Goal: Task Accomplishment & Management: Use online tool/utility

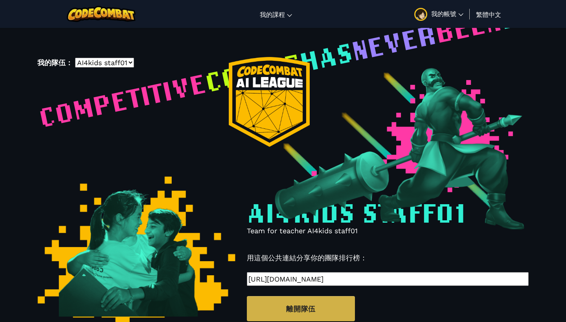
select select "6045ebfb44d6a7022cab8619"
click at [432, 15] on span "我的帳號" at bounding box center [447, 13] width 32 height 8
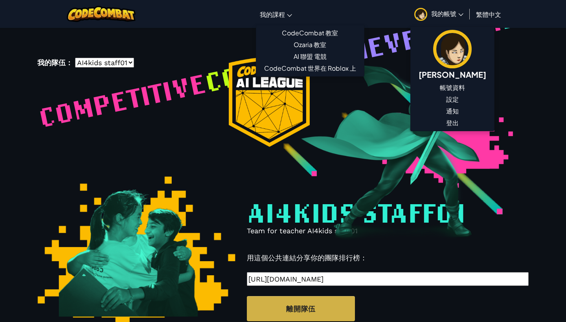
click at [273, 22] on link "我的課程" at bounding box center [276, 14] width 40 height 21
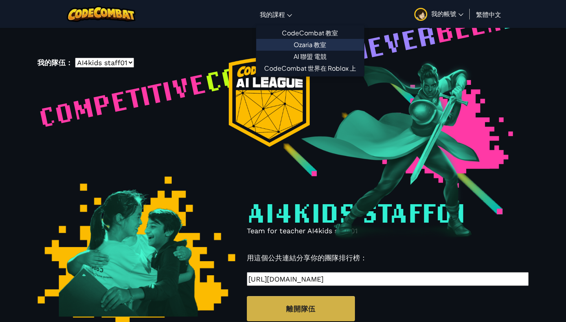
click at [299, 39] on link "Ozaria 教室" at bounding box center [310, 45] width 108 height 12
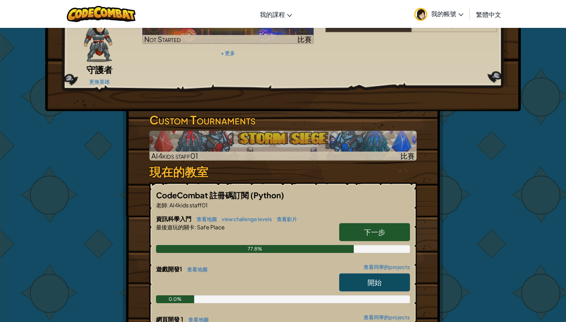
scroll to position [108, 0]
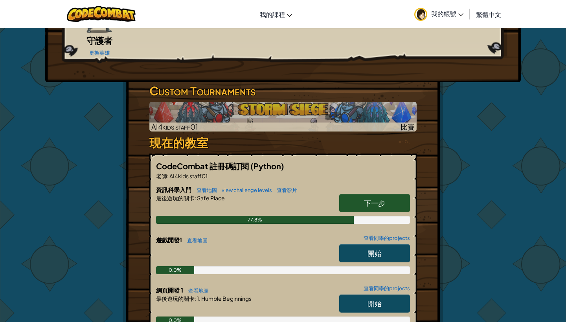
click at [377, 199] on span "下一步" at bounding box center [374, 203] width 21 height 9
select select "zh-HANT"
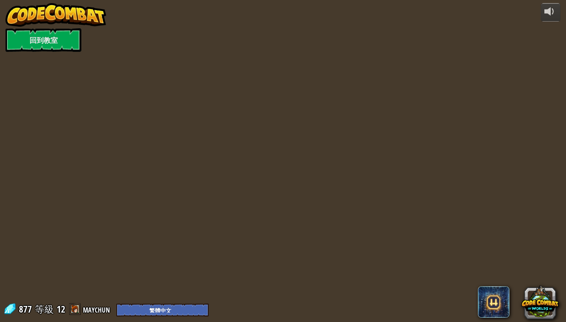
select select "zh-HANT"
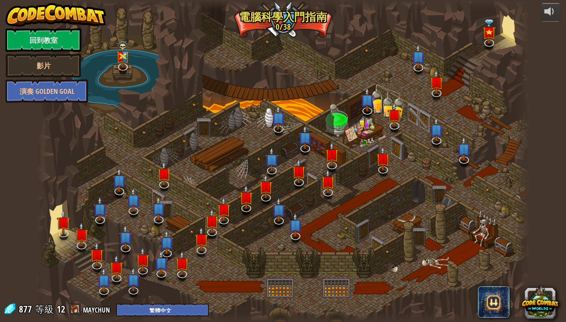
select select "zh-HANT"
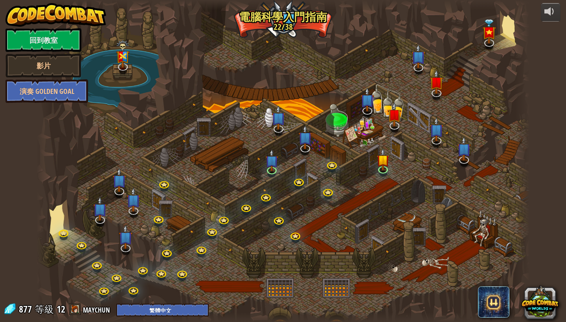
select select "zh-HANT"
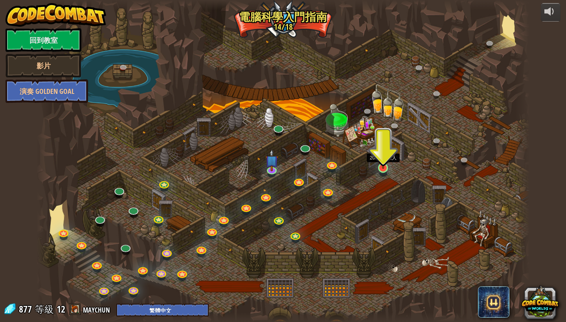
click at [386, 169] on link at bounding box center [383, 168] width 16 height 16
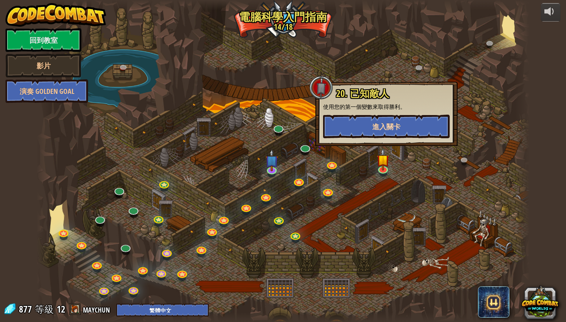
click at [383, 130] on span "進入關卡" at bounding box center [386, 127] width 28 height 10
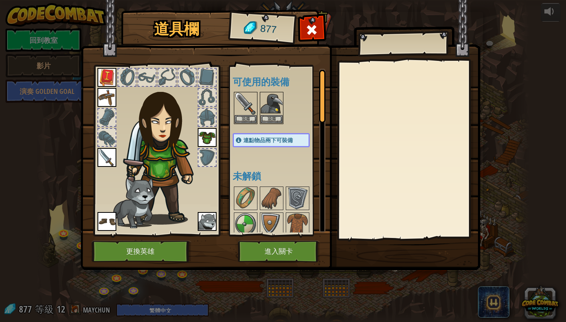
click at [282, 253] on button "進入關卡" at bounding box center [279, 252] width 82 height 22
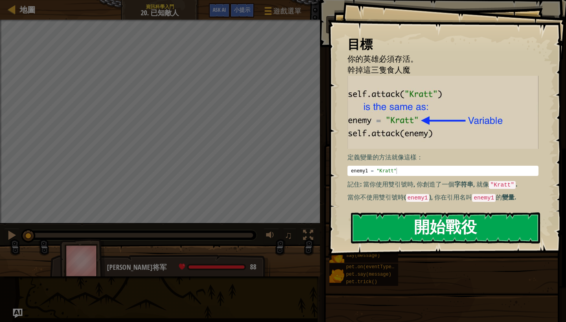
click at [448, 230] on button "開始戰役" at bounding box center [445, 228] width 189 height 31
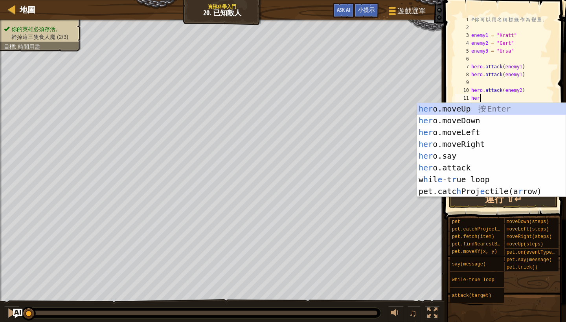
scroll to position [4, 0]
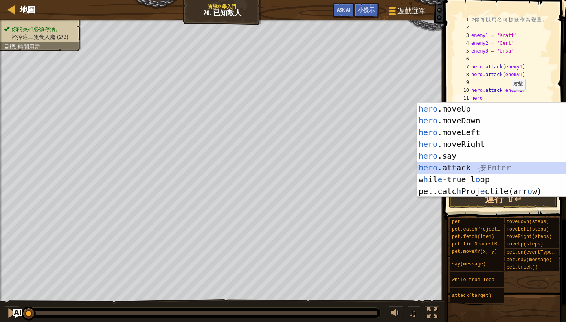
click at [476, 165] on div "hero .moveUp 按 Enter hero .moveDown 按 Enter hero .moveLeft 按 Enter hero .moveRi…" at bounding box center [491, 162] width 149 height 118
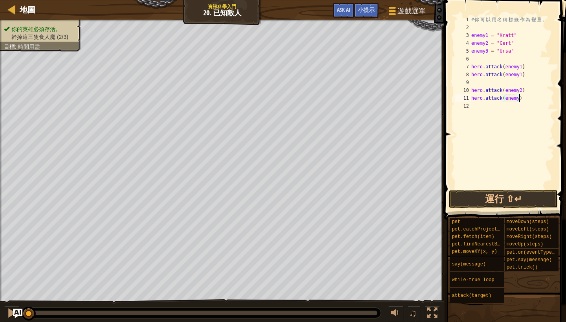
scroll to position [4, 4]
type textarea "hero.attack(enemy2)"
click at [485, 107] on div "# 你 可 以 用 名 稱 標 籤 作 為 變 量 。 enemy1 = "Kratt" enemy2 = "Gert" enemy3 = "Ursa" he…" at bounding box center [512, 110] width 85 height 189
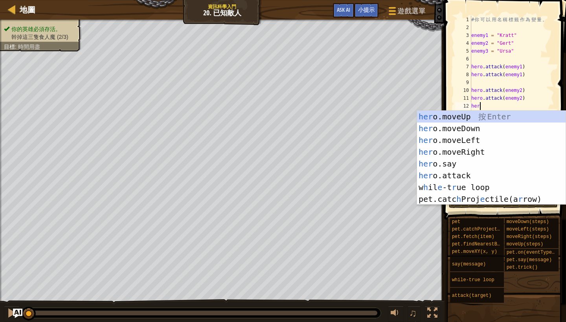
scroll to position [4, 0]
click at [469, 175] on div "hero .moveUp 按 Enter hero .moveDown 按 Enter hero .moveLeft 按 Enter hero .moveRi…" at bounding box center [491, 170] width 149 height 118
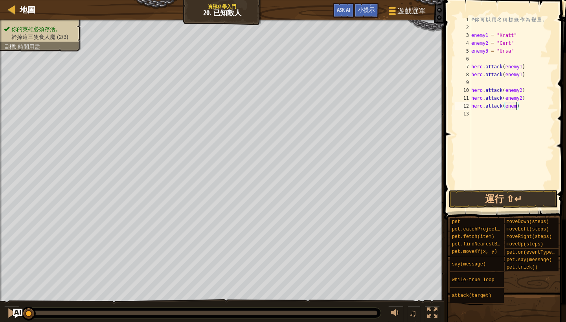
scroll to position [4, 4]
type textarea "hero.attack(enemy3)"
click at [484, 115] on div "# 你 可 以 用 名 稱 標 籤 作 為 變 量 。 enemy1 = "Kratt" enemy2 = "Gert" enemy3 = "Ursa" he…" at bounding box center [512, 110] width 85 height 189
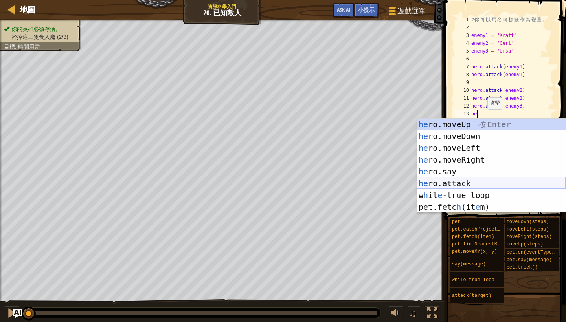
click at [460, 186] on div "he ro.moveUp 按 Enter he ro.moveDown 按 Enter he ro.moveLeft 按 Enter he ro.moveRi…" at bounding box center [491, 178] width 149 height 118
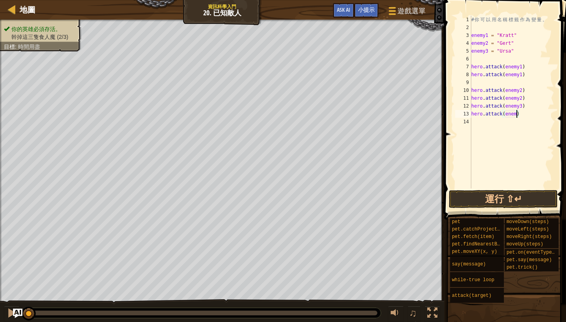
scroll to position [4, 4]
type textarea "hero.attack(enemy3)"
click at [522, 204] on button "運行 ⇧↵" at bounding box center [503, 199] width 109 height 18
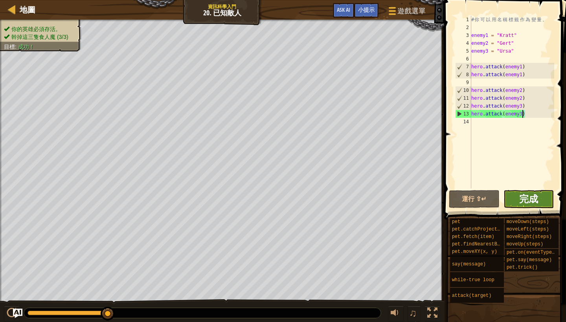
click at [533, 198] on span "完成" at bounding box center [528, 199] width 19 height 13
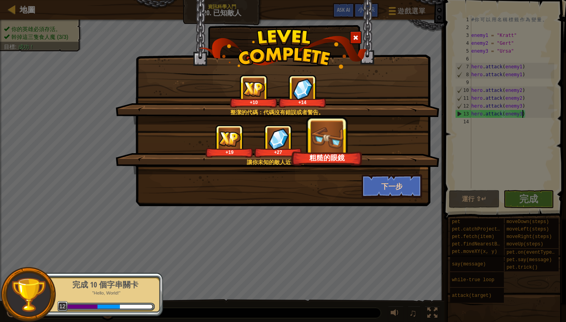
click at [405, 191] on button "下一步" at bounding box center [392, 187] width 61 height 24
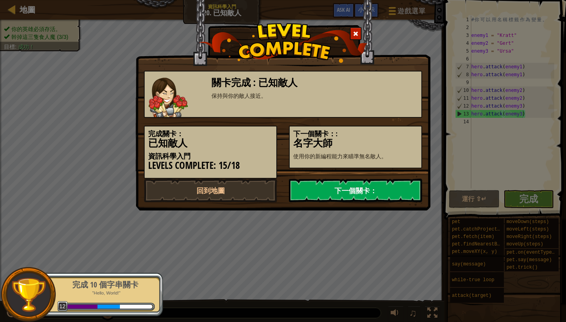
click at [386, 191] on link "下一個關卡：" at bounding box center [355, 191] width 133 height 24
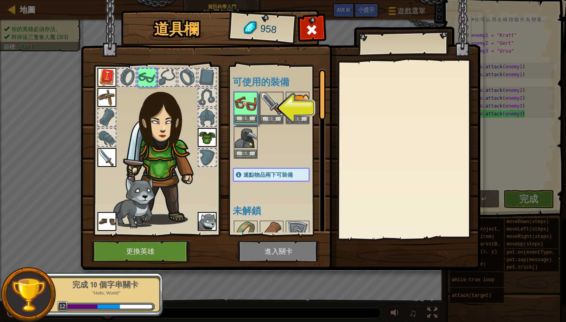
click at [248, 108] on img at bounding box center [246, 104] width 22 height 22
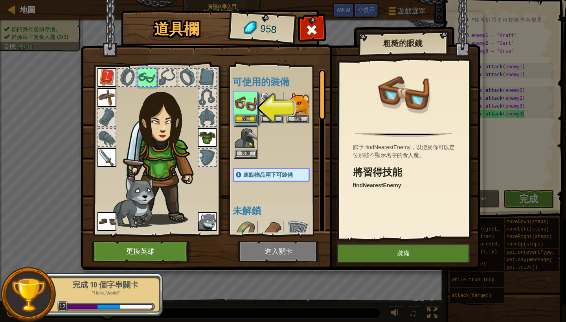
click at [248, 108] on img at bounding box center [246, 104] width 22 height 22
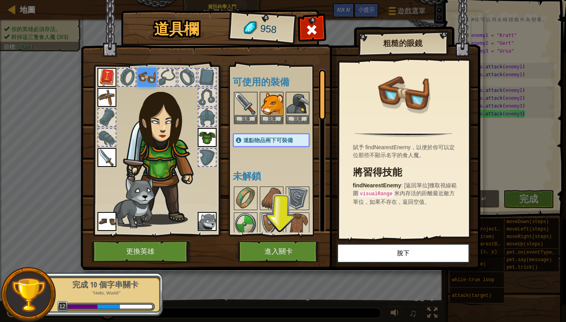
click at [283, 253] on button "進入關卡" at bounding box center [279, 252] width 82 height 22
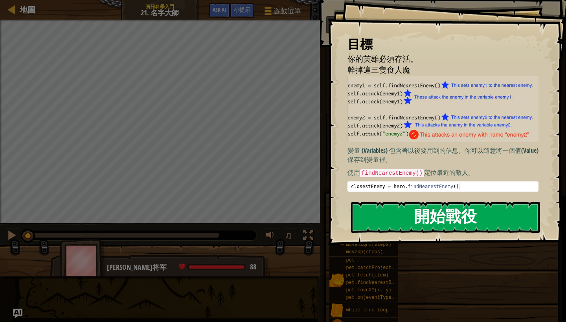
click at [469, 216] on button "開始戰役" at bounding box center [445, 217] width 189 height 31
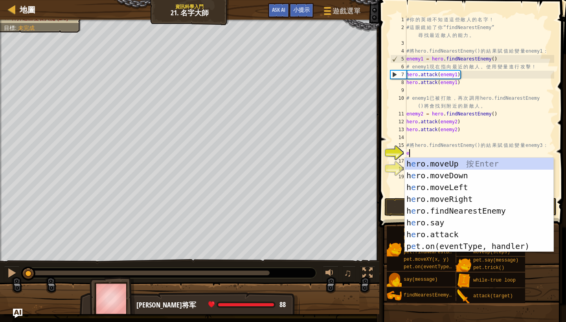
scroll to position [4, 0]
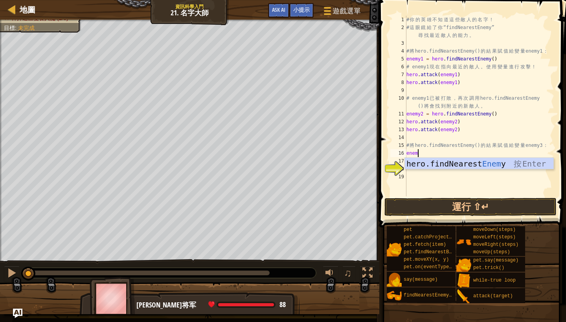
type textarea "enemy"
click at [467, 160] on div "hero.findNearest Enemy 按 Enter" at bounding box center [479, 175] width 149 height 35
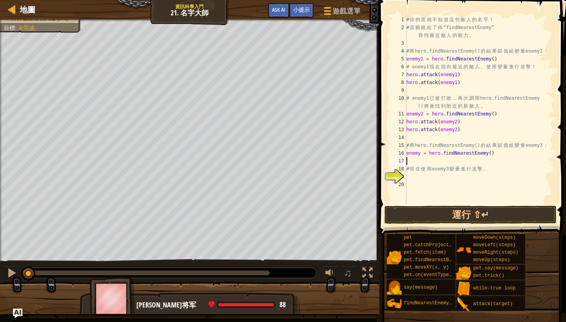
click at [420, 154] on div "# 你 的 英 雄 不 知 道 這 些 敵 人 的 名 字 ！ # 這 眼 鏡 給 了 你 “findNearestEnemy” 尋 找 最 近 敵 人 的 …" at bounding box center [479, 118] width 149 height 204
click at [431, 167] on div "# 你 的 英 雄 不 知 道 這 些 敵 人 的 名 字 ！ # 這 眼 鏡 給 了 你 “findNearestEnemy” 尋 找 最 近 敵 人 的 …" at bounding box center [479, 118] width 149 height 204
type textarea "# 現在使用enemy3變量進行攻擊。"
click at [414, 158] on div "# 你 的 英 雄 不 知 道 這 些 敵 人 的 名 字 ！ # 這 眼 鏡 給 了 你 “findNearestEnemy” 尋 找 最 近 敵 人 的 …" at bounding box center [479, 118] width 149 height 204
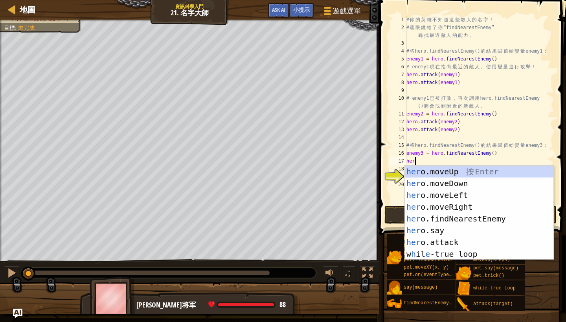
scroll to position [4, 0]
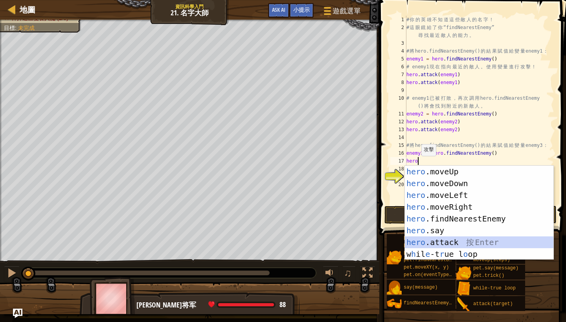
click at [445, 245] on div "hero .moveUp 按 Enter hero .moveDown 按 Enter hero .moveLeft 按 Enter hero .moveRi…" at bounding box center [479, 225] width 149 height 118
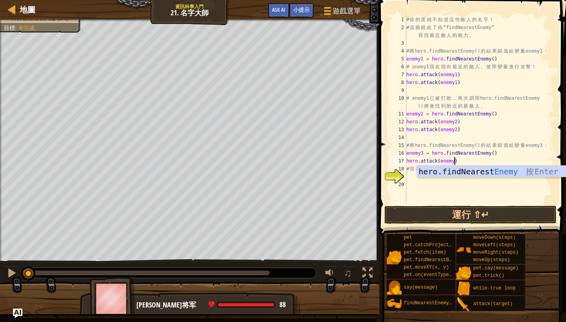
scroll to position [4, 4]
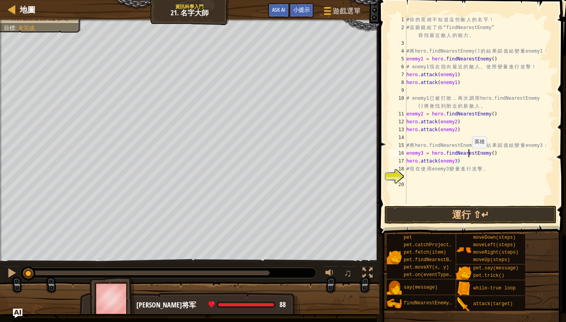
click at [469, 156] on div "# 你 的 英 雄 不 知 道 這 些 敵 人 的 名 字 ！ # 這 眼 鏡 給 了 你 “findNearestEnemy” 尋 找 最 近 敵 人 的 …" at bounding box center [479, 118] width 149 height 204
click at [469, 159] on div "# 你 的 英 雄 不 知 道 這 些 敵 人 的 名 字 ！ # 這 眼 鏡 給 了 你 “findNearestEnemy” 尋 找 最 近 敵 人 的 …" at bounding box center [479, 118] width 149 height 204
type textarea "hero.attack(enemy3)"
click at [469, 159] on div "# 你 的 英 雄 不 知 道 這 些 敵 人 的 名 字 ！ # 這 眼 鏡 給 了 你 “findNearestEnemy” 尋 找 最 近 敵 人 的 …" at bounding box center [479, 118] width 149 height 204
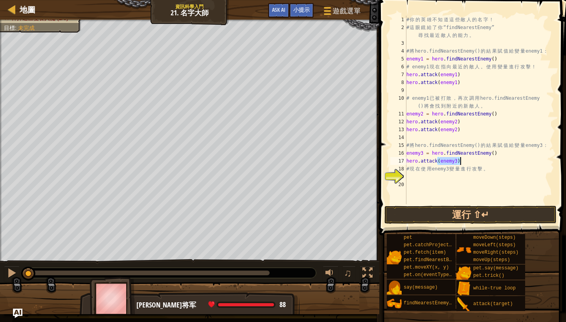
click at [469, 159] on div "# 你 的 英 雄 不 知 道 這 些 敵 人 的 名 字 ！ # 這 眼 鏡 給 了 你 “findNearestEnemy” 尋 找 最 近 敵 人 的 …" at bounding box center [479, 118] width 149 height 204
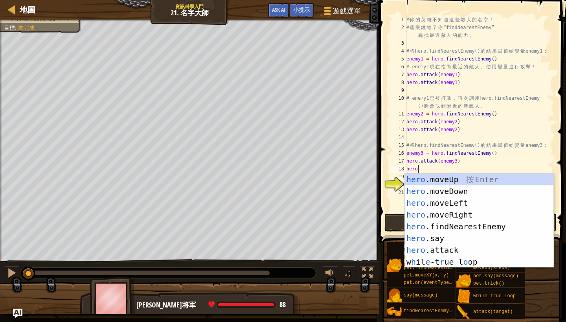
scroll to position [4, 0]
click at [463, 249] on div "hero .moveUp 按 Enter hero .moveDown 按 Enter hero .moveLeft 按 Enter hero .moveRi…" at bounding box center [479, 233] width 149 height 118
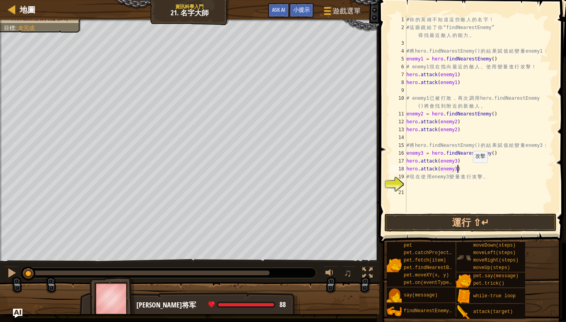
scroll to position [4, 4]
type textarea "hero.attack(enemy3)"
click at [463, 222] on button "運行 ⇧↵" at bounding box center [470, 223] width 172 height 18
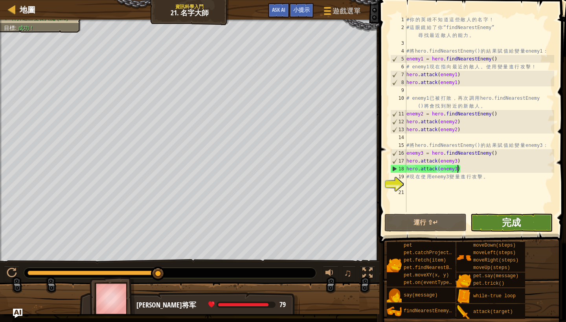
click at [505, 225] on span "完成" at bounding box center [511, 222] width 19 height 13
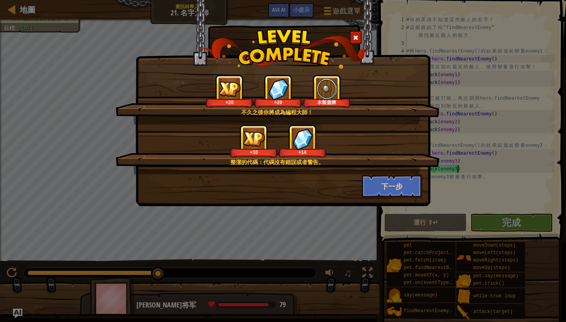
click at [407, 188] on button "下一步" at bounding box center [392, 187] width 61 height 24
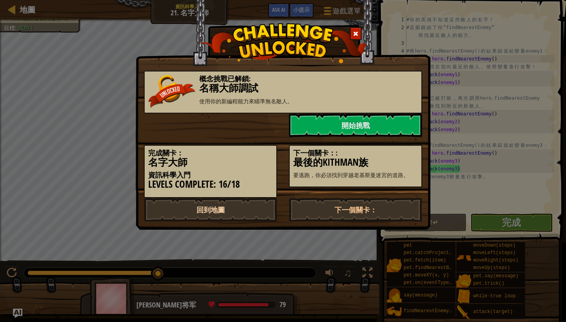
click at [274, 206] on link "回到地圖" at bounding box center [210, 210] width 133 height 24
select select "zh-HANT"
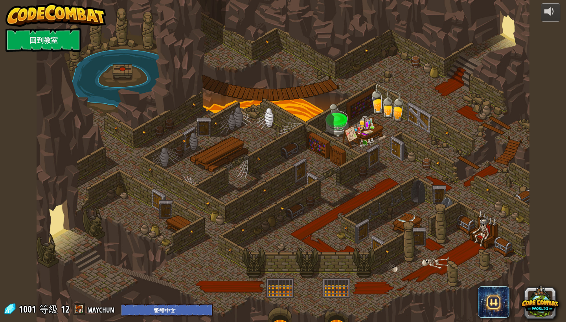
select select "zh-HANT"
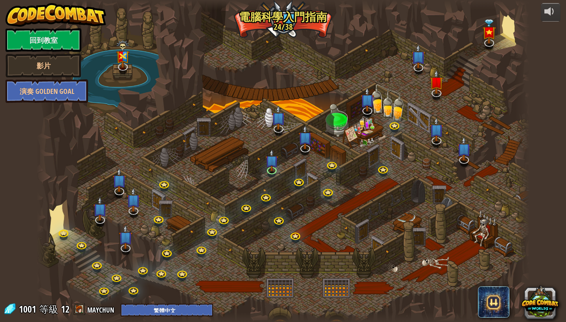
select select "zh-HANT"
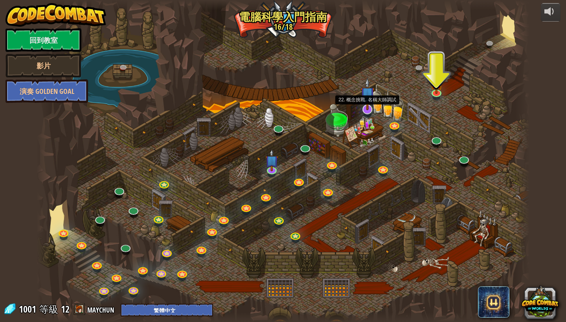
click at [368, 110] on link at bounding box center [367, 109] width 16 height 16
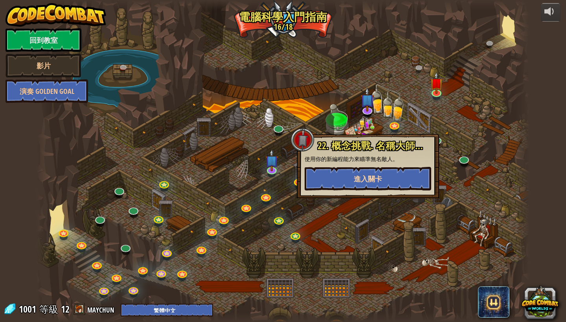
click at [377, 178] on span "進入關卡" at bounding box center [368, 179] width 28 height 10
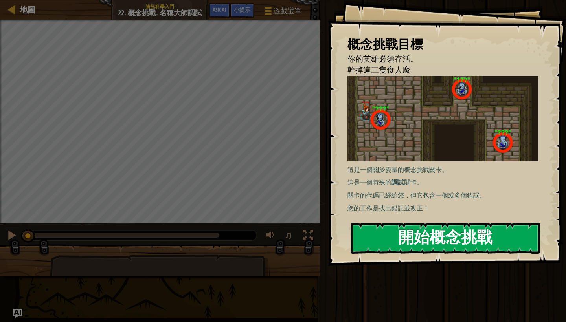
click at [449, 236] on button "開始概念挑戰" at bounding box center [445, 238] width 189 height 31
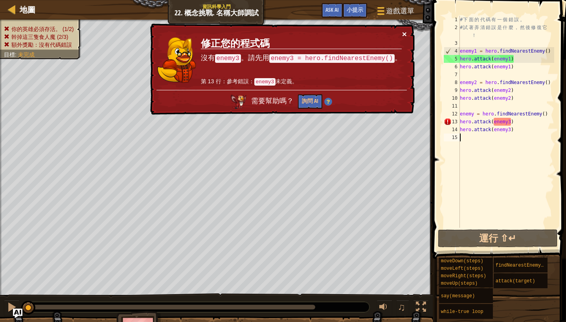
click at [403, 35] on button "×" at bounding box center [404, 34] width 5 height 8
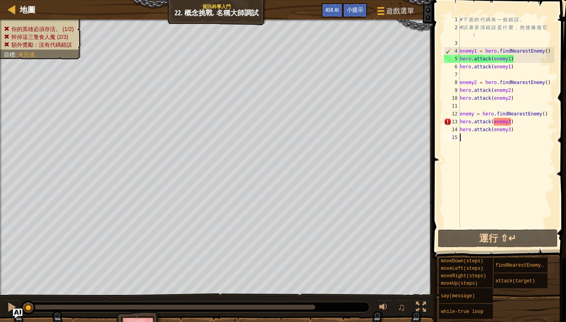
click at [474, 114] on div "# 下 面 的 代 碼 有 一 個 錯 誤 。 # 試 著 弄 清 錯 誤 是 什 麼 ， 然 後 修 復 它 ！ enemy1 = hero . findN…" at bounding box center [506, 130] width 96 height 228
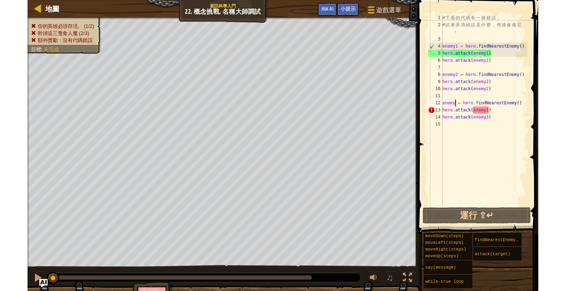
scroll to position [4, 2]
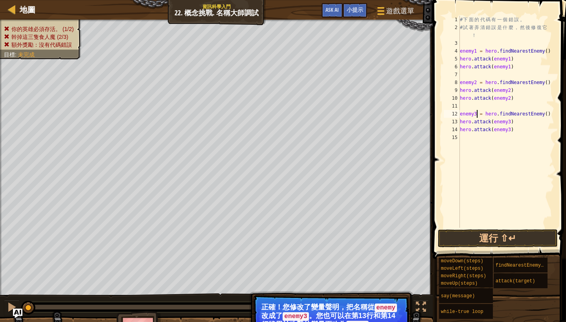
type textarea "enemy3 = hero.findNearestEnemy()"
click at [390, 312] on p "正確！您修改了變量聲明，把名稱從 enemy 改成了 enemy3 。您也可以在第13行和第14行將用於攻擊的變量更改為 enemy 。" at bounding box center [331, 316] width 140 height 26
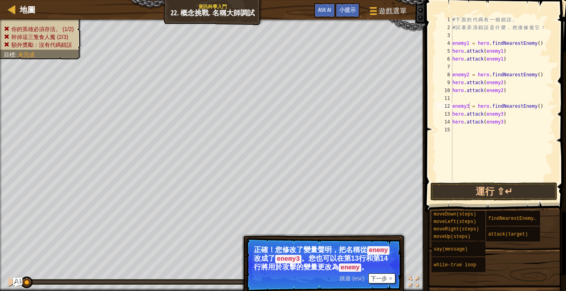
click at [382, 279] on button "下一步" at bounding box center [381, 278] width 27 height 10
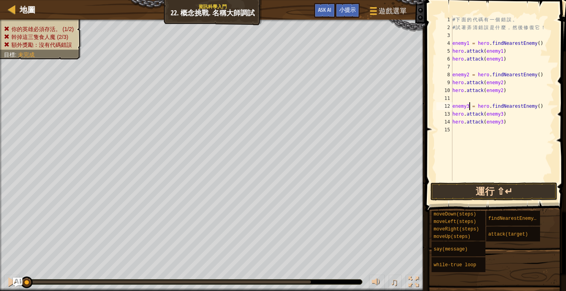
click at [482, 195] on button "運行 ⇧↵" at bounding box center [493, 191] width 127 height 18
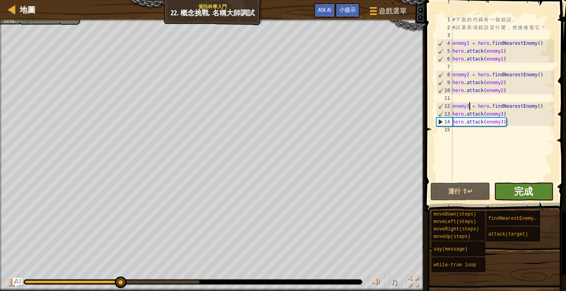
click at [531, 188] on span "完成" at bounding box center [523, 191] width 19 height 13
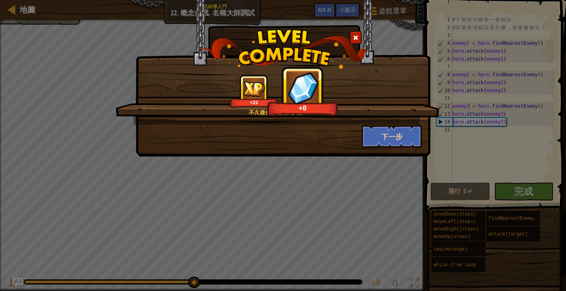
click at [395, 140] on button "下一步" at bounding box center [392, 137] width 61 height 24
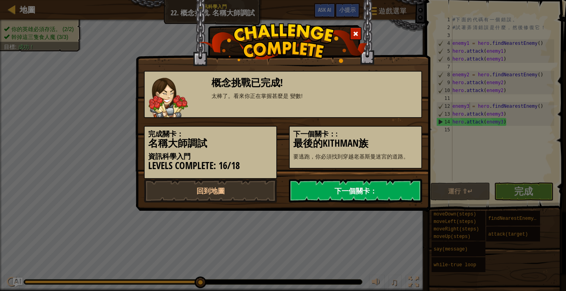
click at [365, 193] on link "下一個關卡：" at bounding box center [355, 191] width 133 height 24
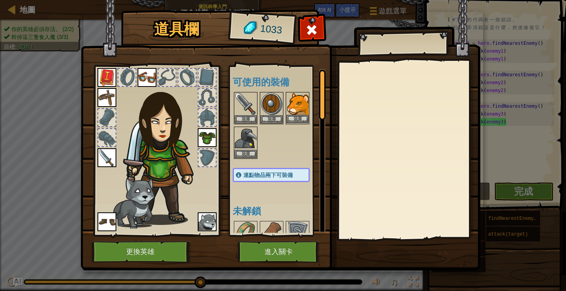
click at [297, 107] on img at bounding box center [298, 104] width 22 height 22
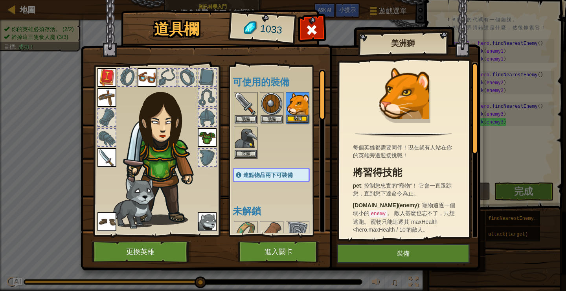
click at [300, 102] on img at bounding box center [298, 104] width 22 height 22
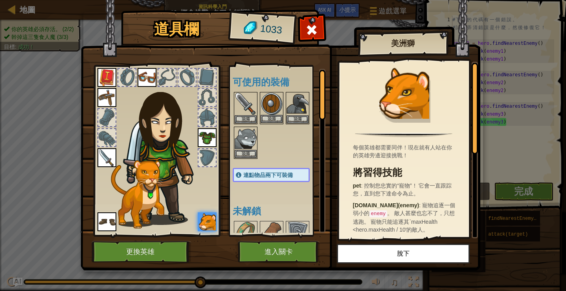
click at [274, 103] on img at bounding box center [272, 104] width 22 height 22
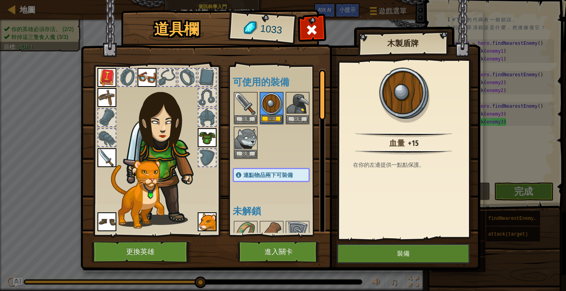
click at [270, 104] on img at bounding box center [272, 104] width 22 height 22
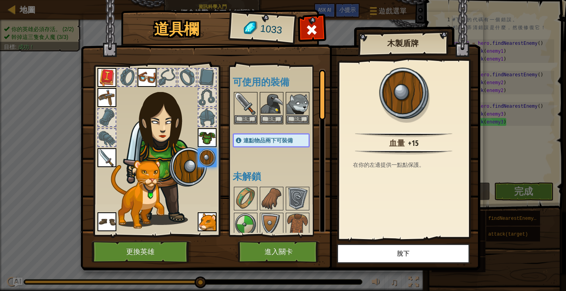
click at [290, 254] on button "進入關卡" at bounding box center [279, 252] width 82 height 22
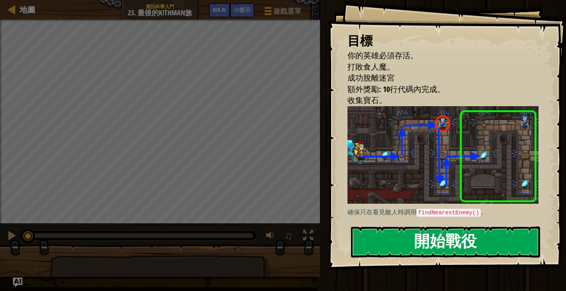
click at [458, 244] on button "開始戰役" at bounding box center [445, 241] width 189 height 31
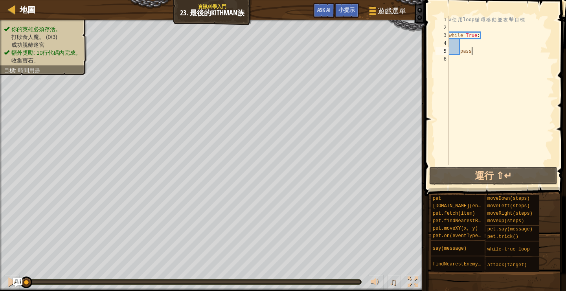
click at [468, 44] on div "# 使 用 loop 循 環 移 動 並 攻 擊 目 標 while True : pass" at bounding box center [500, 98] width 107 height 165
click at [467, 52] on div "# 使 用 loop 循 環 移 動 並 攻 擊 目 標 while True : pass" at bounding box center [500, 98] width 107 height 165
type textarea "pass"
click at [472, 51] on div "# 使 用 loop 循 環 移 動 並 攻 擊 目 標 while True : pass" at bounding box center [500, 98] width 107 height 165
click at [348, 9] on span "小提示" at bounding box center [346, 9] width 17 height 7
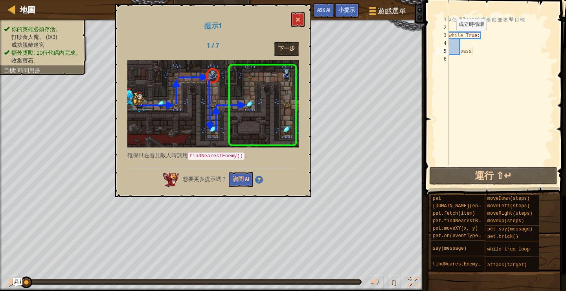
click at [290, 49] on button "下一步" at bounding box center [286, 49] width 24 height 15
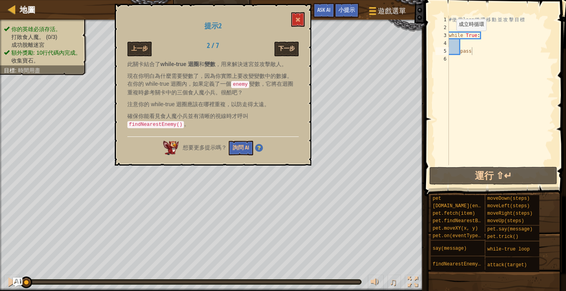
click at [288, 50] on button "下一步" at bounding box center [286, 49] width 24 height 15
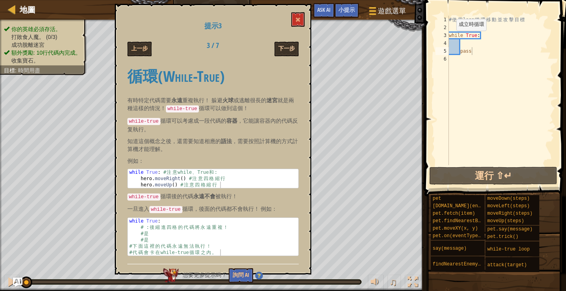
click at [289, 51] on button "下一步" at bounding box center [286, 49] width 24 height 15
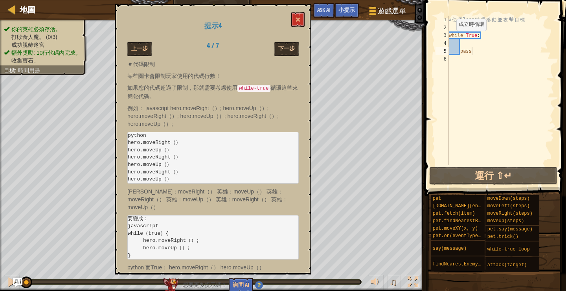
click at [290, 53] on button "下一步" at bounding box center [286, 49] width 24 height 15
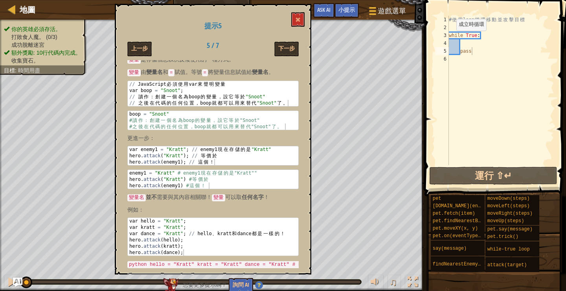
scroll to position [40, 0]
click at [299, 24] on button at bounding box center [297, 19] width 13 height 15
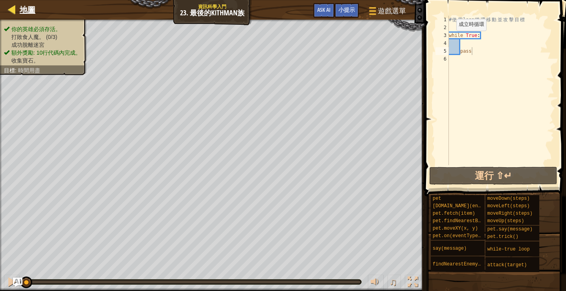
click at [31, 15] on span "地圖" at bounding box center [28, 9] width 16 height 11
select select "zh-HANT"
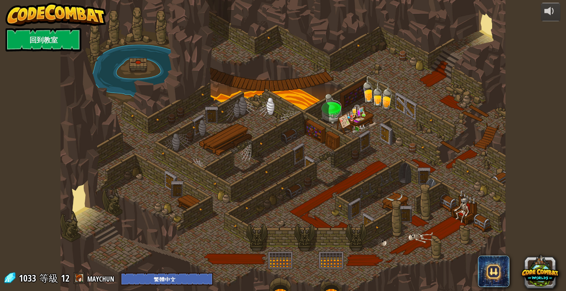
select select "zh-HANT"
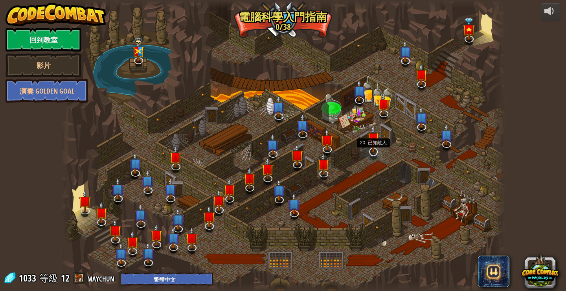
select select "zh-HANT"
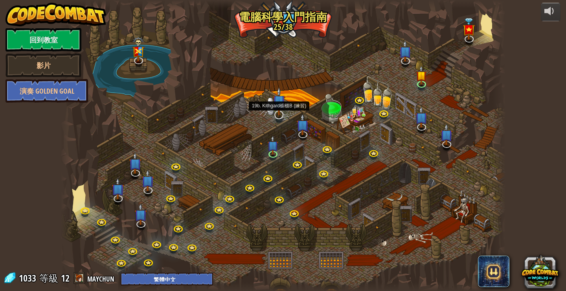
select select "zh-HANT"
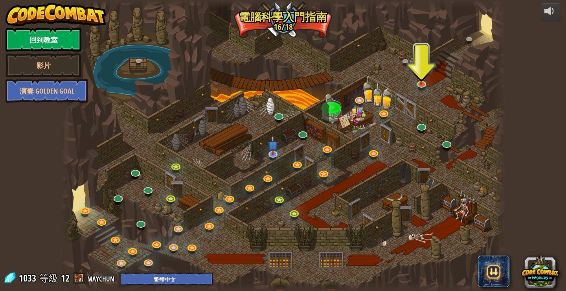
click at [43, 43] on link "回到教室" at bounding box center [44, 40] width 76 height 24
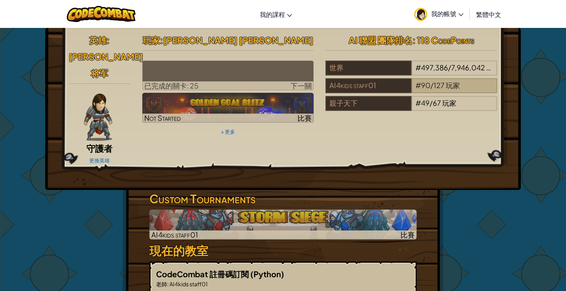
click at [427, 88] on span "90" at bounding box center [425, 85] width 9 height 9
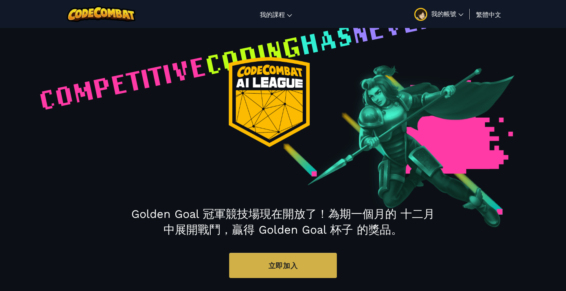
select select "6045ebfb44d6a7022cab8619"
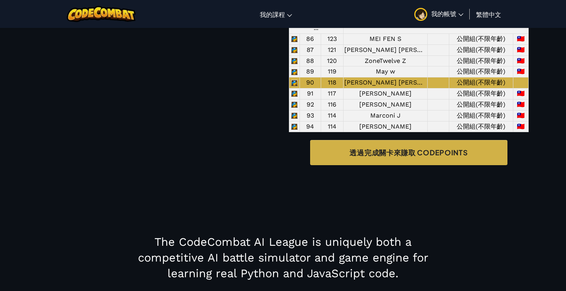
scroll to position [706, 0]
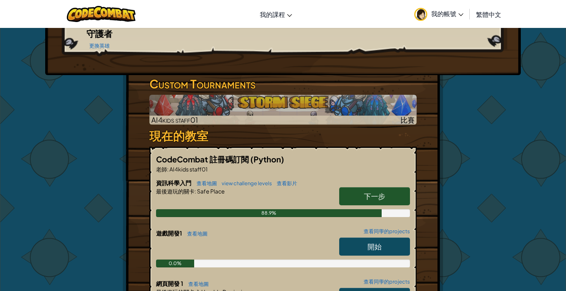
scroll to position [125, 0]
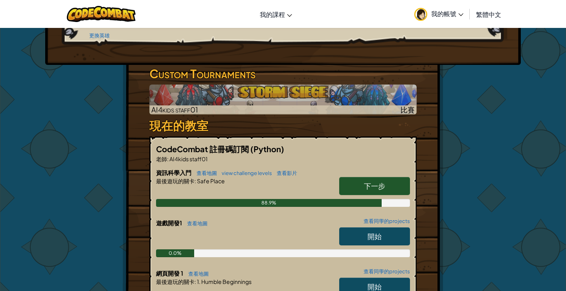
click at [382, 181] on span "下一步" at bounding box center [374, 185] width 21 height 9
select select "zh-HANT"
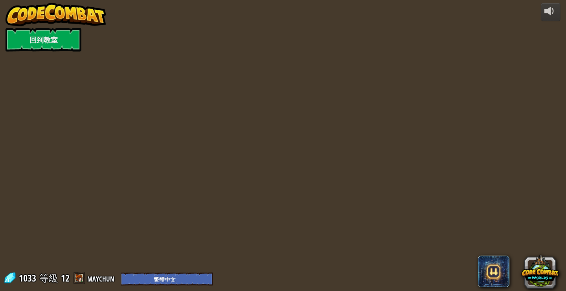
select select "zh-HANT"
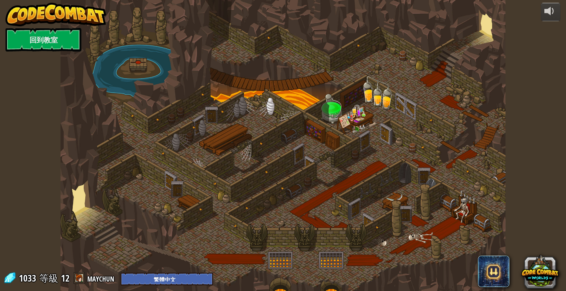
select select "zh-HANT"
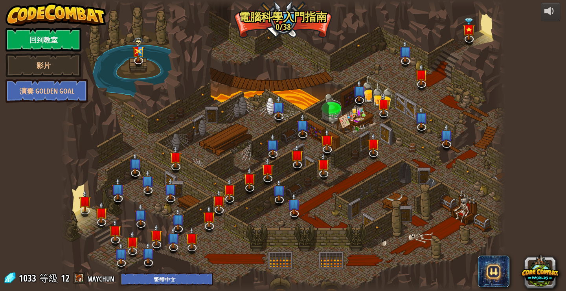
select select "zh-HANT"
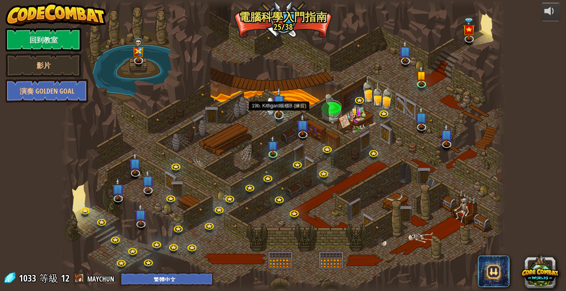
select select "zh-HANT"
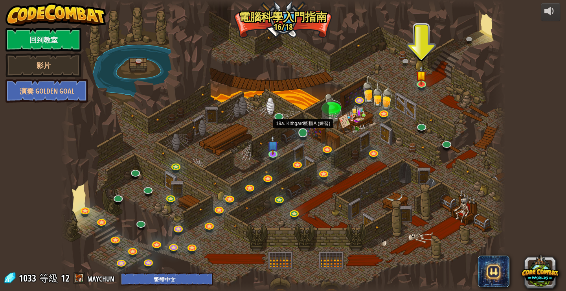
click at [303, 134] on link at bounding box center [303, 133] width 16 height 16
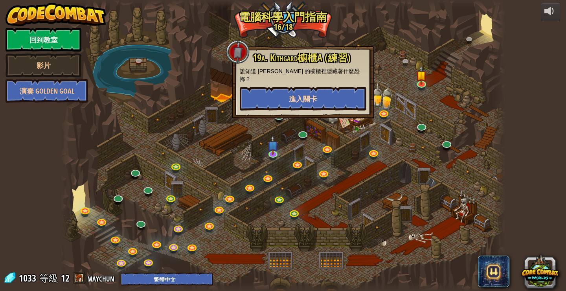
click at [309, 100] on button "進入關卡" at bounding box center [303, 99] width 127 height 24
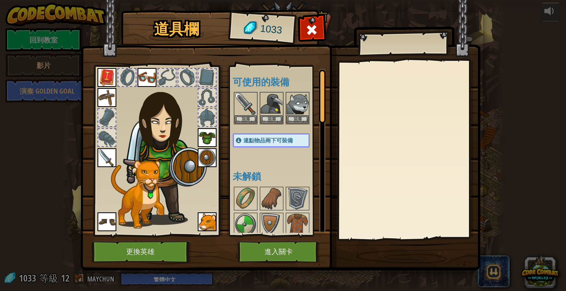
click at [296, 249] on button "進入關卡" at bounding box center [279, 252] width 82 height 22
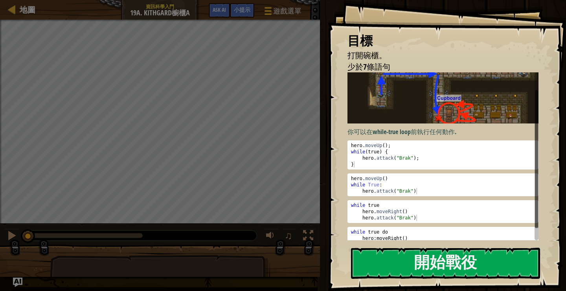
scroll to position [23, 0]
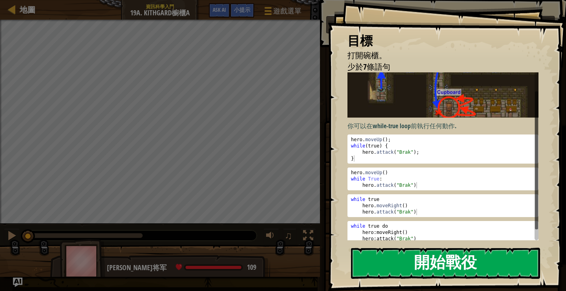
click at [437, 258] on button "開始戰役" at bounding box center [445, 263] width 189 height 31
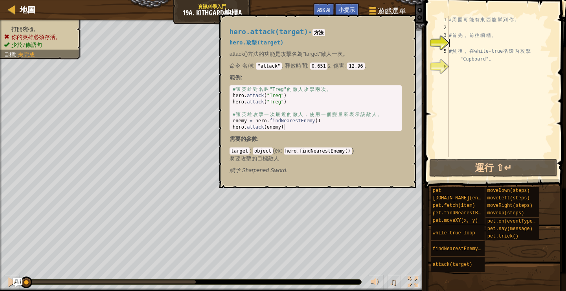
click at [473, 44] on div "# 周 圍 可 能 有 東 西 能 幫 到 你 。 # 首 先 ， 前 往 櫥 櫃 。 # 然 後 ， 在 while-true 循 環 內 攻 擊 "Cup…" at bounding box center [500, 94] width 107 height 157
click at [342, 6] on div "小提示" at bounding box center [347, 10] width 24 height 15
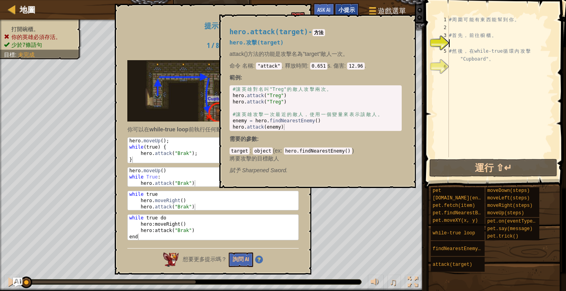
click at [349, 9] on span "小提示" at bounding box center [346, 9] width 17 height 7
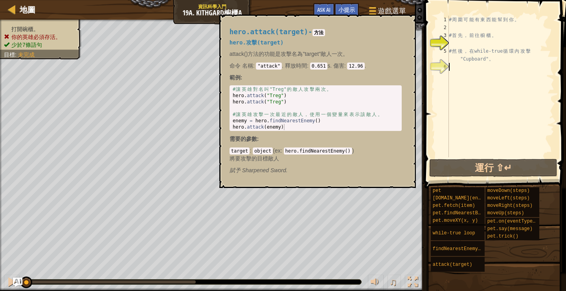
click at [472, 101] on div "# 周 圍 可 能 有 東 西 能 幫 到 你 。 # 首 先 ， 前 往 櫥 櫃 。 # 然 後 ， 在 while-true 循 環 內 攻 擊 "Cup…" at bounding box center [500, 94] width 107 height 157
click at [325, 30] on code "方法" at bounding box center [318, 32] width 13 height 7
click at [325, 35] on code "方法" at bounding box center [318, 32] width 13 height 7
type textarea "# 然後，在 while-true 循環內攻擊 "Cupboard"。"
click at [465, 48] on div "# 周 圍 可 能 有 東 西 能 幫 到 你 。 # 首 先 ， 前 往 櫥 櫃 。 # 然 後 ， 在 while-true 循 環 內 攻 擊 "Cup…" at bounding box center [500, 94] width 107 height 157
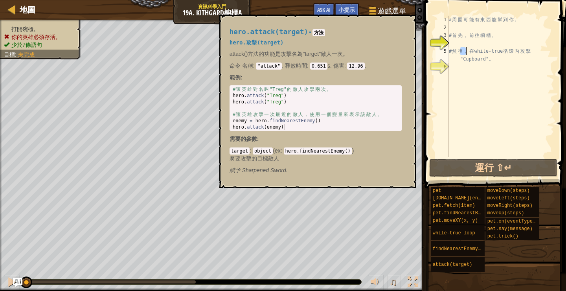
click at [458, 40] on div "# 周 圍 可 能 有 東 西 能 幫 到 你 。 # 首 先 ， 前 往 櫥 櫃 。 # 然 後 ， 在 while-true 循 環 內 攻 擊 "Cup…" at bounding box center [500, 94] width 107 height 157
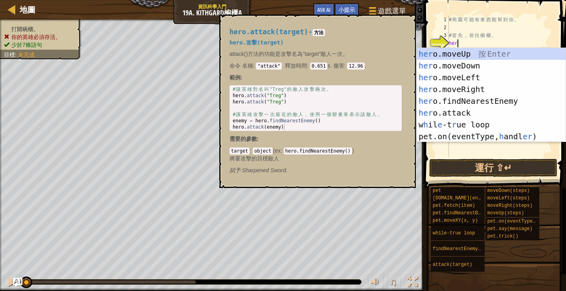
scroll to position [4, 0]
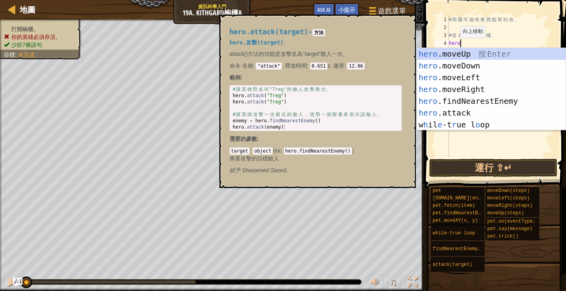
type textarea "hero"
click at [325, 33] on code "方法" at bounding box center [318, 32] width 13 height 7
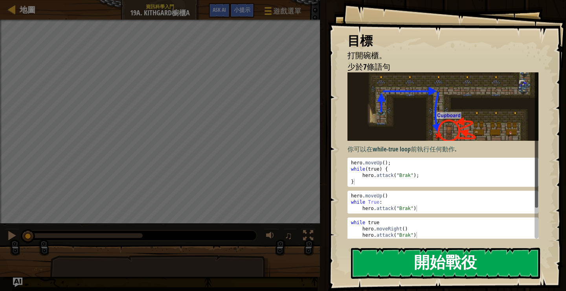
click at [400, 254] on button "開始戰役" at bounding box center [445, 263] width 189 height 31
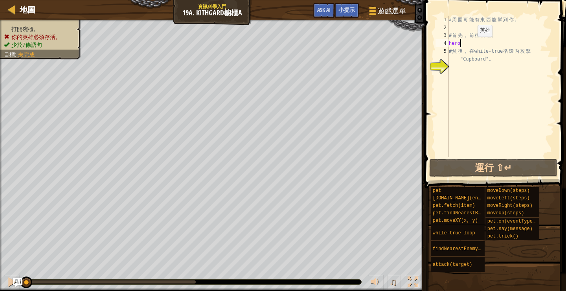
click at [471, 44] on div "# 周 圍 可 能 有 東 西 能 幫 到 你 。 # 首 先 ， 前 往 櫥 櫃 。 hero # 然 後 ， 在 while-true 循 環 內 攻 擊…" at bounding box center [500, 94] width 107 height 157
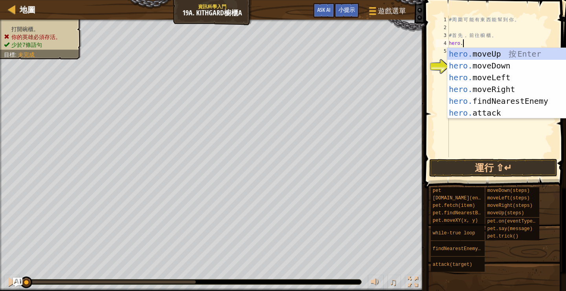
type textarea "[DOMAIN_NAME]"
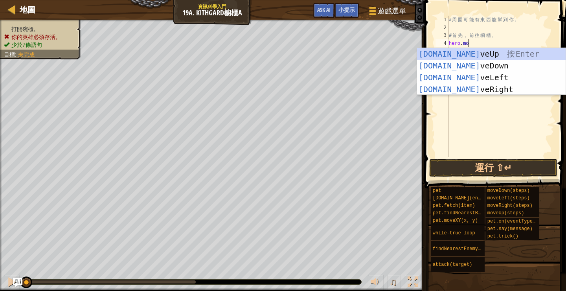
scroll to position [4, 1]
click at [486, 66] on div "[DOMAIN_NAME] veUp 按 Enter [DOMAIN_NAME] veDown 按 Enter [DOMAIN_NAME] veLeft 按 …" at bounding box center [491, 83] width 149 height 71
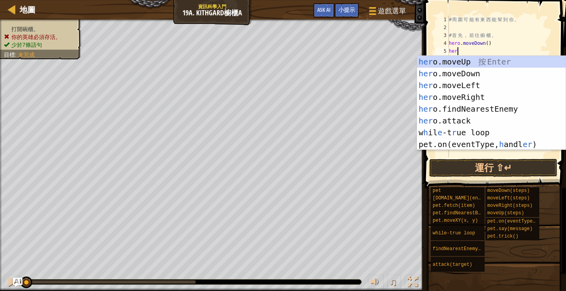
type textarea "hero"
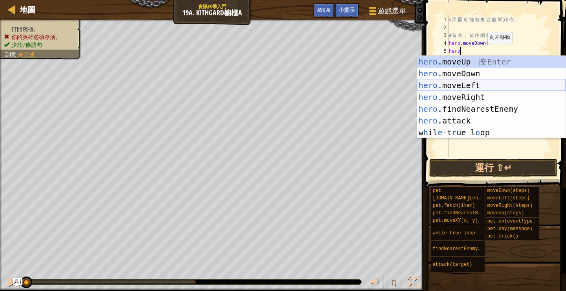
click at [474, 87] on div "hero .moveUp 按 Enter hero .moveDown 按 Enter hero .moveLeft 按 Enter hero .moveRi…" at bounding box center [491, 109] width 149 height 106
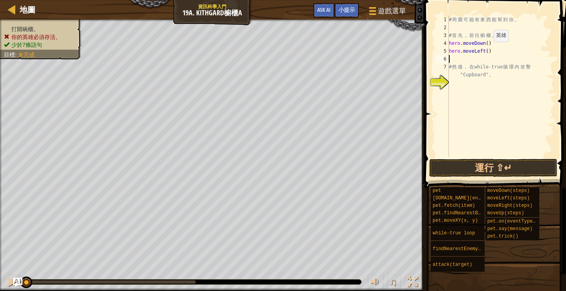
click at [487, 50] on div "# 周 圍 可 能 有 東 西 能 幫 到 你 。 # 首 先 ， 前 往 櫥 櫃 。 hero . moveDown ( ) hero . moveLeft…" at bounding box center [500, 94] width 107 height 157
type textarea "hero.moveLeft(2)"
click at [474, 57] on div "# 周 圍 可 能 有 東 西 能 幫 到 你 。 # 首 先 ， 前 往 櫥 櫃 。 hero . moveDown ( ) hero . moveLeft…" at bounding box center [500, 94] width 107 height 157
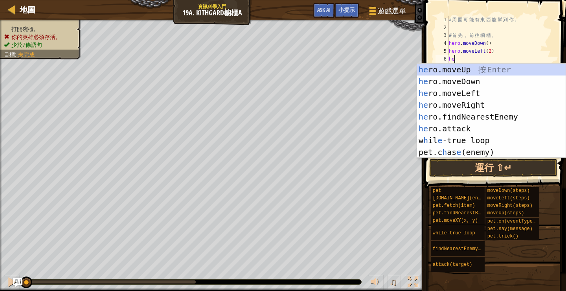
type textarea "hero"
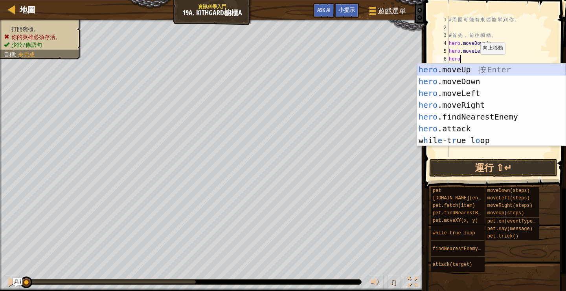
click at [466, 72] on div "hero .moveUp 按 Enter hero .moveDown 按 Enter hero .moveLeft 按 Enter hero .moveRi…" at bounding box center [491, 117] width 149 height 106
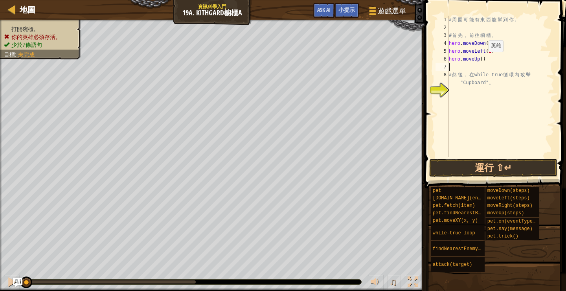
click at [482, 60] on div "# 周 圍 可 能 有 東 西 能 幫 到 你 。 # 首 先 ， 前 往 櫥 櫃 。 hero . moveDown ( ) hero . moveLeft…" at bounding box center [500, 94] width 107 height 157
type textarea "hero.moveUp(2)"
click at [462, 87] on div "# 周 圍 可 能 有 東 西 能 幫 到 你 。 # 首 先 ， 前 往 櫥 櫃 。 hero . moveDown ( ) hero . moveLeft…" at bounding box center [500, 94] width 107 height 157
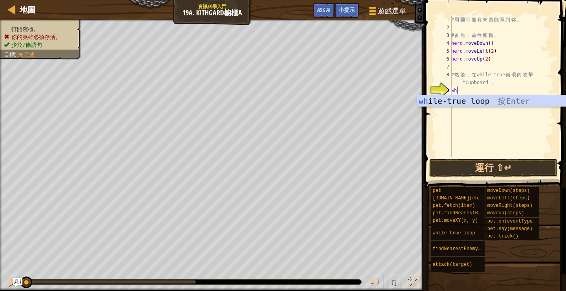
type textarea "whil"
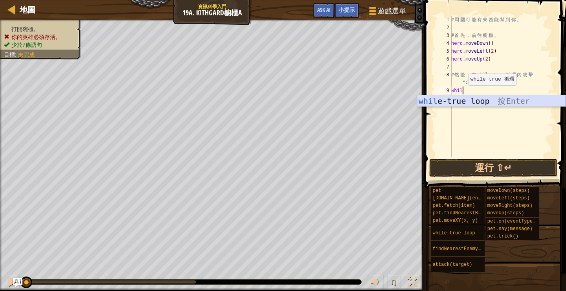
click at [461, 101] on div "whil e-true loop 按 Enter" at bounding box center [491, 112] width 149 height 35
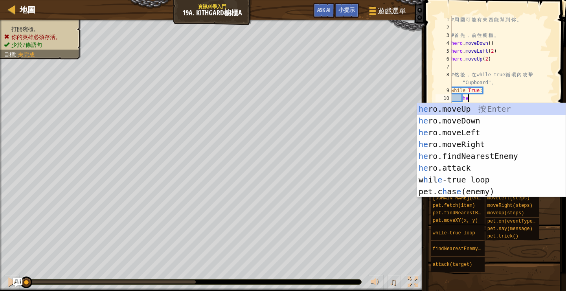
scroll to position [4, 1]
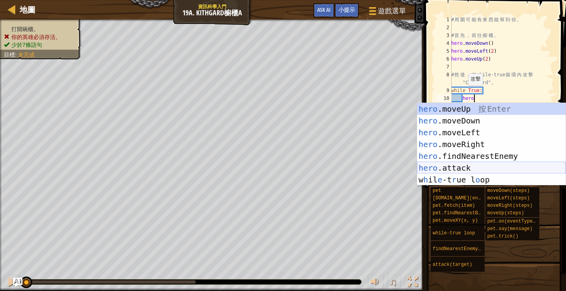
click at [469, 169] on div "hero .moveUp 按 Enter hero .moveDown 按 Enter hero .moveLeft 按 Enter hero .moveRi…" at bounding box center [491, 156] width 149 height 106
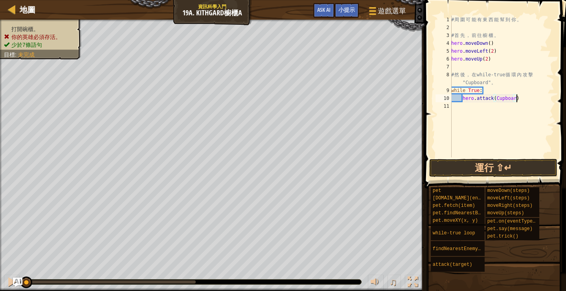
scroll to position [4, 6]
click at [498, 167] on button "運行 ⇧↵" at bounding box center [493, 168] width 128 height 18
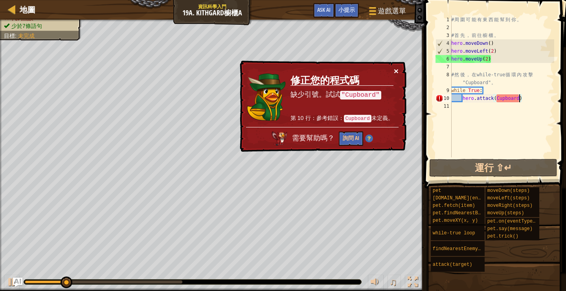
click at [395, 72] on button "×" at bounding box center [396, 71] width 5 height 8
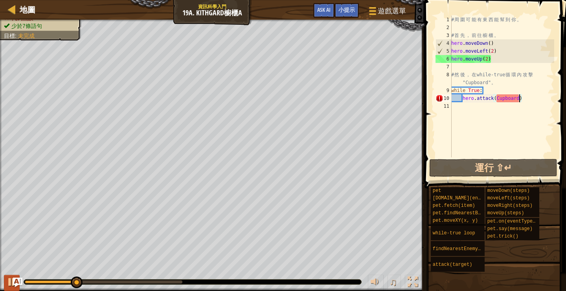
click at [11, 283] on div at bounding box center [12, 282] width 10 height 10
click at [507, 99] on div "# 周 圍 可 能 有 東 西 能 幫 到 你 。 # 首 先 ， 前 往 櫥 櫃 。 hero . moveDown ( ) hero . moveLeft…" at bounding box center [502, 94] width 105 height 157
click at [518, 101] on div "# 周 圍 可 能 有 東 西 能 幫 到 你 。 # 首 先 ， 前 往 櫥 櫃 。 hero . moveDown ( ) hero . moveLeft…" at bounding box center [502, 94] width 105 height 157
click at [528, 101] on div "# 周 圍 可 能 有 東 西 能 幫 到 你 。 # 首 先 ， 前 往 櫥 櫃 。 hero . moveDown ( ) hero . moveLeft…" at bounding box center [502, 94] width 105 height 157
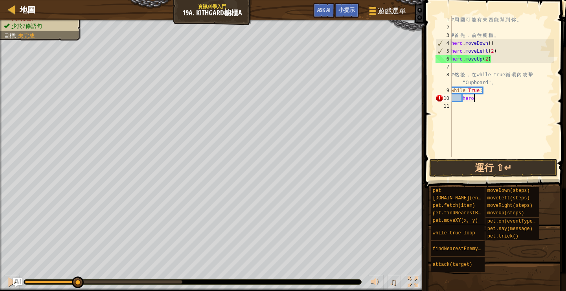
type textarea "h"
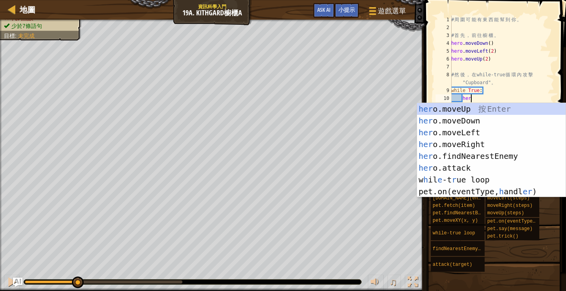
scroll to position [4, 1]
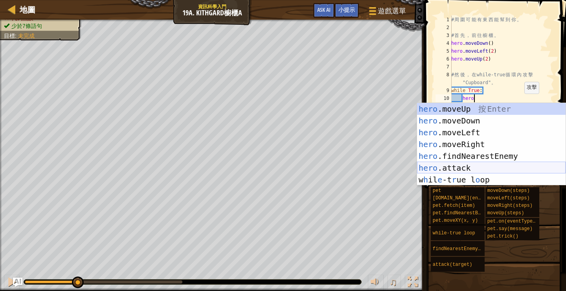
click at [490, 171] on div "hero .moveUp 按 Enter hero .moveDown 按 Enter hero .moveLeft 按 Enter hero .moveRi…" at bounding box center [491, 156] width 149 height 106
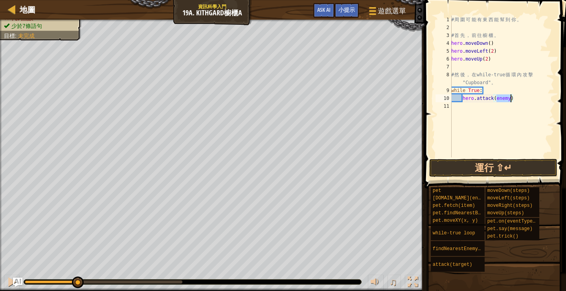
scroll to position [4, 4]
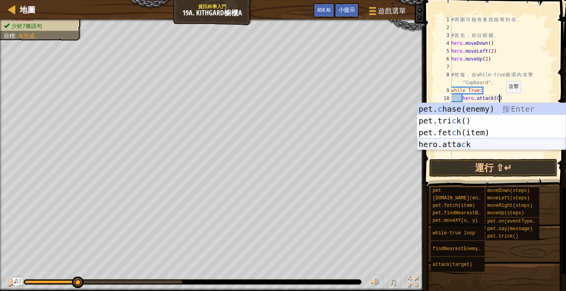
click at [474, 142] on div "pet. c hase(enemy) 按 Enter pet.tri c k() 按 Enter pet.fet c h(item) 按 Enter hero…" at bounding box center [491, 138] width 149 height 71
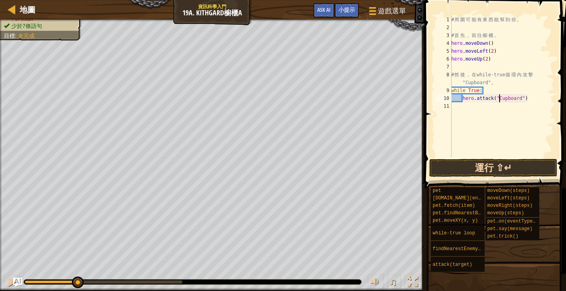
type textarea "hero.attack("Cupboard")"
click at [494, 168] on button "運行 ⇧↵" at bounding box center [493, 168] width 128 height 18
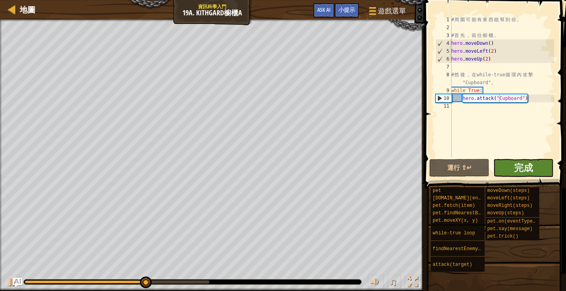
click at [512, 172] on button "完成" at bounding box center [523, 168] width 60 height 18
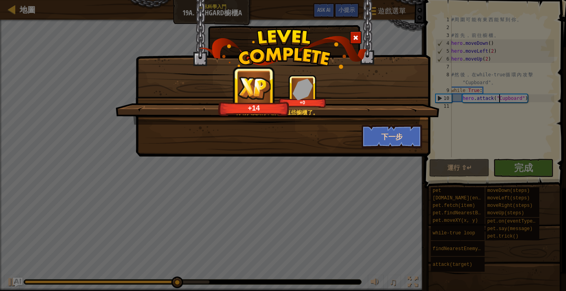
click at [382, 141] on button "下一步" at bounding box center [392, 137] width 61 height 24
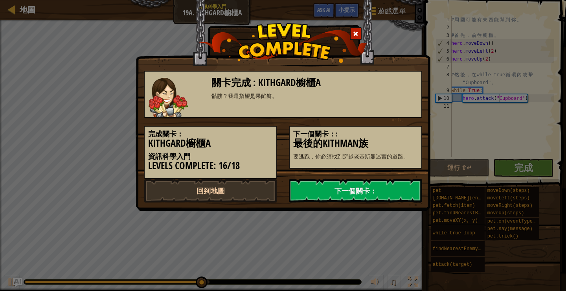
click at [256, 193] on link "回到地圖" at bounding box center [210, 191] width 133 height 24
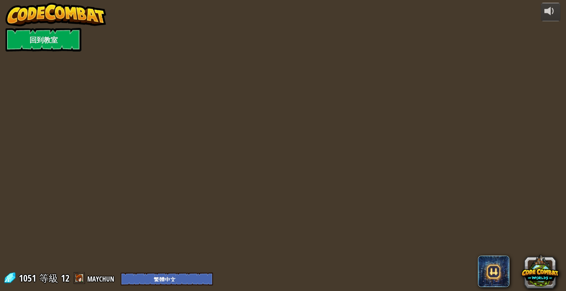
select select "zh-HANT"
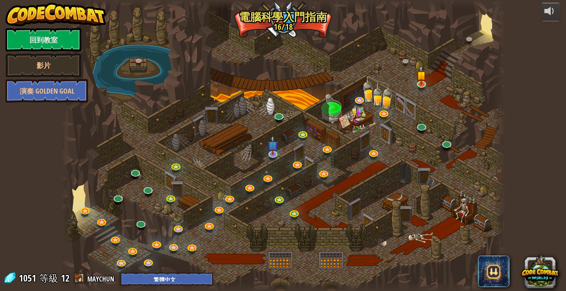
select select "zh-HANT"
click at [276, 117] on link at bounding box center [279, 115] width 16 height 16
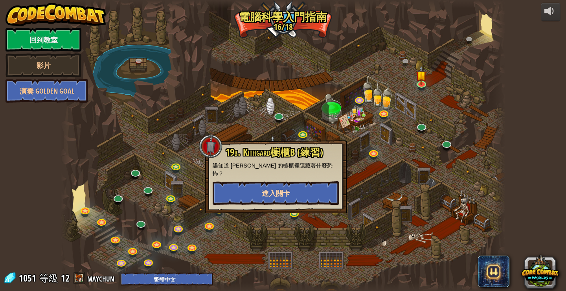
click at [292, 186] on button "進入關卡" at bounding box center [276, 193] width 127 height 24
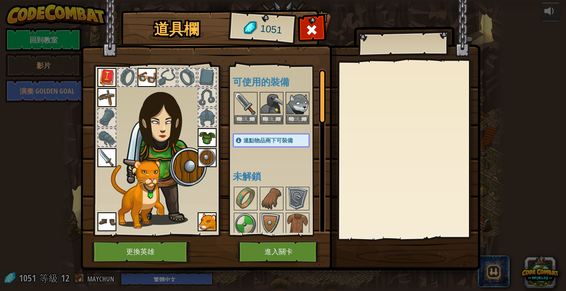
click at [278, 251] on button "進入關卡" at bounding box center [279, 252] width 82 height 22
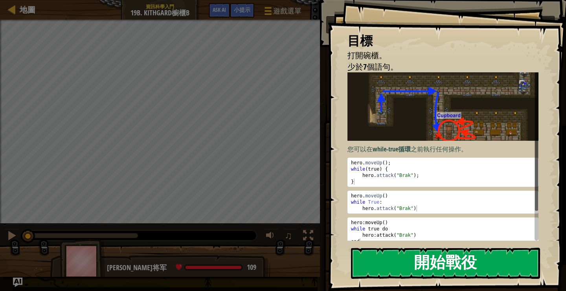
click at [387, 257] on button "開始戰役" at bounding box center [445, 263] width 189 height 31
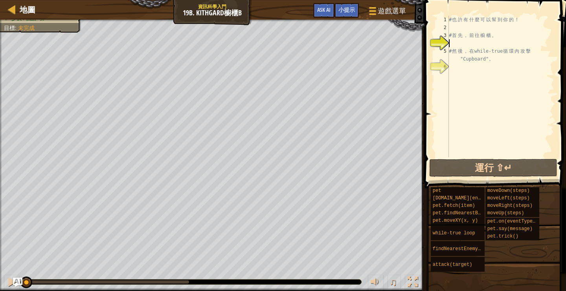
scroll to position [4, 0]
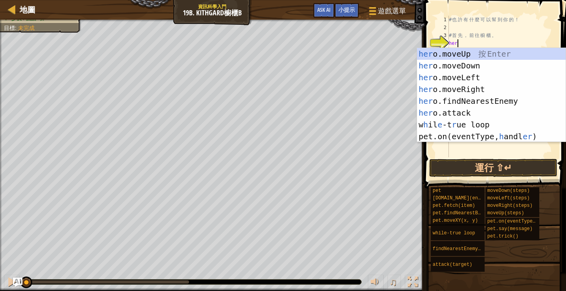
type textarea "hero"
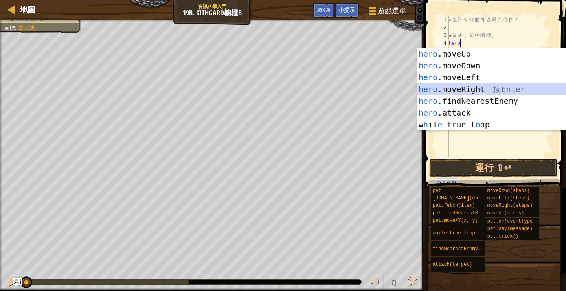
click at [480, 86] on div "hero .moveUp 按 Enter hero .moveDown 按 Enter hero .moveLeft 按 Enter hero .moveRi…" at bounding box center [491, 101] width 149 height 106
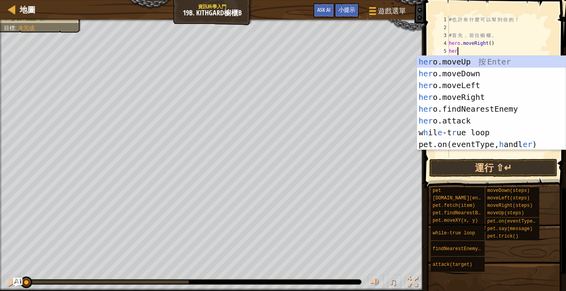
type textarea "hero"
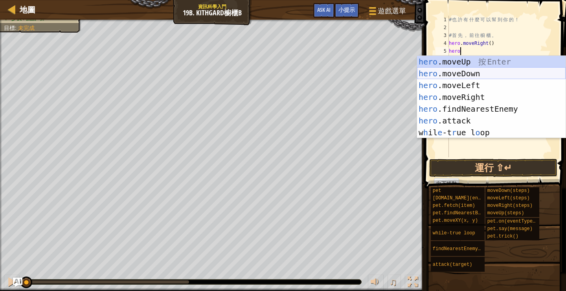
click at [482, 74] on div "hero .moveUp 按 Enter hero .moveDown 按 Enter hero .moveLeft 按 Enter hero .moveRi…" at bounding box center [491, 109] width 149 height 106
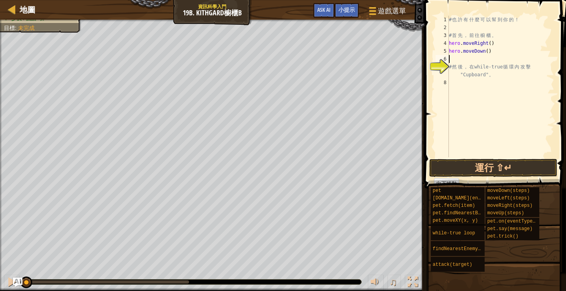
scroll to position [4, 0]
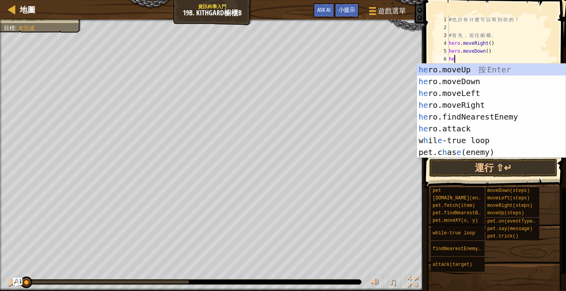
type textarea "hero"
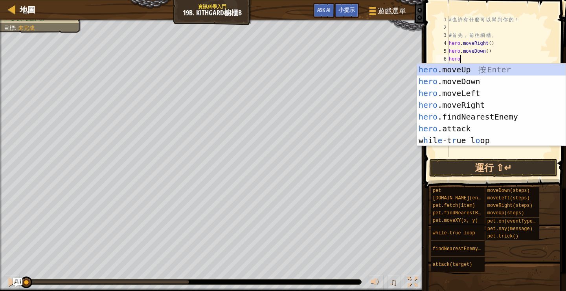
scroll to position [4, 0]
click at [474, 102] on div "hero .moveUp 按 Enter hero .moveDown 按 Enter hero .moveLeft 按 Enter hero .moveRi…" at bounding box center [491, 117] width 149 height 106
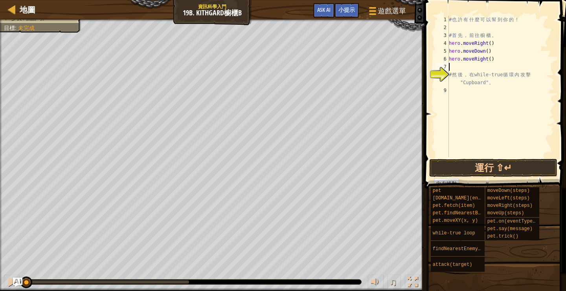
scroll to position [4, 0]
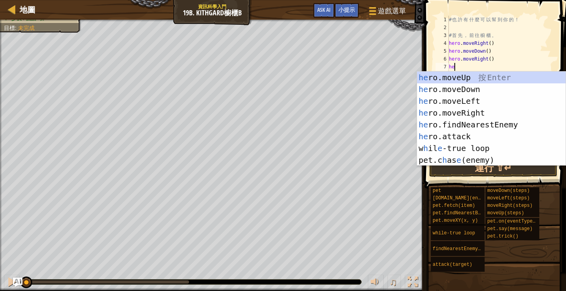
type textarea "hero"
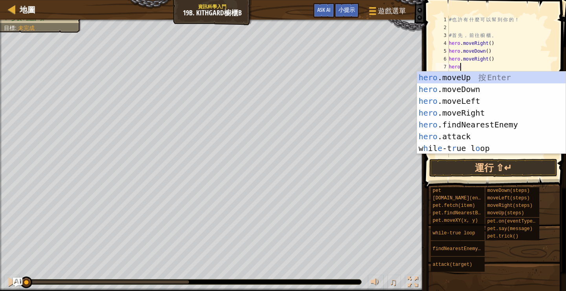
scroll to position [4, 0]
click at [460, 90] on div "hero .moveUp 按 Enter hero .moveDown 按 Enter hero .moveLeft 按 Enter hero .moveRi…" at bounding box center [491, 125] width 149 height 106
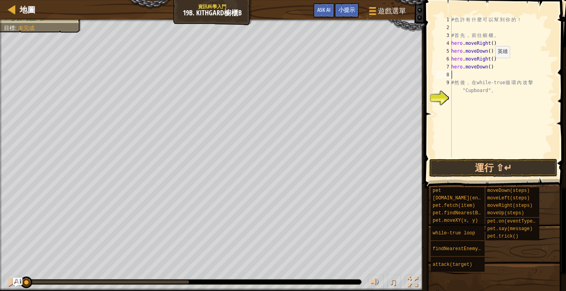
click at [491, 66] on div "# 也 許 有 什 麼 可 以 幫 到 你 的 ！ # 首 先 ， 前 往 櫥 櫃 。 hero . moveRight ( ) hero . moveDow…" at bounding box center [502, 94] width 105 height 157
type textarea "hero.moveDown(2)"
click at [462, 99] on div "# 也 許 有 什 麼 可 以 幫 到 你 的 ！ # 首 先 ， 前 往 櫥 櫃 。 hero . moveRight ( ) hero . moveDow…" at bounding box center [502, 94] width 105 height 157
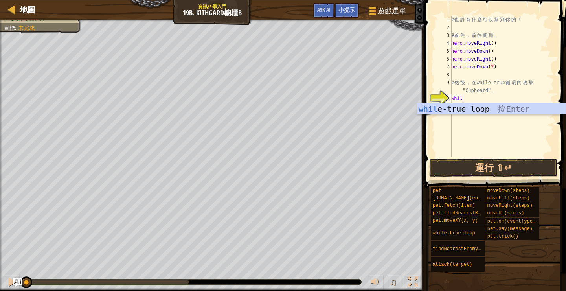
type textarea "while"
click at [464, 112] on div "while -true loop 按 Enter" at bounding box center [491, 120] width 149 height 35
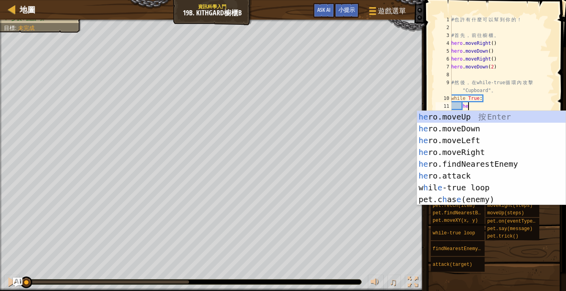
scroll to position [4, 1]
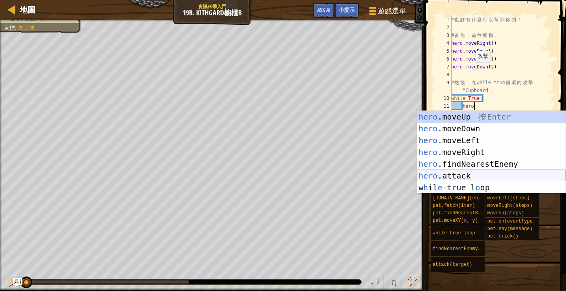
click at [467, 172] on div "hero .moveUp 按 Enter hero .moveDown 按 Enter hero .moveLeft 按 Enter hero .moveRi…" at bounding box center [491, 164] width 149 height 106
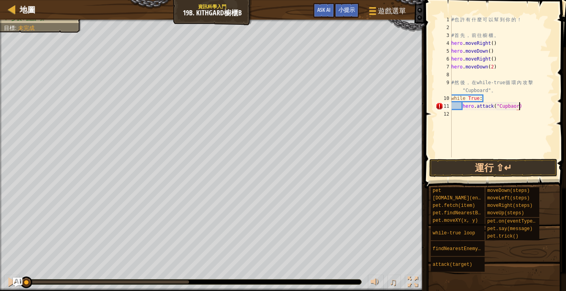
scroll to position [4, 6]
type textarea "hero.attack("Cupbaord")"
click at [499, 136] on div "# 也 許 有 什 麼 可 以 幫 到 你 的 ！ # 首 先 ， 前 往 櫥 櫃 。 hero . moveRight ( ) hero . moveDow…" at bounding box center [502, 94] width 105 height 157
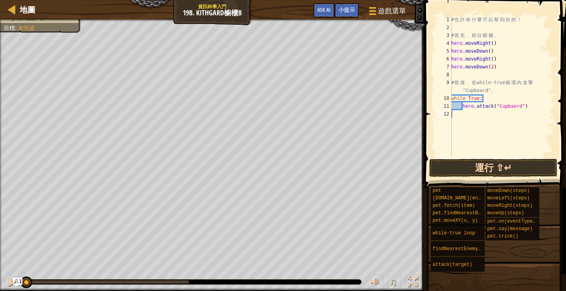
click at [498, 169] on button "運行 ⇧↵" at bounding box center [493, 168] width 128 height 18
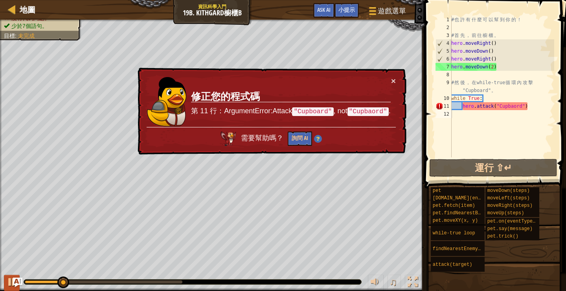
click at [10, 282] on div at bounding box center [12, 282] width 10 height 10
click at [511, 105] on div "# 也 許 有 什 麼 可 以 幫 到 你 的 ！ # 首 先 ， 前 往 櫥 櫃 。 hero . moveRight ( ) hero . moveDow…" at bounding box center [502, 94] width 105 height 157
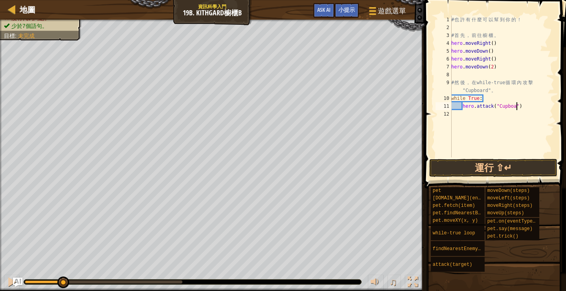
scroll to position [4, 6]
type textarea "hero.attack("Cupboard")"
click at [504, 165] on button "運行 ⇧↵" at bounding box center [493, 168] width 128 height 18
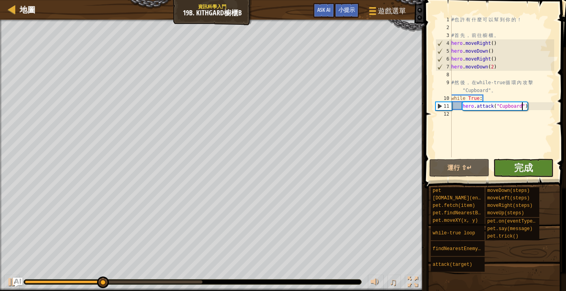
click at [535, 162] on button "完成" at bounding box center [523, 168] width 60 height 18
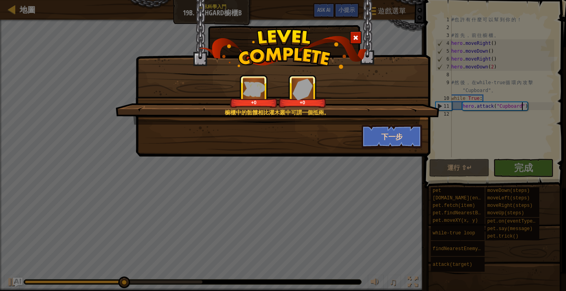
click at [387, 144] on button "下一步" at bounding box center [392, 137] width 61 height 24
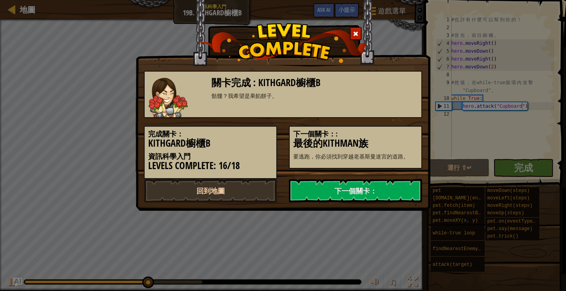
click at [248, 187] on link "回到地圖" at bounding box center [210, 191] width 133 height 24
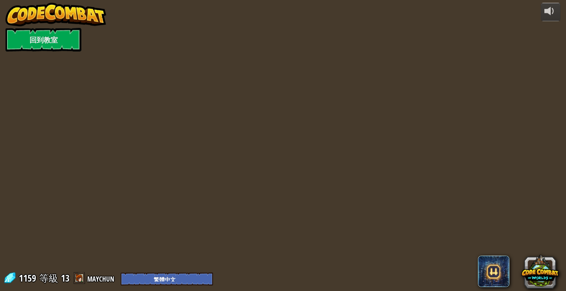
select select "zh-HANT"
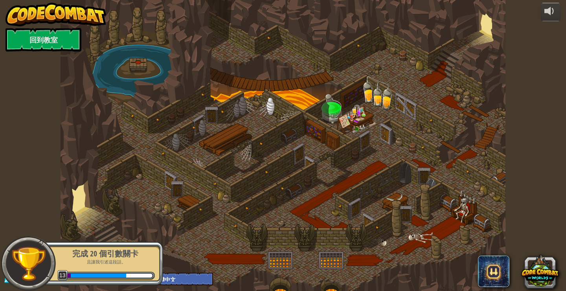
select select "zh-HANT"
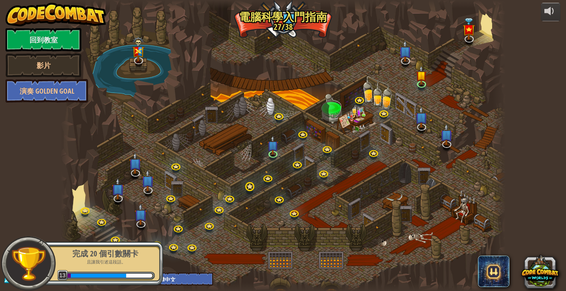
select select "zh-HANT"
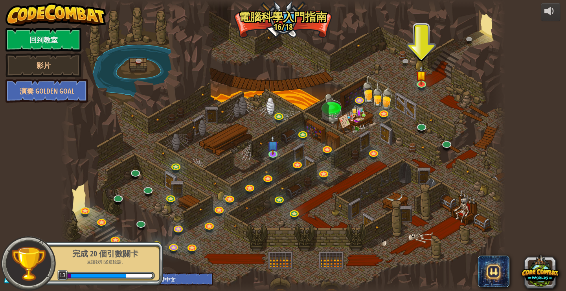
click at [72, 261] on p "且讓我引述這段話。" at bounding box center [105, 262] width 99 height 6
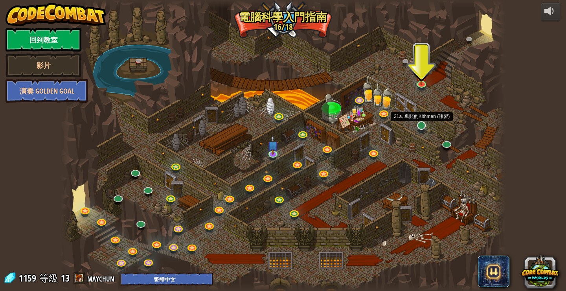
click at [421, 128] on link at bounding box center [422, 126] width 16 height 16
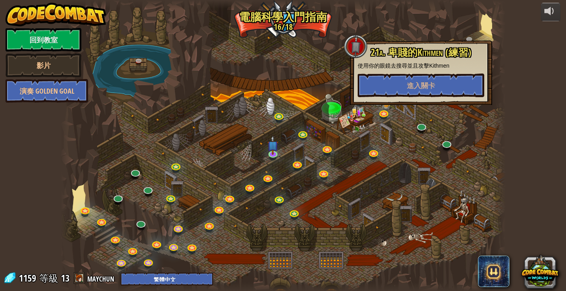
click at [150, 171] on div at bounding box center [283, 145] width 445 height 291
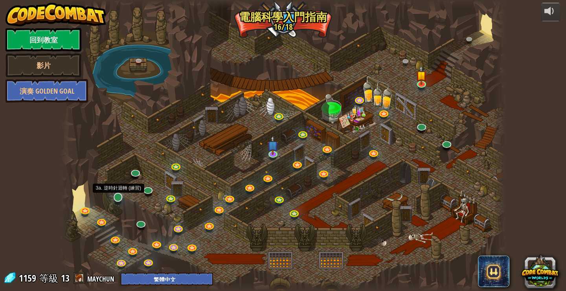
click at [124, 196] on link at bounding box center [118, 197] width 16 height 16
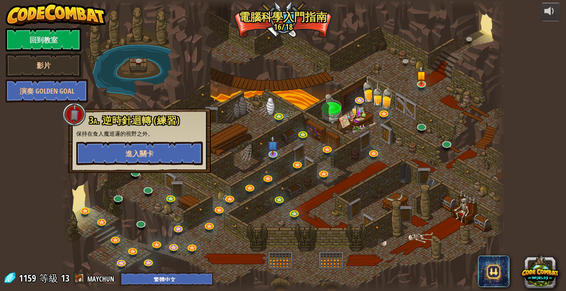
click at [181, 157] on button "進入關卡" at bounding box center [139, 154] width 127 height 24
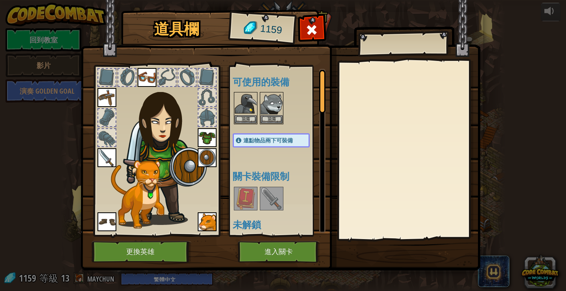
click at [280, 247] on button "進入關卡" at bounding box center [279, 252] width 82 height 22
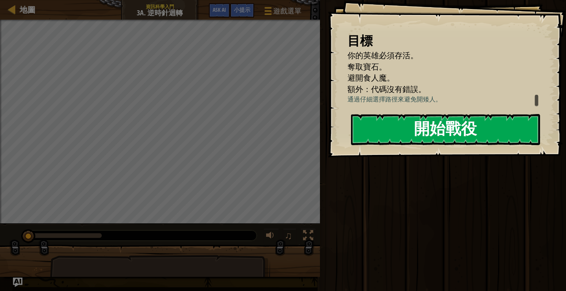
click at [409, 137] on button "開始戰役" at bounding box center [445, 129] width 189 height 31
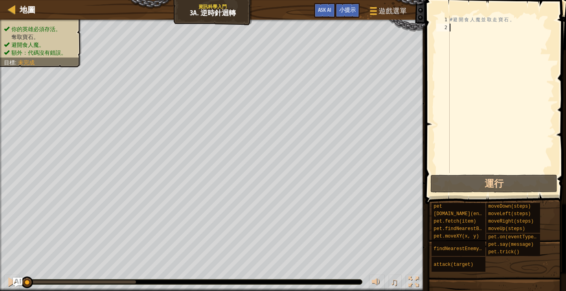
type textarea "m"
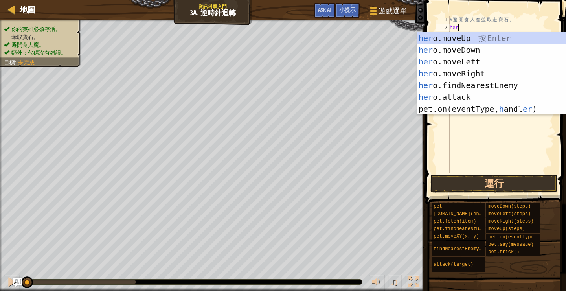
scroll to position [4, 0]
type textarea "hero"
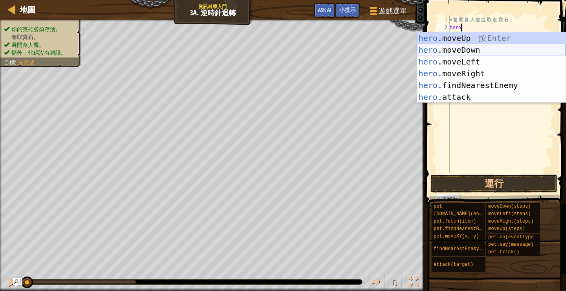
click at [465, 50] on div "hero .moveUp 按 Enter hero .moveDown 按 Enter hero .moveLeft 按 Enter hero .moveRi…" at bounding box center [491, 79] width 149 height 94
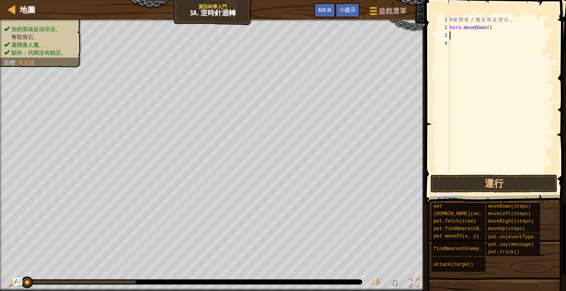
scroll to position [4, 0]
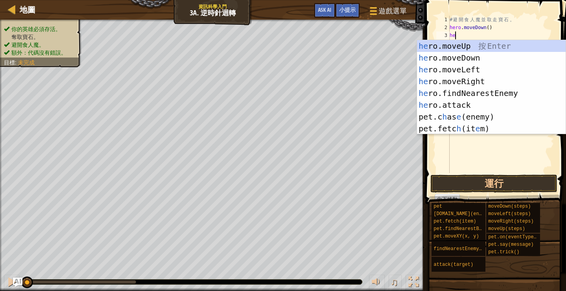
type textarea "hero"
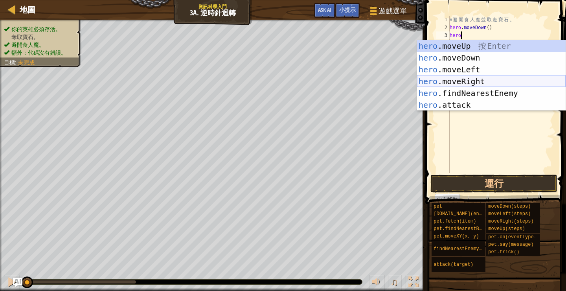
click at [475, 80] on div "hero .moveUp 按 Enter hero .moveDown 按 Enter hero .moveLeft 按 Enter hero .moveRi…" at bounding box center [491, 87] width 149 height 94
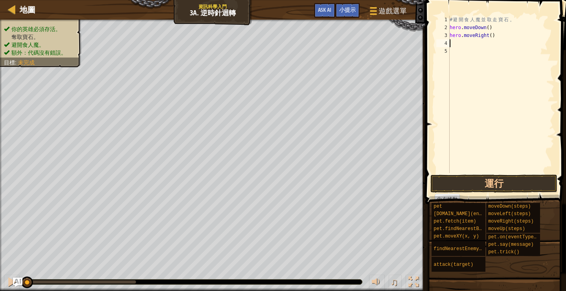
scroll to position [4, 0]
click at [493, 36] on div "# 避 開 食 人 魔 並 取 走 寶 石 。 hero . moveDown ( ) hero . moveRight ( )" at bounding box center [501, 102] width 106 height 173
click at [497, 184] on button "運行" at bounding box center [493, 184] width 127 height 18
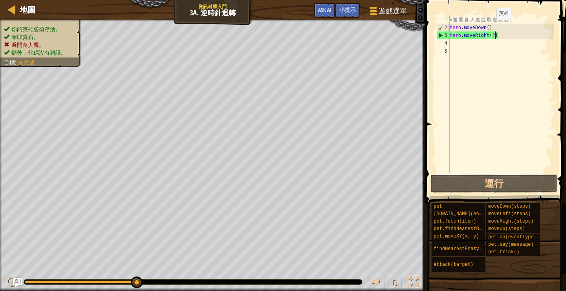
click at [490, 28] on div "# 避 開 食 人 魔 並 取 走 寶 石 。 hero . moveDown ( ) hero . moveRight ( 2 )" at bounding box center [501, 102] width 106 height 173
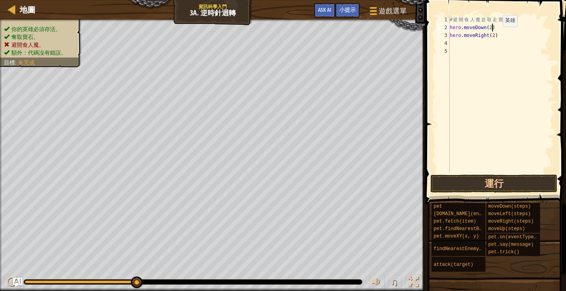
click at [496, 35] on div "# 避 開 食 人 魔 並 取 走 寶 石 。 hero . moveDown ( 2 ) hero . moveRight ( 2 )" at bounding box center [501, 102] width 106 height 173
type textarea "hero.moveRight()"
click at [470, 44] on div "# 避 開 食 人 魔 並 取 走 寶 石 。 hero . moveDown ( 2 ) hero . moveRight ( )" at bounding box center [501, 102] width 106 height 173
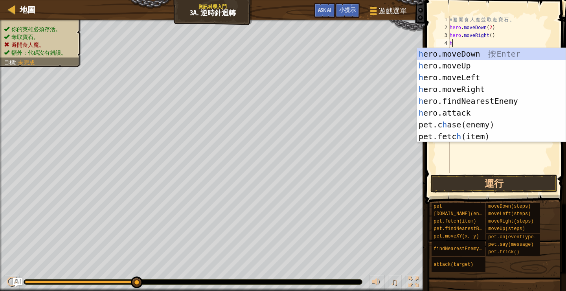
scroll to position [4, 0]
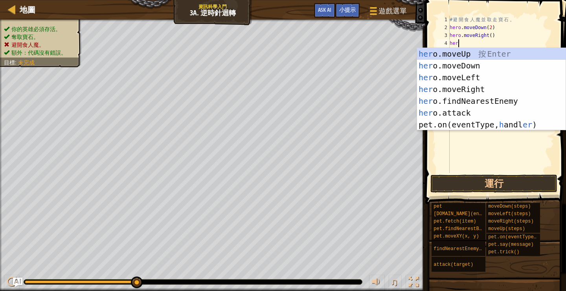
type textarea "hero"
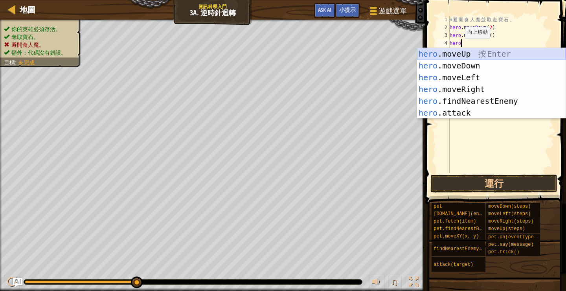
click at [461, 55] on div "hero .moveUp 按 Enter hero .moveDown 按 Enter hero .moveLeft 按 Enter hero .moveRi…" at bounding box center [491, 95] width 149 height 94
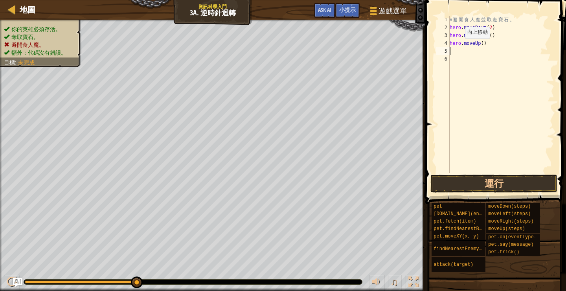
scroll to position [4, 0]
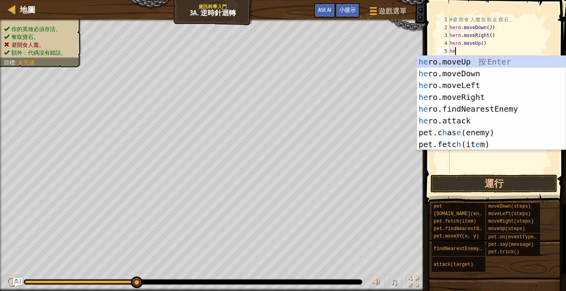
type textarea "hero"
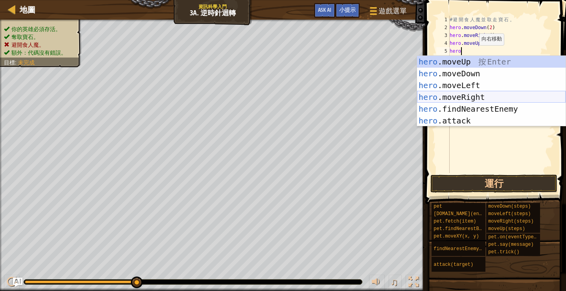
click at [479, 95] on div "hero .moveUp 按 Enter hero .moveDown 按 Enter hero .moveLeft 按 Enter hero .moveRi…" at bounding box center [491, 103] width 149 height 94
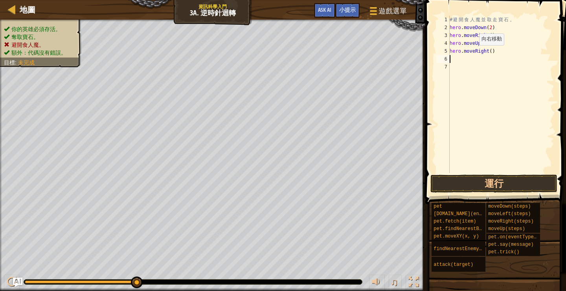
scroll to position [4, 0]
click at [497, 182] on button "運行" at bounding box center [493, 184] width 127 height 18
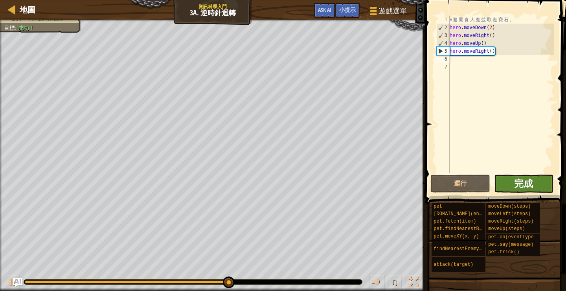
click at [530, 183] on span "完成" at bounding box center [523, 183] width 19 height 13
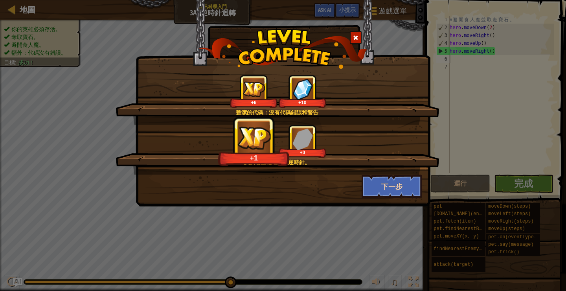
click at [395, 189] on button "下一步" at bounding box center [392, 187] width 61 height 24
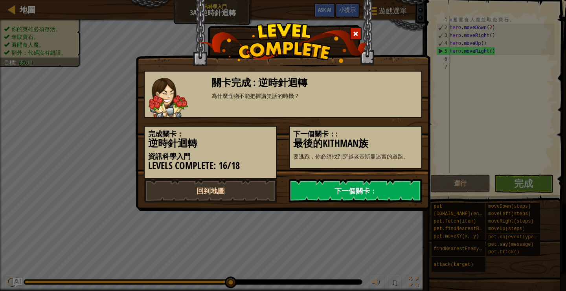
click at [217, 186] on link "回到地圖" at bounding box center [210, 191] width 133 height 24
select select "zh-HANT"
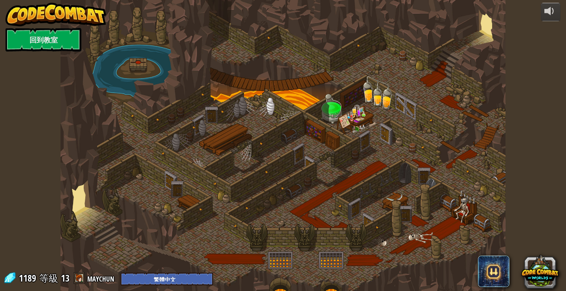
select select "zh-HANT"
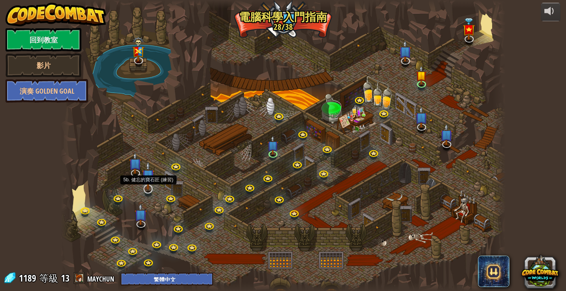
select select "zh-HANT"
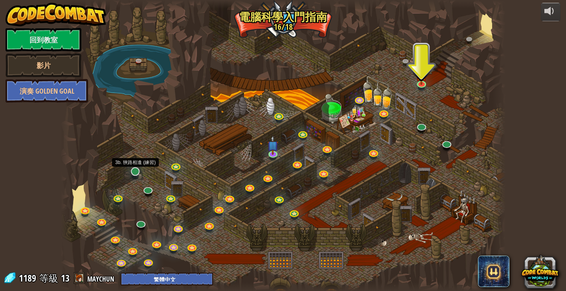
click at [129, 175] on link at bounding box center [136, 172] width 16 height 16
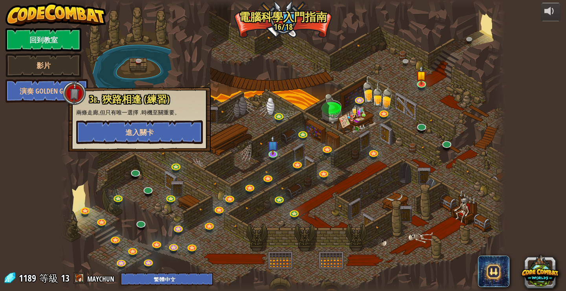
click at [150, 127] on button "進入關卡" at bounding box center [139, 132] width 127 height 24
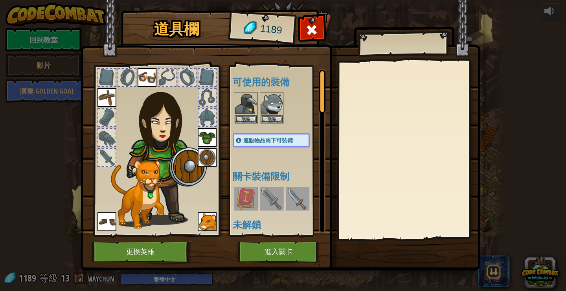
click at [289, 246] on button "進入關卡" at bounding box center [279, 252] width 82 height 22
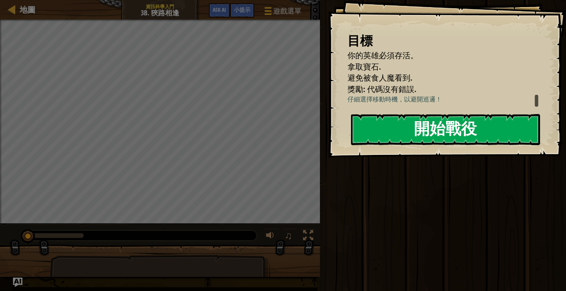
click at [414, 152] on div "目標 你的英雄必須存活。 拿取寶石. 避免被食人魔看到. 獎勵: 代碼沒有錯誤. 仔細選擇移動時機，以避開巡邏！ 開始戰役 從伺服器載入失敗 您將需要訂閱來開…" at bounding box center [447, 78] width 238 height 157
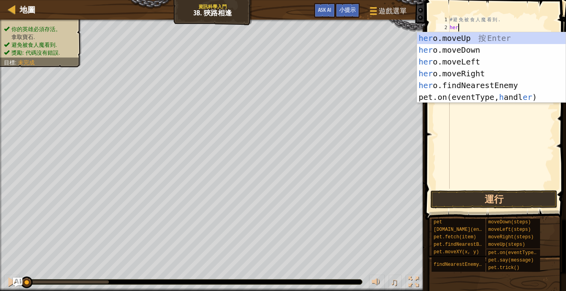
scroll to position [4, 0]
type textarea "hero"
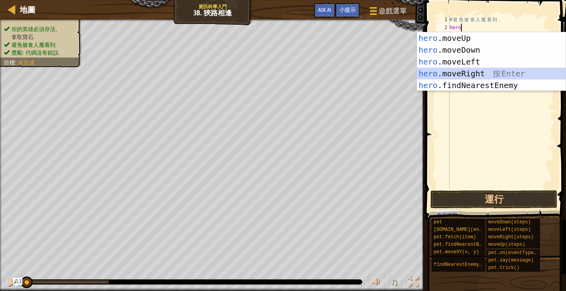
click at [478, 74] on div "hero .moveUp 按 Enter hero .moveDown 按 Enter hero .moveLeft 按 Enter hero .moveRi…" at bounding box center [491, 73] width 149 height 83
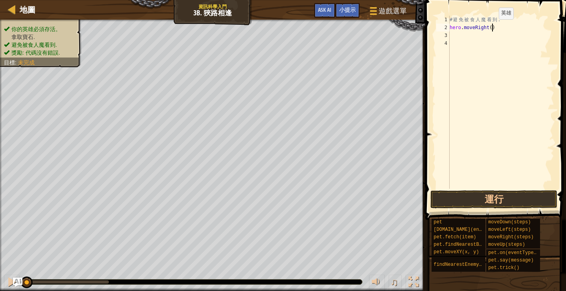
click at [493, 27] on div "# 避 免 被 食 人 魔 看 到 . hero . moveRight ( )" at bounding box center [501, 110] width 106 height 189
click at [496, 197] on button "運行" at bounding box center [493, 199] width 127 height 18
type textarea "hero.moveRight(1)"
click at [490, 205] on button "運行" at bounding box center [493, 199] width 127 height 18
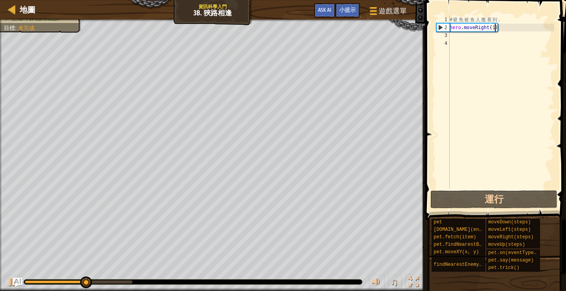
click at [461, 38] on div "# 避 免 被 食 人 魔 看 到 . hero . moveRight ( 1 )" at bounding box center [501, 110] width 106 height 189
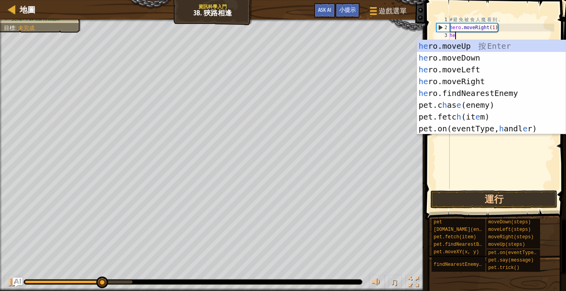
type textarea "hero"
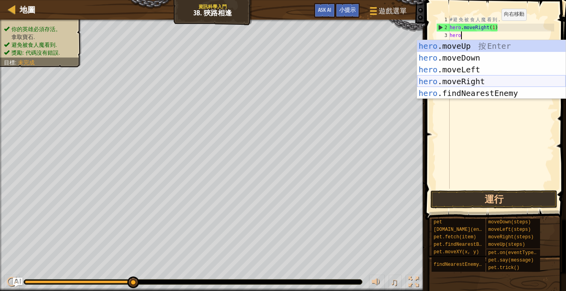
click at [480, 81] on div "hero .moveUp 按 Enter hero .moveDown 按 Enter hero .moveLeft 按 Enter hero .moveRi…" at bounding box center [491, 81] width 149 height 83
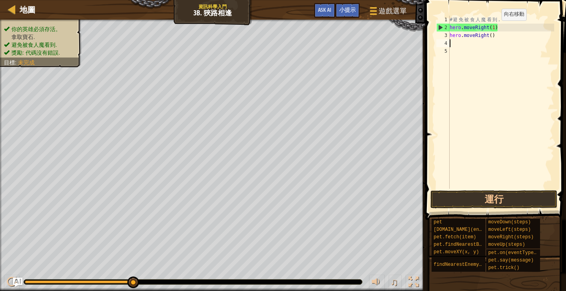
scroll to position [4, 0]
click at [499, 195] on button "運行" at bounding box center [493, 199] width 127 height 18
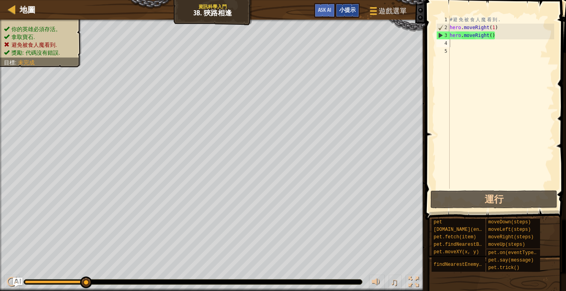
click at [347, 13] on div "小提示" at bounding box center [347, 10] width 24 height 15
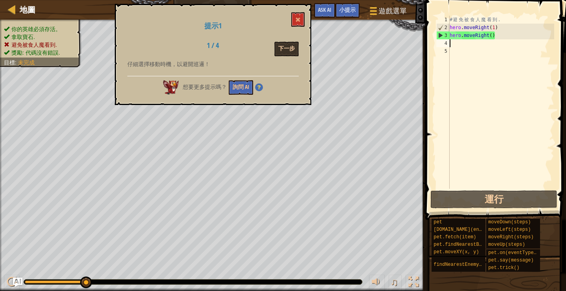
click at [287, 49] on button "下一步" at bounding box center [286, 49] width 24 height 15
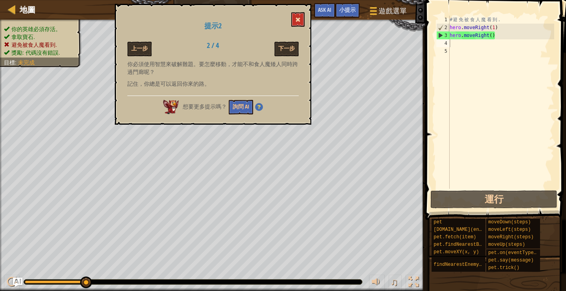
click at [301, 18] on button at bounding box center [297, 19] width 13 height 15
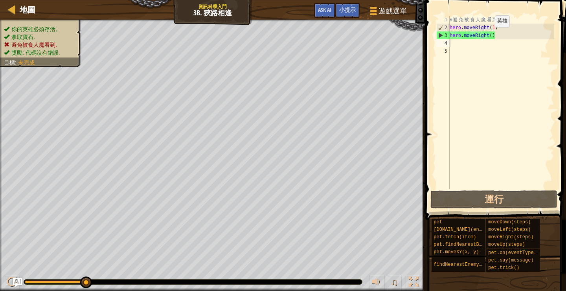
click at [489, 35] on div "# 避 免 被 食 人 魔 看 到 . hero . moveRight ( 1 ) hero . moveRight ( )" at bounding box center [501, 110] width 106 height 189
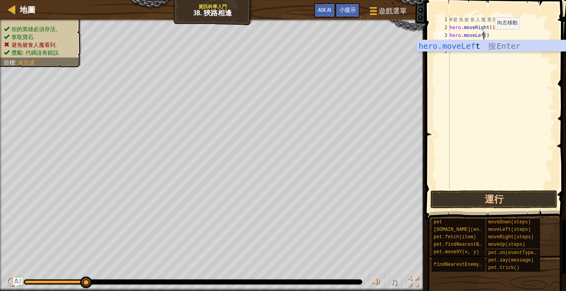
type textarea "hero.moveLeft()"
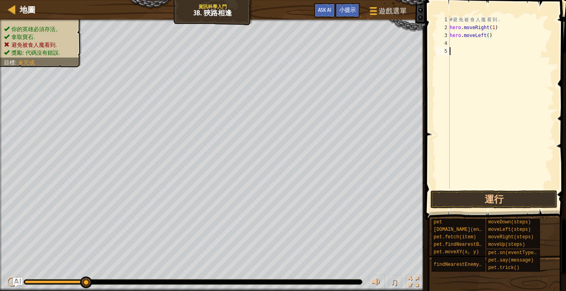
click at [482, 54] on div "# 避 免 被 食 人 魔 看 到 . hero . moveRight ( 1 ) hero . moveLeft ( )" at bounding box center [501, 110] width 106 height 189
click at [478, 44] on div "# 避 免 被 食 人 魔 看 到 . hero . moveRight ( 1 ) hero . moveLeft ( )" at bounding box center [501, 110] width 106 height 189
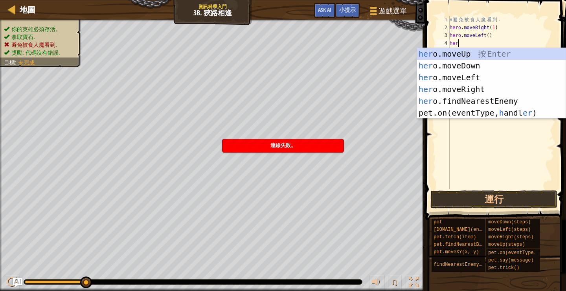
scroll to position [4, 0]
type textarea "hero"
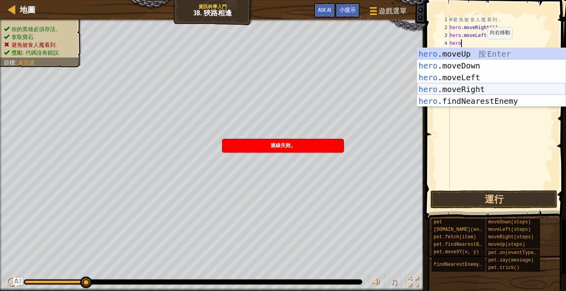
click at [480, 86] on div "hero .moveUp 按 Enter hero .moveDown 按 Enter hero .moveLeft 按 Enter hero .moveRi…" at bounding box center [491, 89] width 149 height 83
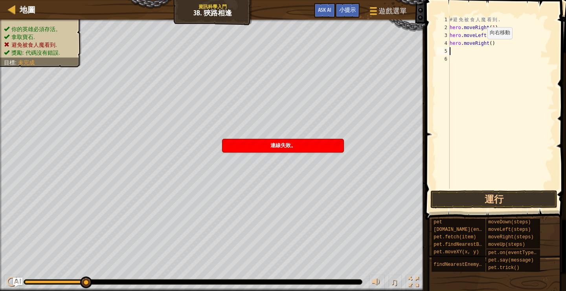
scroll to position [4, 0]
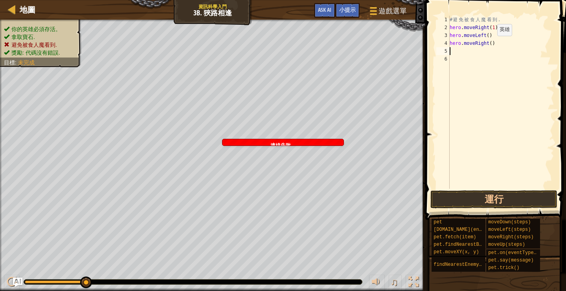
click at [492, 44] on div "# 避 免 被 食 人 魔 看 到 . hero . moveRight ( 1 ) hero . moveLeft ( ) hero . moveRight…" at bounding box center [501, 110] width 106 height 189
type textarea "hero.moveRight(2)"
click at [495, 195] on button "運行" at bounding box center [493, 199] width 127 height 18
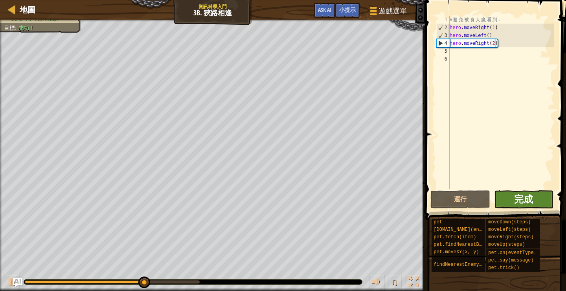
click at [527, 196] on span "完成" at bounding box center [523, 199] width 19 height 13
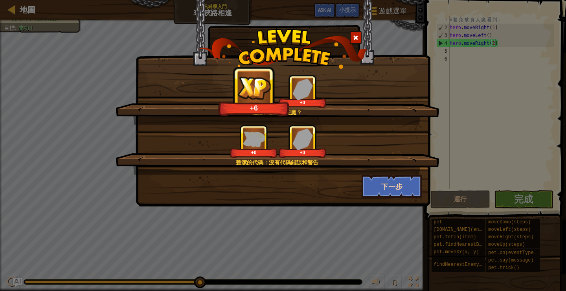
click at [399, 187] on button "下一步" at bounding box center [392, 187] width 61 height 24
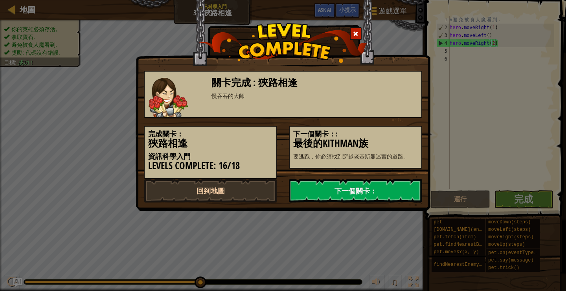
click at [262, 190] on link "回到地圖" at bounding box center [210, 191] width 133 height 24
select select "zh-HANT"
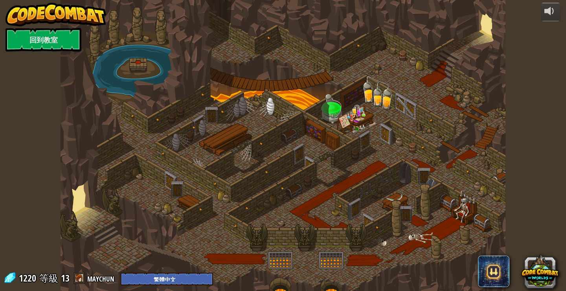
select select "zh-HANT"
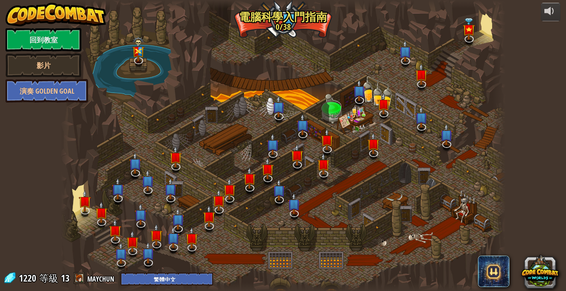
select select "zh-HANT"
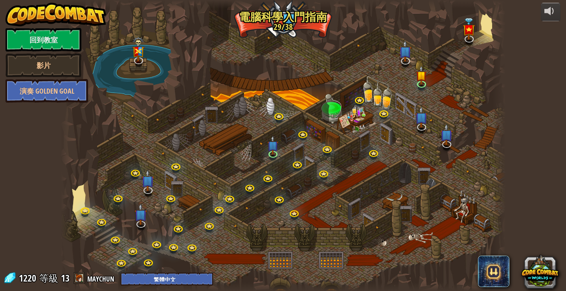
select select "zh-HANT"
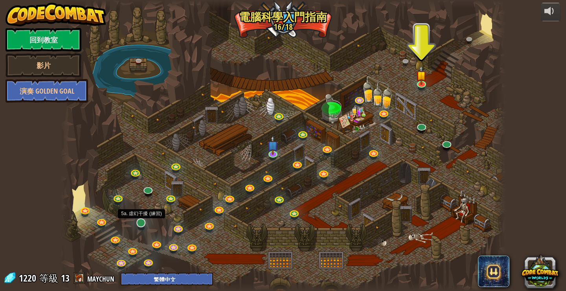
click at [138, 227] on link at bounding box center [141, 223] width 16 height 16
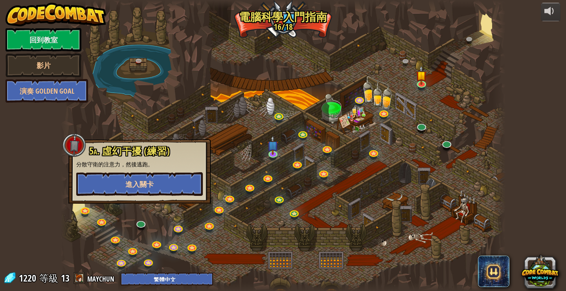
click at [176, 188] on button "進入關卡" at bounding box center [139, 184] width 127 height 24
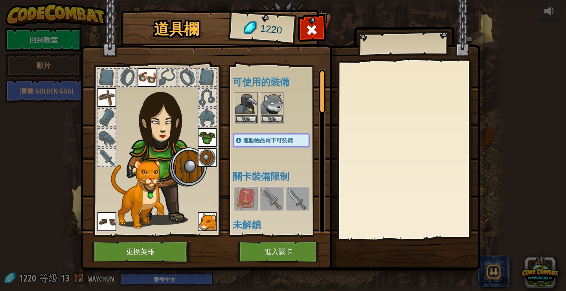
click at [285, 251] on button "進入關卡" at bounding box center [279, 252] width 82 height 22
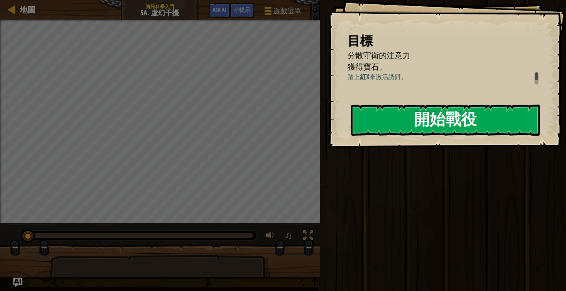
click at [424, 127] on button "開始戰役" at bounding box center [445, 120] width 189 height 31
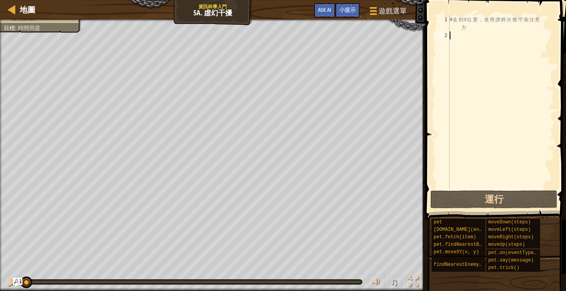
scroll to position [4, 0]
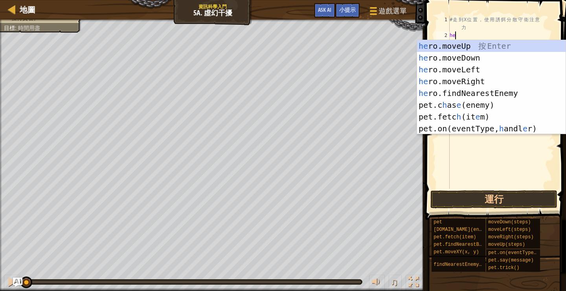
type textarea "hero"
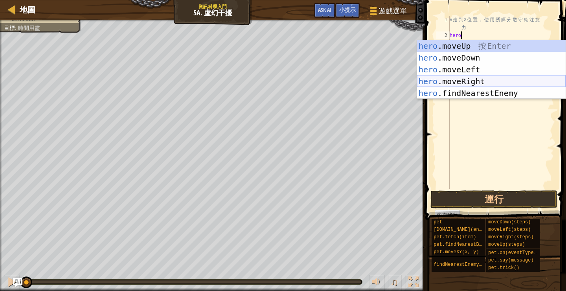
drag, startPoint x: 482, startPoint y: 81, endPoint x: 477, endPoint y: 57, distance: 24.5
click at [482, 81] on div "hero .moveUp 按 Enter hero .moveDown 按 Enter hero .moveLeft 按 Enter hero .moveRi…" at bounding box center [491, 81] width 149 height 83
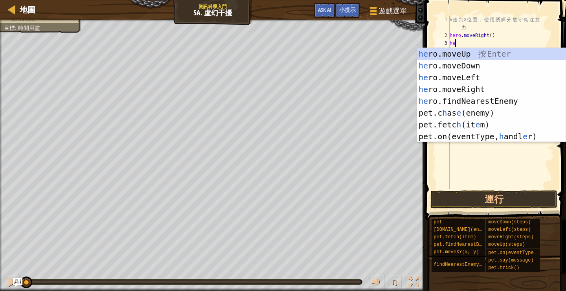
type textarea "hero"
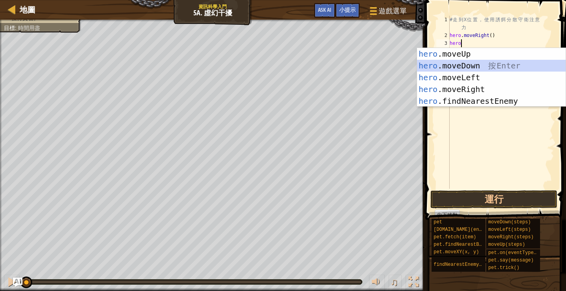
click at [459, 68] on div "hero .moveUp 按 Enter hero .moveDown 按 Enter hero .moveLeft 按 Enter hero .moveRi…" at bounding box center [491, 89] width 149 height 83
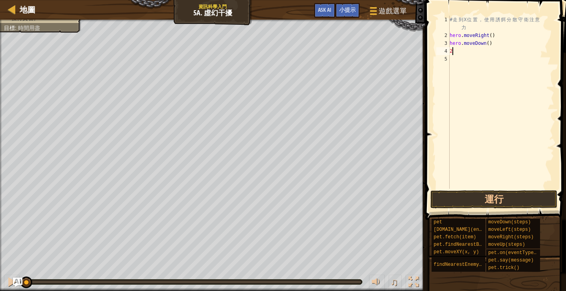
click at [491, 42] on div "# 走 到 X 位 置 ， 使 用 誘 餌 分 散 守 衛 注 意 力 hero . moveRight ( ) hero . moveDown ( ) 2" at bounding box center [501, 114] width 106 height 197
click at [469, 54] on div "# 走 到 X 位 置 ， 使 用 誘 餌 分 散 守 衛 注 意 力 hero . moveRight ( ) hero . moveDown ( ) 2" at bounding box center [501, 114] width 106 height 197
type textarea "2"
click at [489, 45] on div "# 走 到 X 位 置 ， 使 用 誘 餌 分 散 守 衛 注 意 力 hero . moveRight ( ) hero . moveDown ( )" at bounding box center [501, 114] width 106 height 197
type textarea "hero.moveDown(2)"
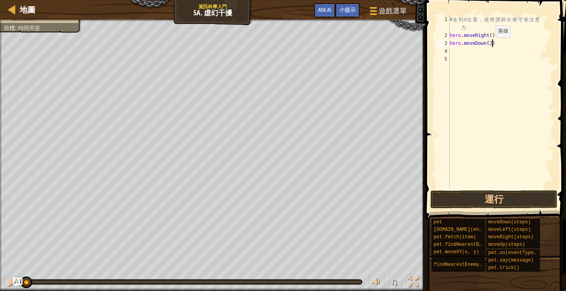
scroll to position [4, 4]
click at [474, 53] on div "# 走 到 X 位 置 ， 使 用 誘 餌 分 散 守 衛 注 意 力 hero . moveRight ( ) hero . moveDown ( 2 )" at bounding box center [501, 114] width 106 height 197
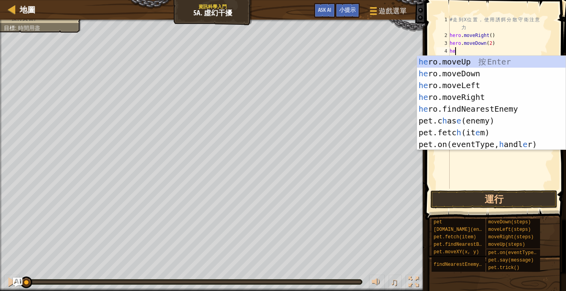
type textarea "hero"
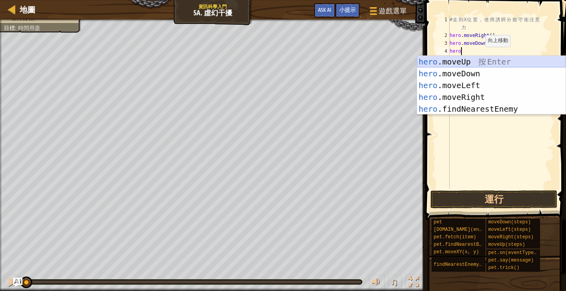
click at [474, 63] on div "hero .moveUp 按 Enter hero .moveDown 按 Enter hero .moveLeft 按 Enter hero .moveRi…" at bounding box center [491, 97] width 149 height 83
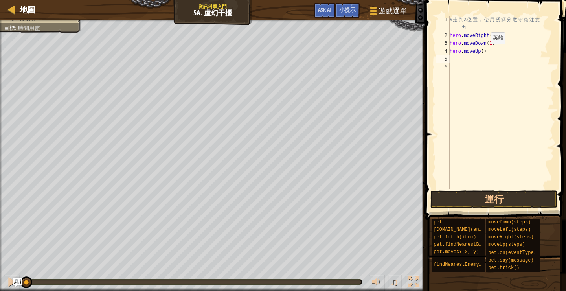
click at [484, 52] on div "# 走 到 X 位 置 ， 使 用 誘 餌 分 散 守 衛 注 意 力 hero . moveRight ( ) hero . moveDown ( 2 ) …" at bounding box center [501, 114] width 106 height 197
type textarea "hero.moveUp(2)"
click at [472, 59] on div "# 走 到 X 位 置 ， 使 用 誘 餌 分 散 守 衛 注 意 力 hero . moveRight ( ) hero . moveDown ( 2 ) …" at bounding box center [501, 114] width 106 height 197
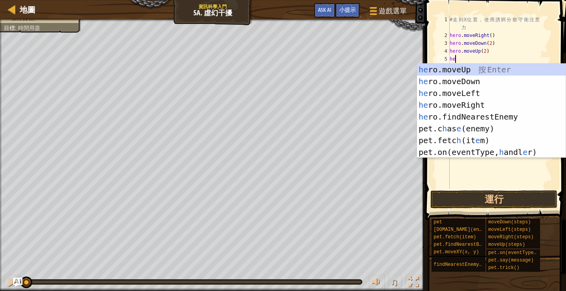
scroll to position [4, 0]
type textarea "hero"
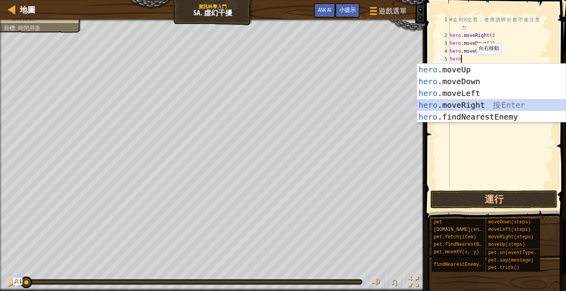
click at [471, 104] on div "hero .moveUp 按 Enter hero .moveDown 按 Enter hero .moveLeft 按 Enter hero .moveRi…" at bounding box center [491, 105] width 149 height 83
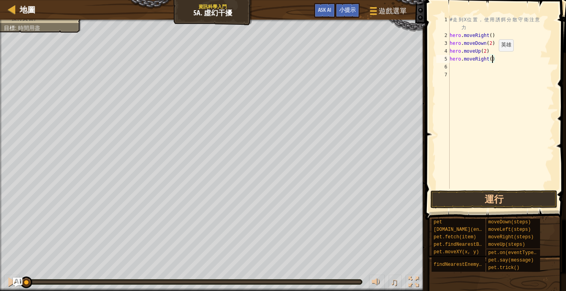
click at [493, 59] on div "# 走 到 X 位 置 ， 使 用 誘 餌 分 散 守 衛 注 意 力 hero . moveRight ( ) hero . moveDown ( 2 ) …" at bounding box center [501, 114] width 106 height 197
type textarea "hero.moveRight(3)"
click at [511, 194] on button "運行" at bounding box center [493, 199] width 127 height 18
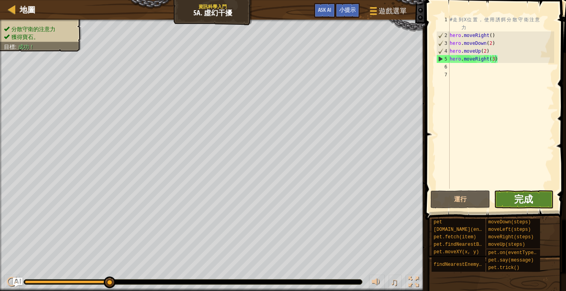
click at [517, 198] on span "完成" at bounding box center [523, 199] width 19 height 13
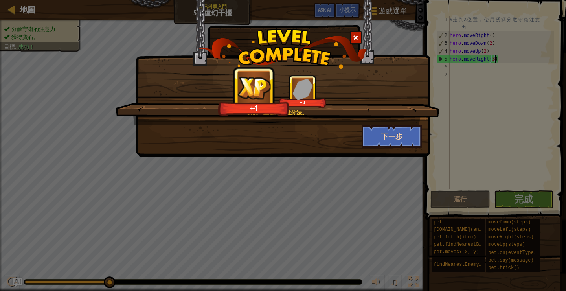
click at [379, 139] on button "下一步" at bounding box center [392, 137] width 61 height 24
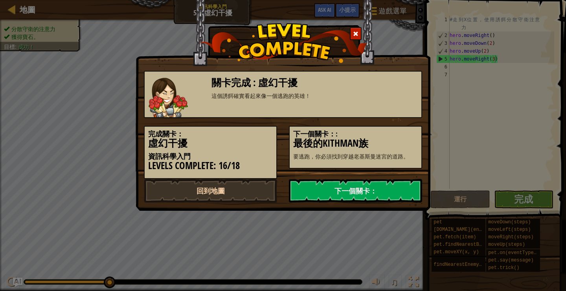
click at [220, 189] on link "回到地圖" at bounding box center [210, 191] width 133 height 24
select select "zh-HANT"
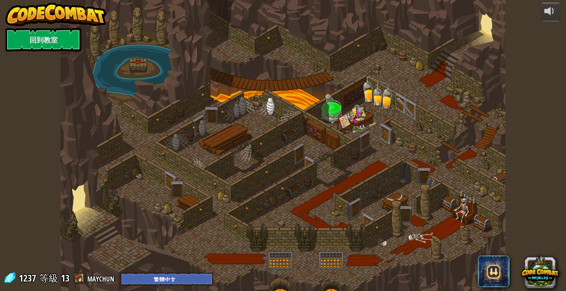
select select "zh-HANT"
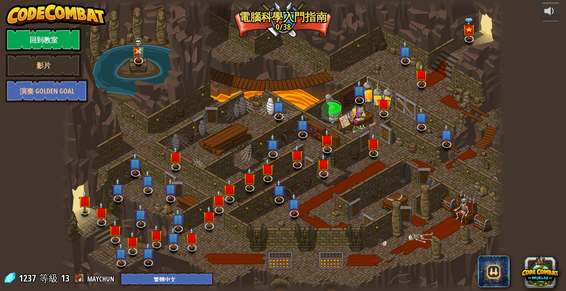
select select "zh-HANT"
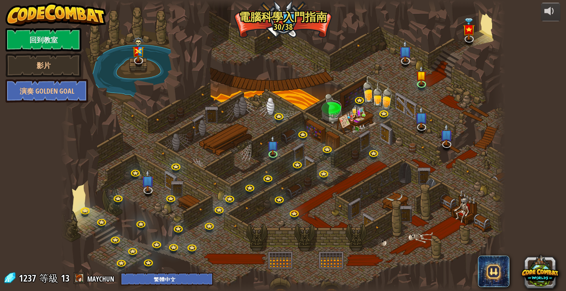
select select "zh-HANT"
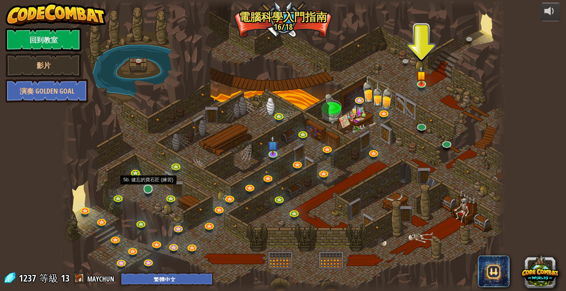
click at [150, 191] on link at bounding box center [148, 189] width 16 height 16
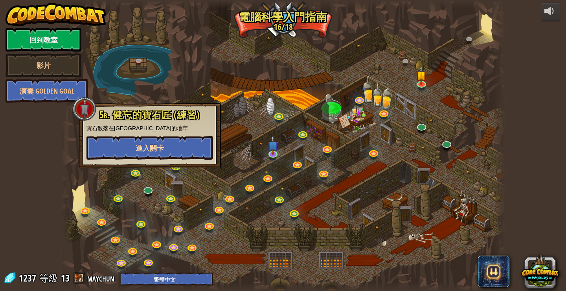
click at [168, 151] on button "進入關卡" at bounding box center [149, 148] width 127 height 24
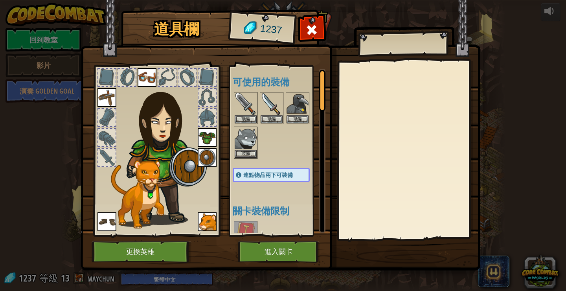
click at [290, 254] on button "進入關卡" at bounding box center [279, 252] width 82 height 22
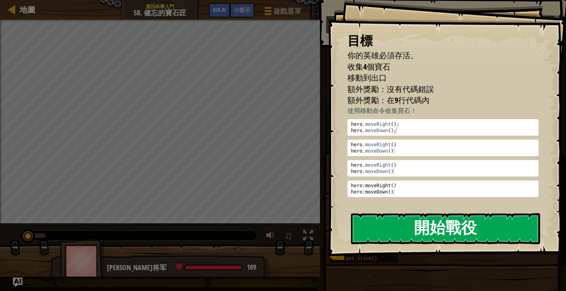
click at [426, 235] on button "開始戰役" at bounding box center [445, 228] width 189 height 31
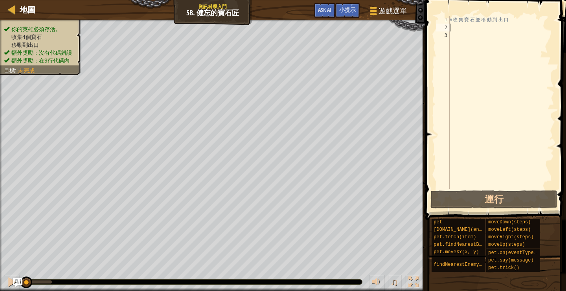
click at [489, 27] on div "# 收 集 寶 石 並 移 動 到 出 口" at bounding box center [501, 110] width 106 height 189
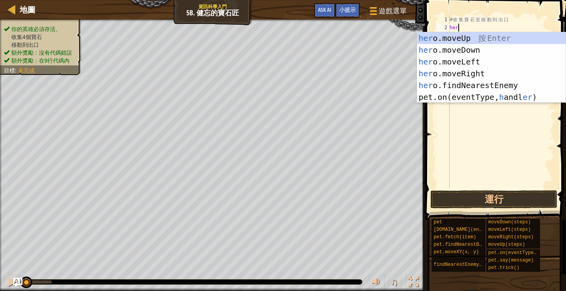
scroll to position [4, 0]
type textarea "hero"
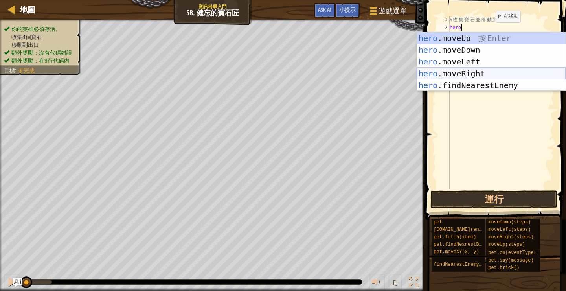
click at [471, 72] on div "hero .moveUp 按 Enter hero .moveDown 按 Enter hero .moveLeft 按 Enter hero .moveRi…" at bounding box center [491, 73] width 149 height 83
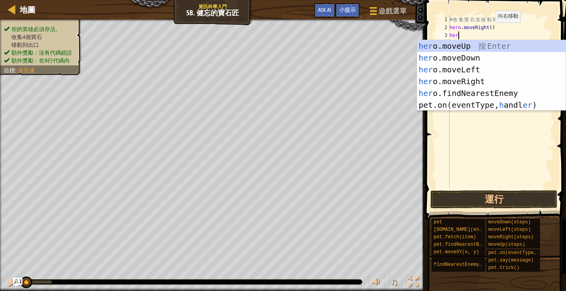
type textarea "hero"
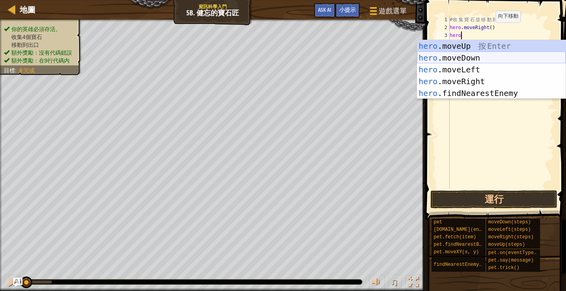
click at [477, 62] on div "hero .moveUp 按 Enter hero .moveDown 按 Enter hero .moveLeft 按 Enter hero .moveRi…" at bounding box center [491, 81] width 149 height 83
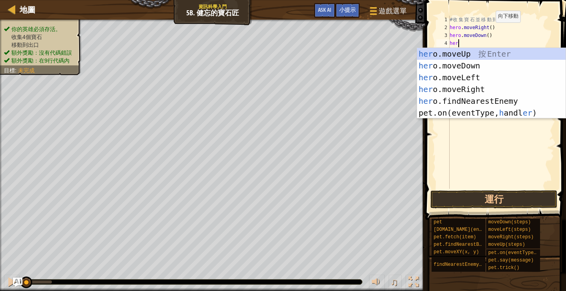
type textarea "hero"
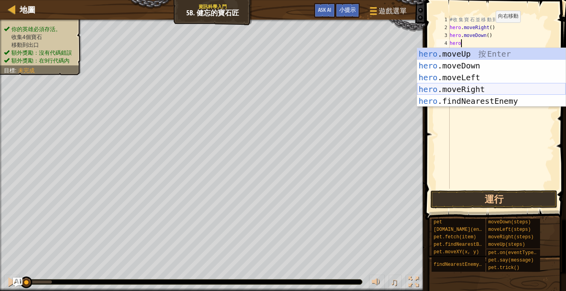
click at [482, 87] on div "hero .moveUp 按 Enter hero .moveDown 按 Enter hero .moveLeft 按 Enter hero .moveRi…" at bounding box center [491, 89] width 149 height 83
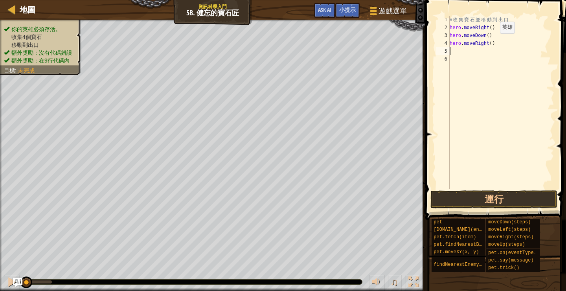
click at [494, 42] on div "# 收 集 寶 石 並 移 動 到 出 口 hero . moveRight ( ) hero . moveDown ( ) hero . moveRight…" at bounding box center [501, 110] width 106 height 189
type textarea "hero.moveRight(2)"
click at [483, 49] on div "# 收 集 寶 石 並 移 動 到 出 口 hero . moveRight ( ) hero . moveDown ( ) hero . moveRight…" at bounding box center [501, 110] width 106 height 189
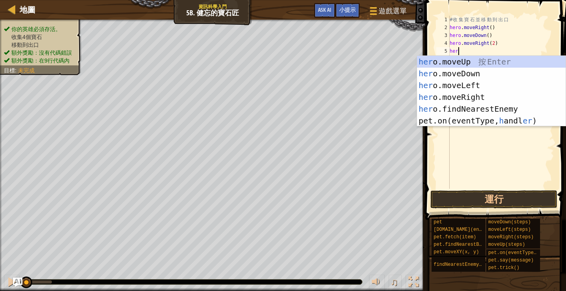
scroll to position [4, 0]
type textarea "hero"
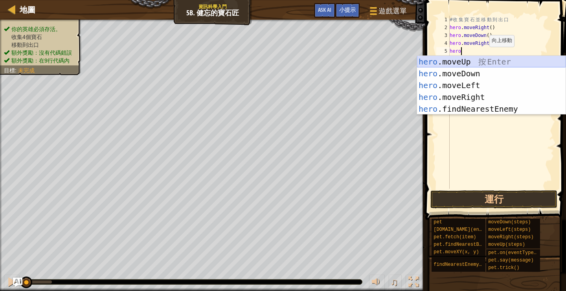
click at [482, 59] on div "hero .moveUp 按 Enter hero .moveDown 按 Enter hero .moveLeft 按 Enter hero .moveRi…" at bounding box center [491, 97] width 149 height 83
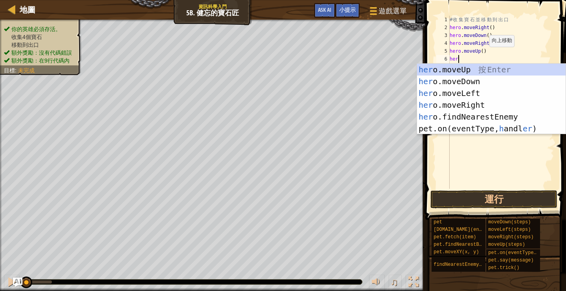
type textarea "hero"
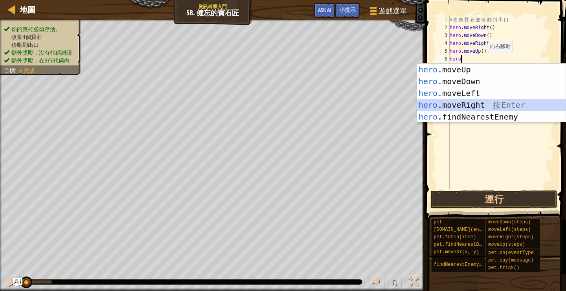
click at [487, 100] on div "hero .moveUp 按 Enter hero .moveDown 按 Enter hero .moveLeft 按 Enter hero .moveRi…" at bounding box center [491, 105] width 149 height 83
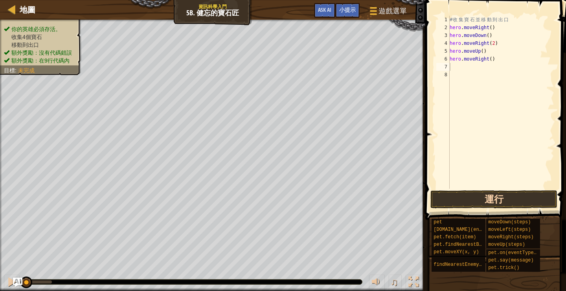
click at [496, 206] on button "運行" at bounding box center [493, 199] width 127 height 18
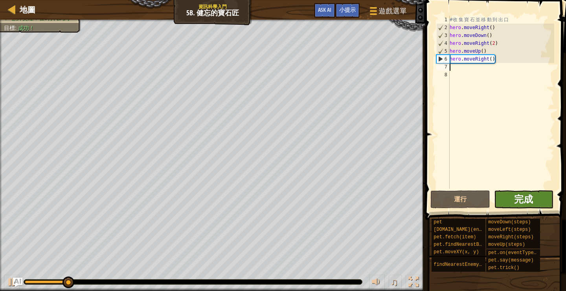
click at [526, 197] on span "完成" at bounding box center [523, 199] width 19 height 13
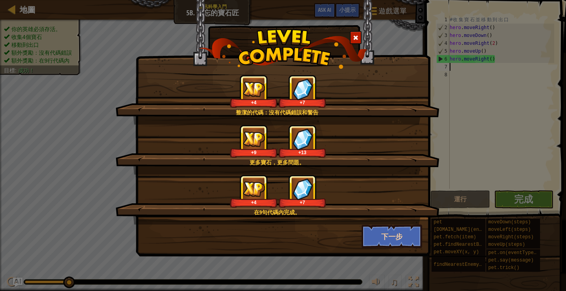
click at [392, 240] on button "下一步" at bounding box center [392, 236] width 61 height 24
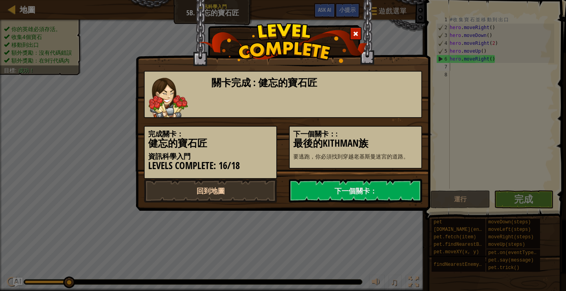
click at [263, 192] on link "回到地圖" at bounding box center [210, 191] width 133 height 24
select select "zh-HANT"
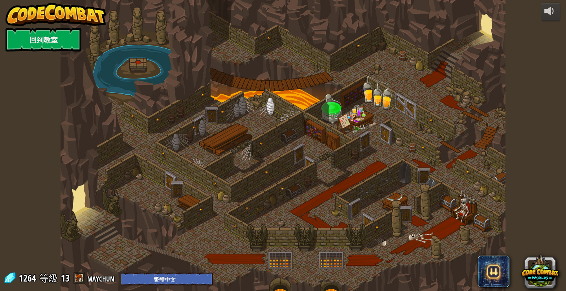
select select "zh-HANT"
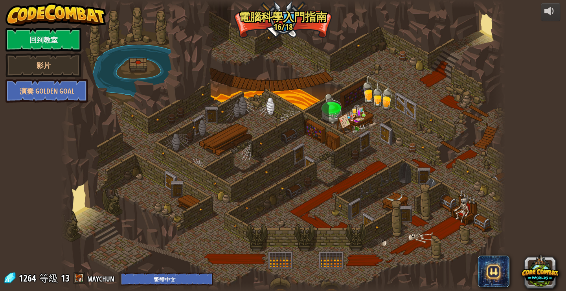
select select "zh-HANT"
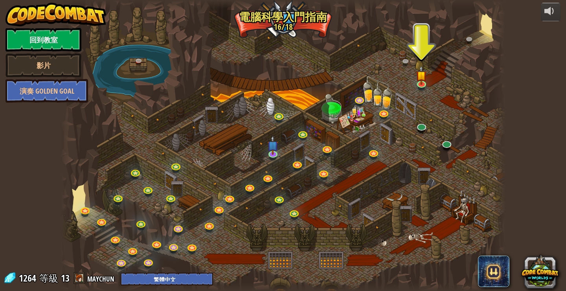
click at [44, 41] on link "回到教室" at bounding box center [44, 40] width 76 height 24
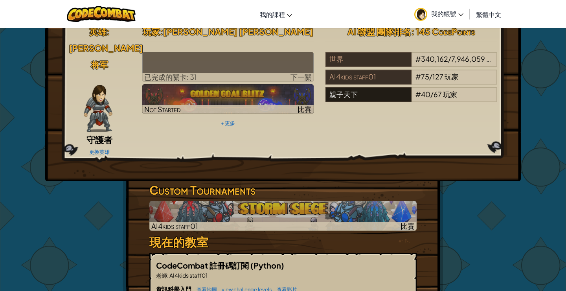
scroll to position [119, 0]
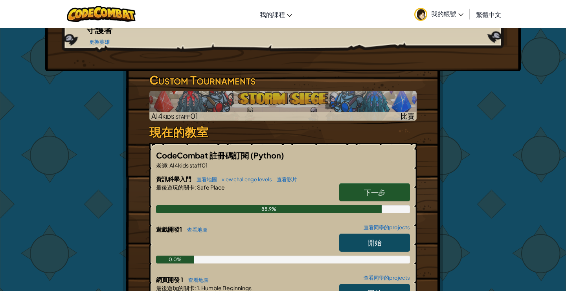
click at [391, 183] on link "下一步" at bounding box center [374, 192] width 71 height 18
select select "zh-HANT"
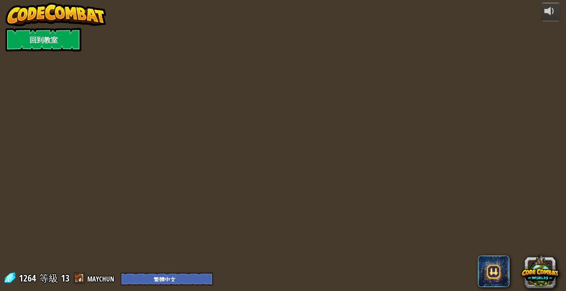
select select "zh-HANT"
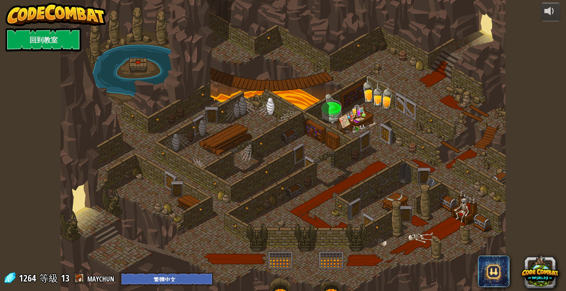
select select "zh-HANT"
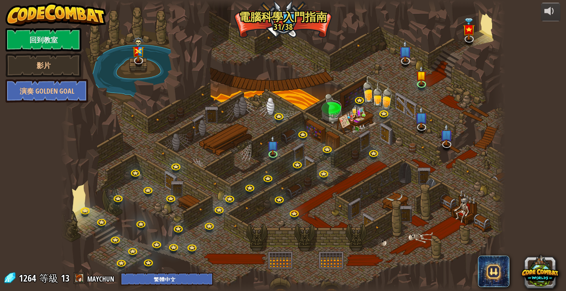
select select "zh-HANT"
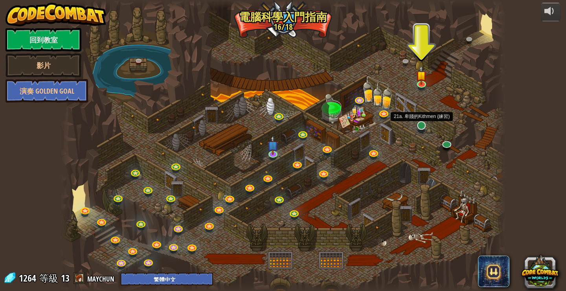
click at [423, 127] on link at bounding box center [422, 126] width 16 height 16
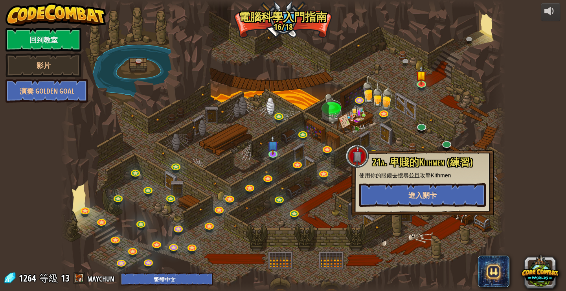
click at [397, 194] on button "進入關卡" at bounding box center [422, 195] width 127 height 24
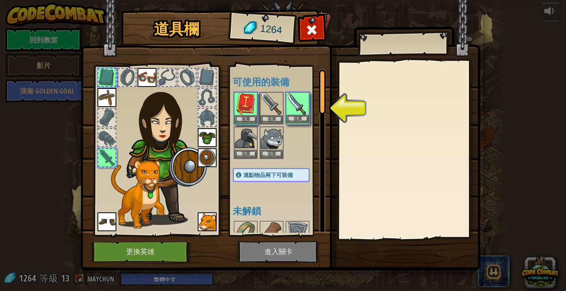
click at [301, 104] on img at bounding box center [298, 104] width 22 height 22
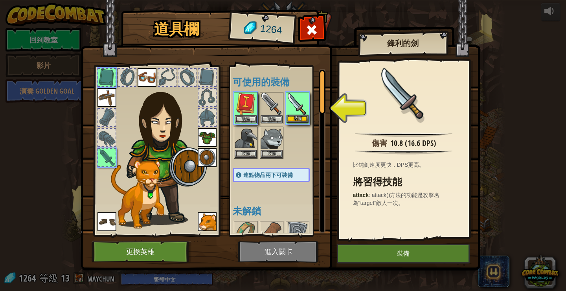
click at [301, 104] on img at bounding box center [298, 104] width 22 height 22
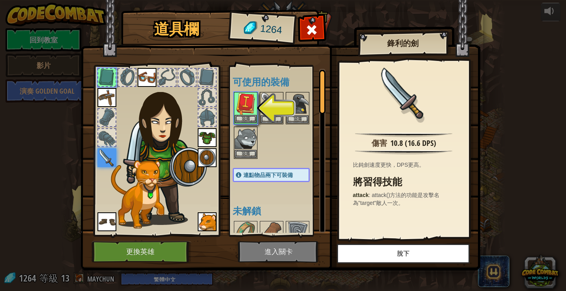
click at [246, 104] on img at bounding box center [246, 104] width 22 height 22
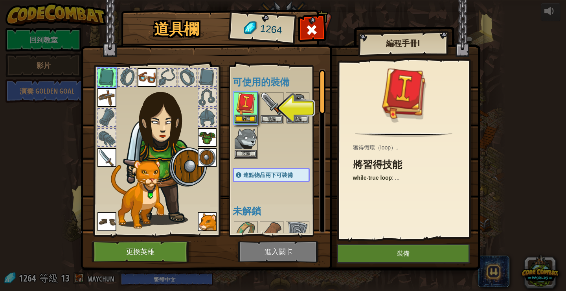
click at [246, 104] on img at bounding box center [246, 104] width 22 height 22
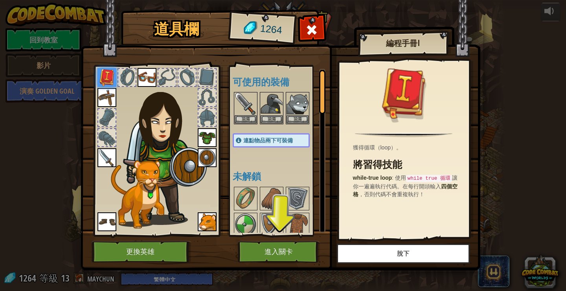
click at [288, 250] on button "進入關卡" at bounding box center [279, 252] width 82 height 22
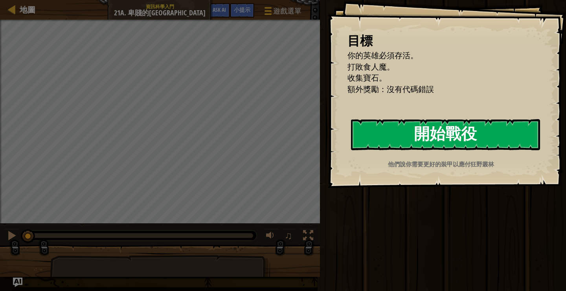
click at [434, 136] on button "開始戰役" at bounding box center [445, 134] width 189 height 31
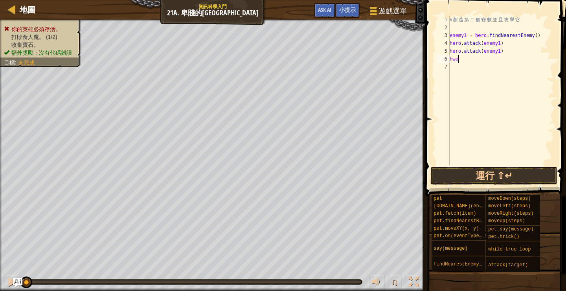
scroll to position [4, 0]
type textarea "h"
type textarea "w"
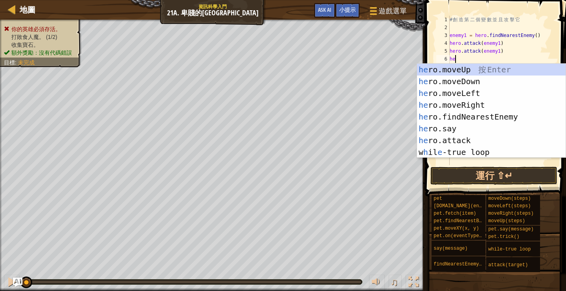
type textarea "her"
click at [472, 116] on div "her o.moveUp 按 Enter her o.moveDown 按 Enter her o.moveLeft 按 Enter her o.moveRi…" at bounding box center [491, 123] width 149 height 118
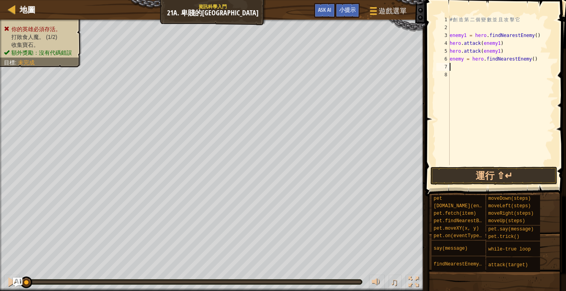
drag, startPoint x: 464, startPoint y: 59, endPoint x: 465, endPoint y: 83, distance: 23.2
click at [464, 59] on div "# 創 造 第 二 個 變 數 並 且 攻 擊 它 enemy1 = hero . findNearestEnemy ( ) hero . attack ( …" at bounding box center [501, 98] width 106 height 165
type textarea "enemy2 = hero.findNearestEnemy()"
click at [458, 64] on div "# 創 造 第 二 個 變 數 並 且 攻 擊 它 enemy1 = hero . findNearestEnemy ( ) hero . attack ( …" at bounding box center [501, 98] width 106 height 165
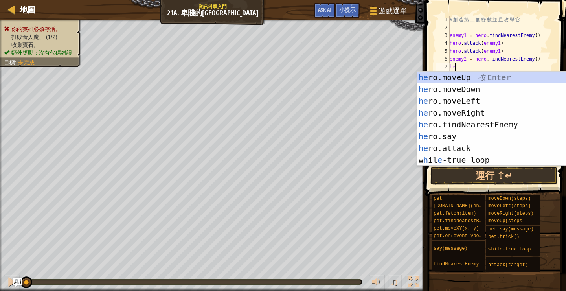
scroll to position [4, 0]
click at [459, 147] on div "hero .moveUp 按 Enter hero .moveDown 按 Enter hero .moveLeft 按 Enter hero .moveRi…" at bounding box center [491, 131] width 149 height 118
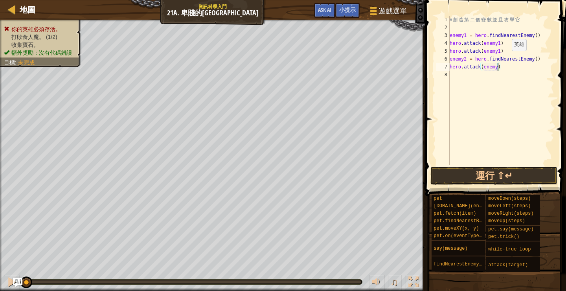
type textarea "hero.attack(enemy2)"
click at [487, 77] on div "# 創 造 第 二 個 變 數 並 且 攻 擊 它 enemy1 = hero . findNearestEnemy ( ) hero . attack ( …" at bounding box center [501, 98] width 106 height 165
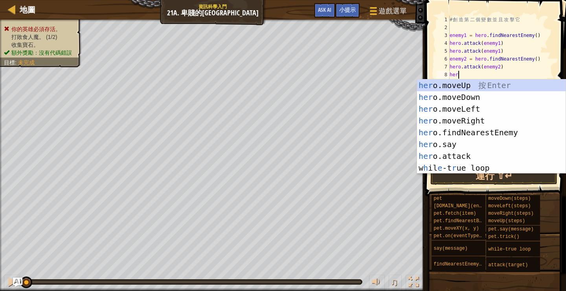
scroll to position [4, 0]
click at [476, 155] on div "hero .moveUp 按 Enter hero .moveDown 按 Enter hero .moveLeft 按 Enter hero .moveRi…" at bounding box center [491, 138] width 149 height 118
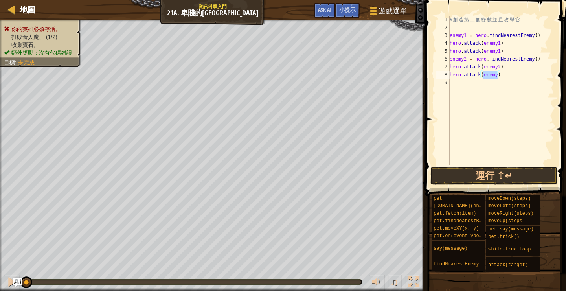
click at [497, 73] on div "# 創 造 第 二 個 變 數 並 且 攻 擊 它 enemy1 = hero . findNearestEnemy ( ) hero . attack ( …" at bounding box center [501, 98] width 106 height 165
type textarea "hero.attack(enemy2)"
click at [466, 84] on div "# 創 造 第 二 個 變 數 並 且 攻 擊 它 enemy1 = hero . findNearestEnemy ( ) hero . attack ( …" at bounding box center [501, 98] width 106 height 165
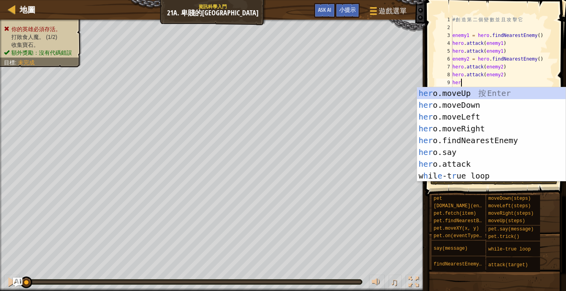
scroll to position [4, 0]
type textarea "her"
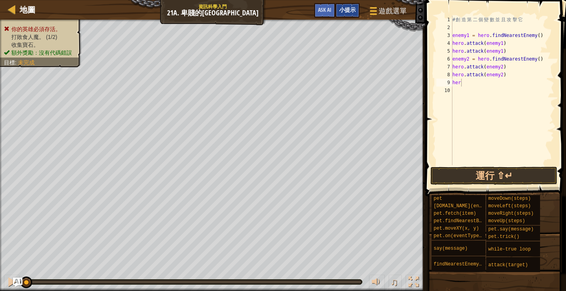
click at [354, 8] on span "小提示" at bounding box center [347, 9] width 17 height 7
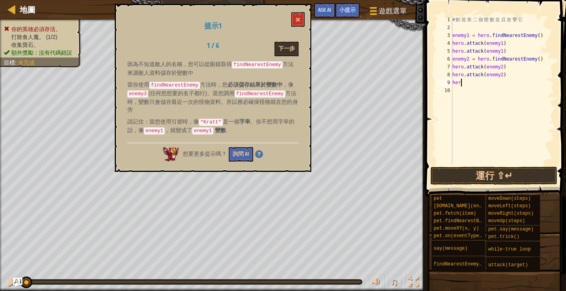
click at [291, 47] on button "下一步" at bounding box center [286, 49] width 24 height 15
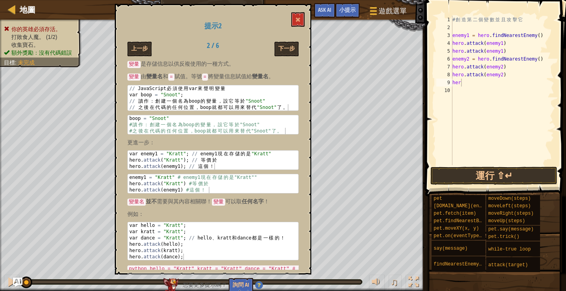
scroll to position [34, 0]
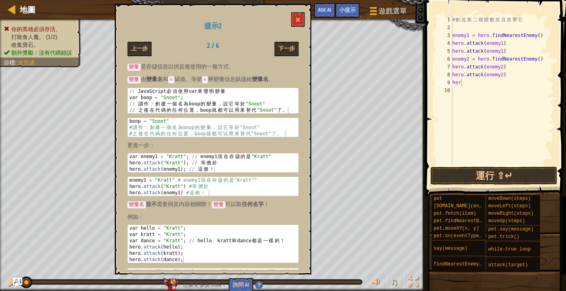
click at [281, 41] on div "提示2 上一步 2 / 6 下一步 變量(簡單) 變量 是存儲信息以供反複使用的一種方式。 變量 由 變量名 和 = 賦值。等號 = 將變量信息賦值給 變量名…" at bounding box center [213, 139] width 197 height 270
click at [282, 43] on button "下一步" at bounding box center [286, 49] width 24 height 15
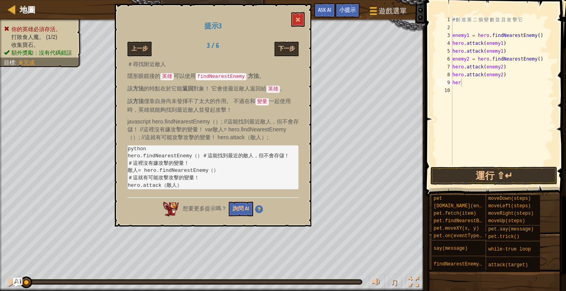
click at [290, 51] on button "下一步" at bounding box center [286, 49] width 24 height 15
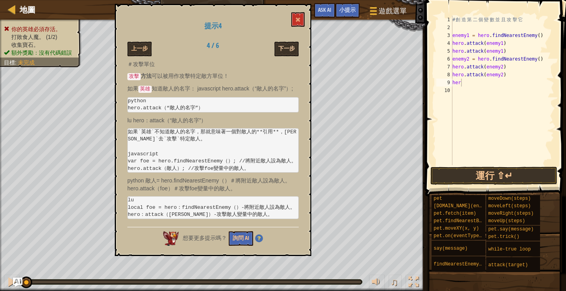
click at [290, 51] on button "下一步" at bounding box center [286, 49] width 24 height 15
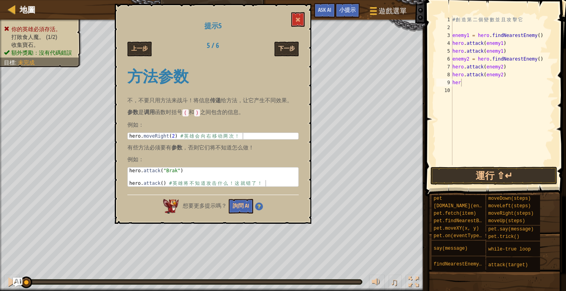
click at [289, 50] on button "下一步" at bounding box center [286, 49] width 24 height 15
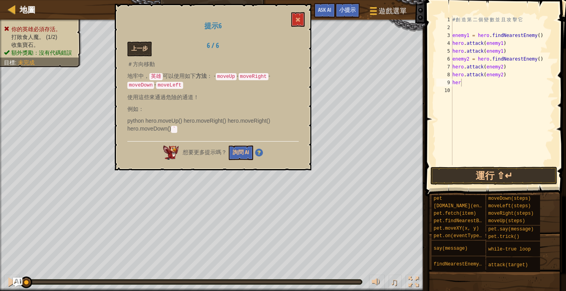
click at [146, 47] on button "上一步" at bounding box center [139, 49] width 24 height 15
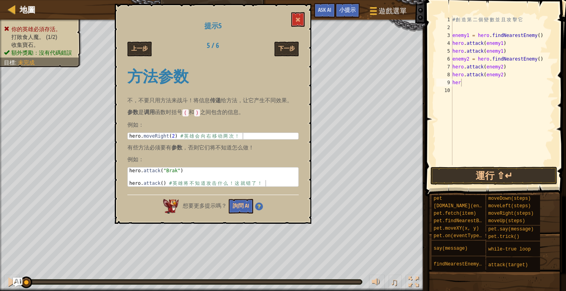
click at [146, 47] on button "上一步" at bounding box center [139, 49] width 24 height 15
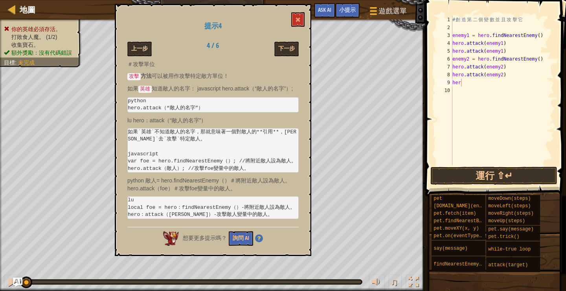
click at [149, 50] on button "上一步" at bounding box center [139, 49] width 24 height 15
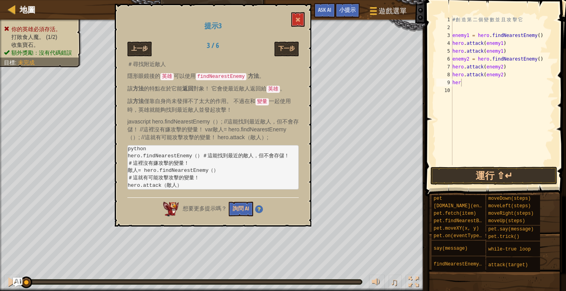
click at [149, 50] on button "上一步" at bounding box center [139, 49] width 24 height 15
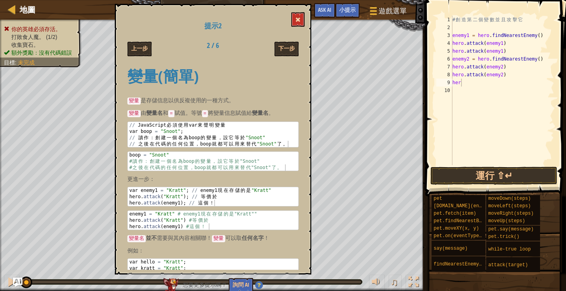
click at [299, 22] on span at bounding box center [298, 20] width 6 height 6
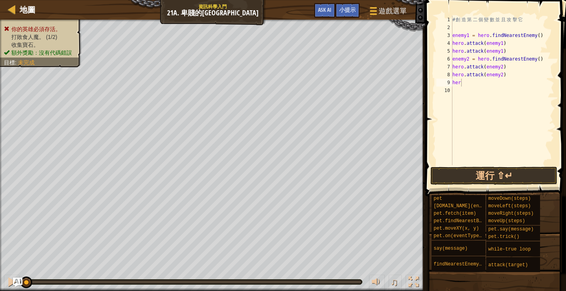
click at [475, 87] on div "# 創 造 第 二 個 變 數 並 且 攻 擊 它 enemy1 = hero . findNearestEnemy ( ) hero . attack ( …" at bounding box center [503, 98] width 104 height 165
click at [473, 81] on div "# 創 造 第 二 個 變 數 並 且 攻 擊 它 enemy1 = hero . findNearestEnemy ( ) hero . attack ( …" at bounding box center [503, 98] width 104 height 165
type textarea "h"
click at [490, 175] on button "運行 ⇧↵" at bounding box center [493, 176] width 127 height 18
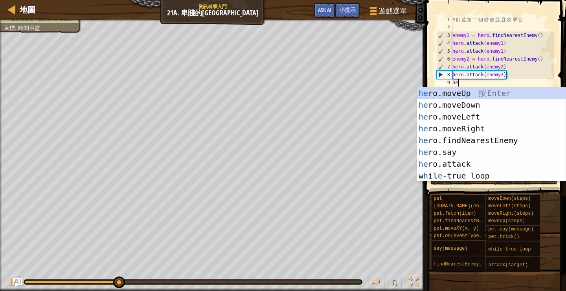
scroll to position [4, 0]
type textarea "hero"
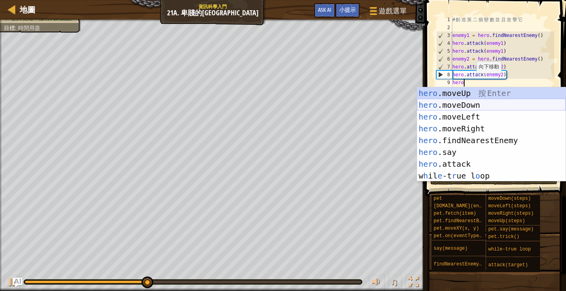
click at [473, 109] on div "hero .moveUp 按 Enter hero .moveDown 按 Enter hero .moveLeft 按 Enter hero .moveRi…" at bounding box center [491, 146] width 149 height 118
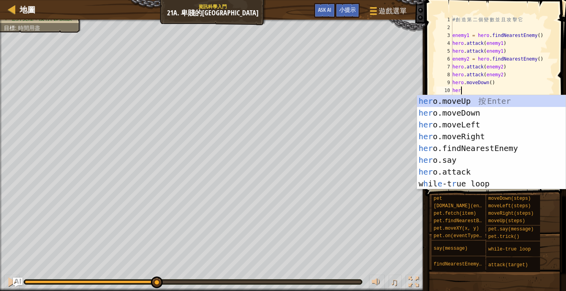
type textarea "hero"
click at [479, 141] on div "hero .moveUp 按 Enter hero .moveDown 按 Enter hero .moveLeft 按 Enter hero .moveRi…" at bounding box center [491, 154] width 149 height 118
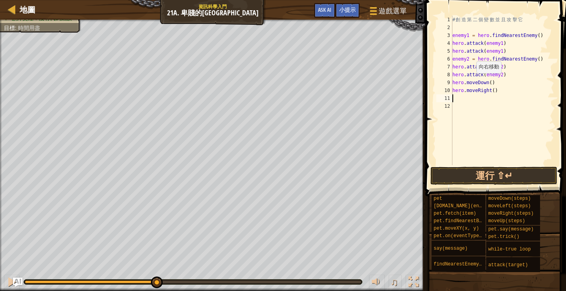
scroll to position [4, 0]
click at [495, 90] on div "# 創 造 第 二 個 變 數 並 且 攻 擊 它 enemy1 = hero . findNearestEnemy ( ) hero . attack ( …" at bounding box center [503, 98] width 104 height 165
type textarea "hero.moveRight(2)"
click at [498, 169] on button "運行 ⇧↵" at bounding box center [493, 176] width 127 height 18
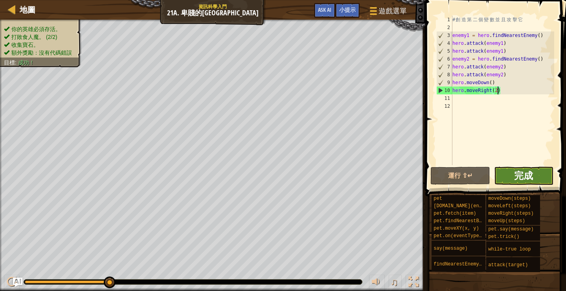
click at [533, 172] on span "完成" at bounding box center [523, 175] width 19 height 13
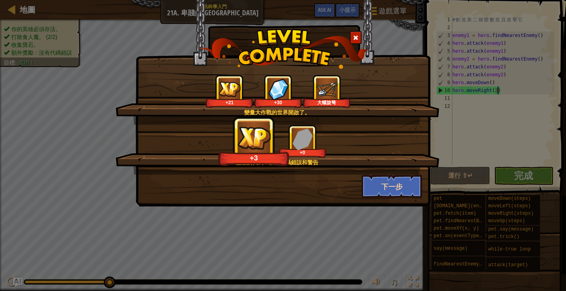
click at [393, 193] on button "下一步" at bounding box center [392, 187] width 61 height 24
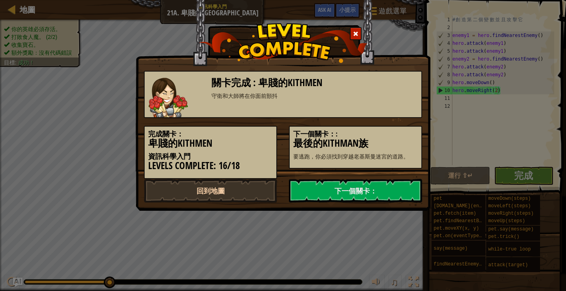
click at [239, 189] on link "回到地圖" at bounding box center [210, 191] width 133 height 24
select select "zh-HANT"
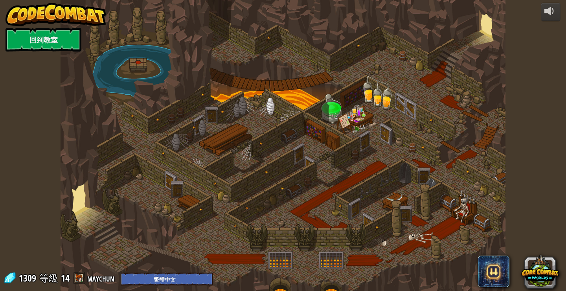
select select "zh-HANT"
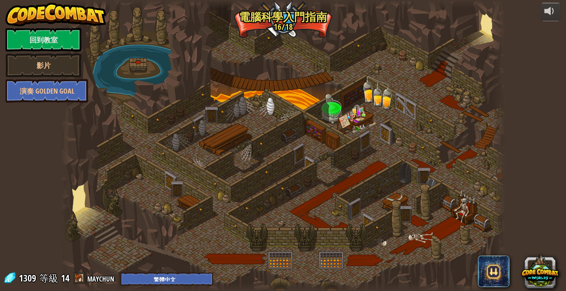
select select "zh-HANT"
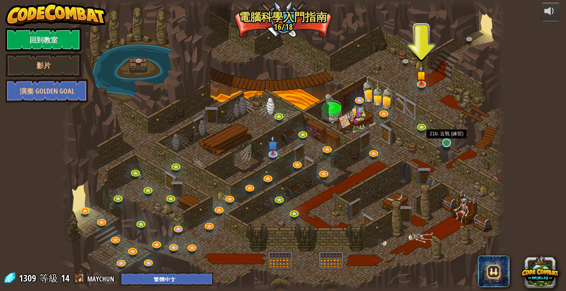
click at [445, 144] on link at bounding box center [447, 143] width 16 height 16
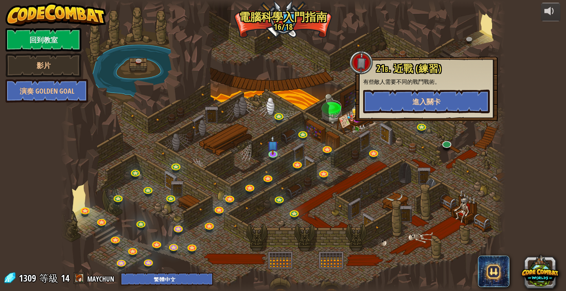
click at [418, 112] on button "進入關卡" at bounding box center [426, 102] width 127 height 24
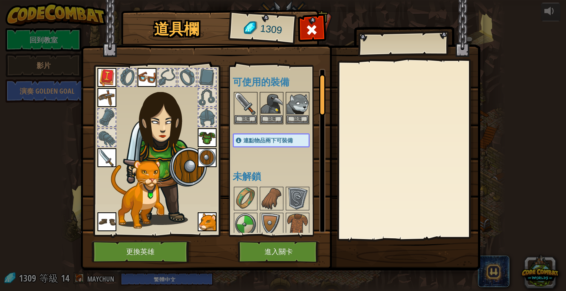
drag, startPoint x: 322, startPoint y: 98, endPoint x: 317, endPoint y: 52, distance: 45.8
click at [317, 52] on div "道具欄 1309 可使用的裝備 裝備 裝備 裝備 裝備 裝備 裝備 裝備 裝備 裝備 裝備 連點物品兩下可裝備 未解鎖 裝備 脫下 訂閱我們來解鎖吧! (受本…" at bounding box center [283, 141] width 400 height 259
click at [107, 96] on img at bounding box center [106, 97] width 19 height 19
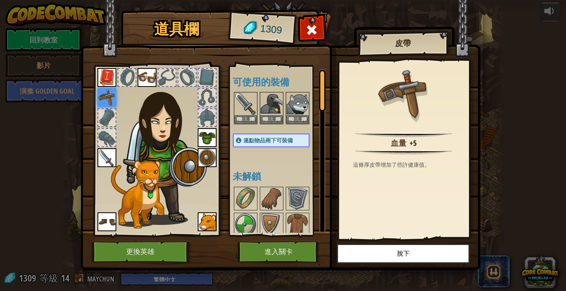
click at [290, 251] on button "進入關卡" at bounding box center [279, 252] width 82 height 22
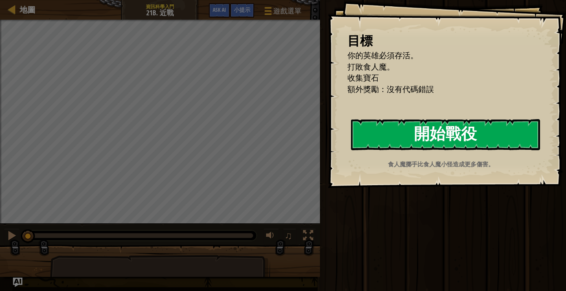
click at [443, 138] on button "開始戰役" at bounding box center [445, 134] width 189 height 31
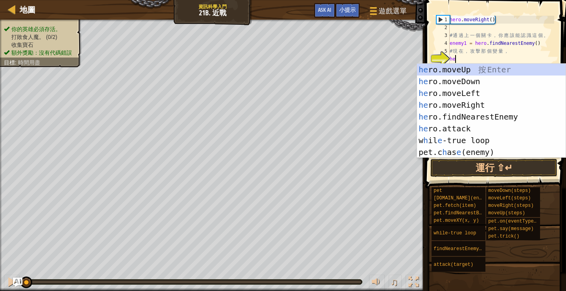
scroll to position [4, 0]
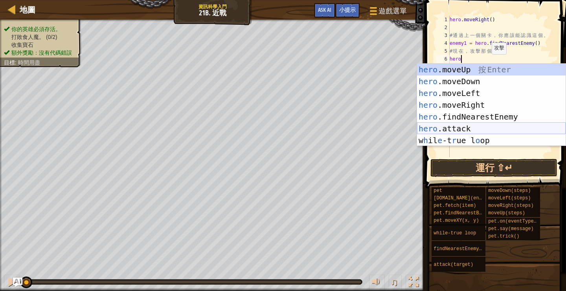
click at [465, 127] on div "hero .moveUp 按 Enter hero .moveDown 按 Enter hero .moveLeft 按 Enter hero .moveRi…" at bounding box center [491, 117] width 149 height 106
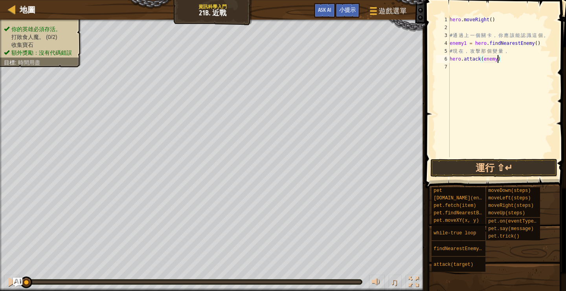
type textarea "hero.attack(enemy1)"
click at [473, 69] on div "hero . moveRight ( ) # 通 過 上 一 個 關 卡 ， 你 應 該 能 認 識 這 個 。 enemy1 = hero . findNe…" at bounding box center [501, 94] width 106 height 157
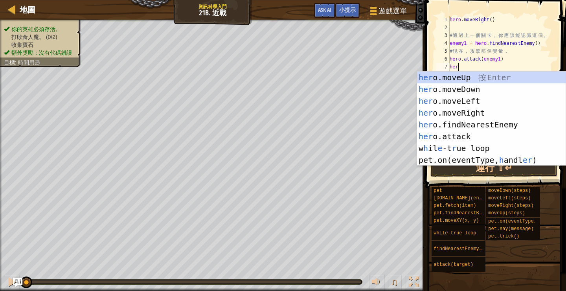
scroll to position [4, 0]
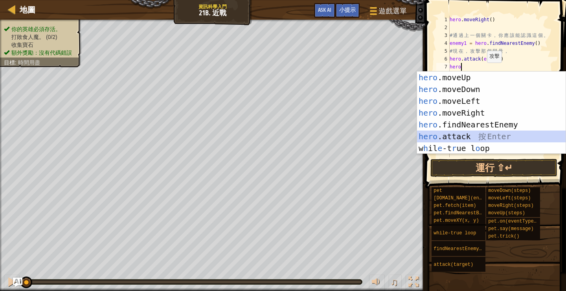
click at [472, 137] on div "hero .moveUp 按 Enter hero .moveDown 按 Enter hero .moveLeft 按 Enter hero .moveRi…" at bounding box center [491, 125] width 149 height 106
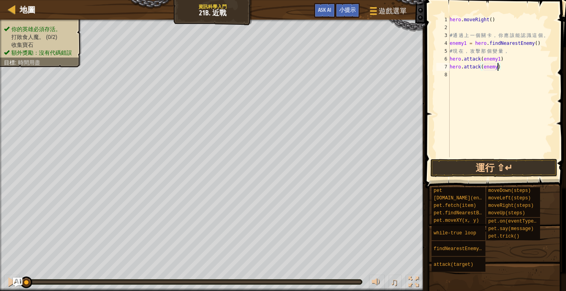
type textarea "hero.attack(enemy1)"
click at [474, 80] on div "hero . moveRight ( ) # 通 過 上 一 個 關 卡 ， 你 應 該 能 認 識 這 個 。 enemy1 = hero . findNe…" at bounding box center [501, 94] width 106 height 157
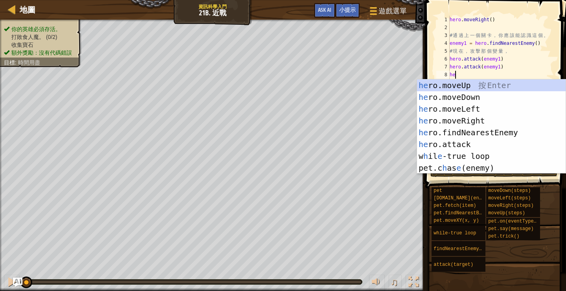
scroll to position [4, 0]
type textarea "hero"
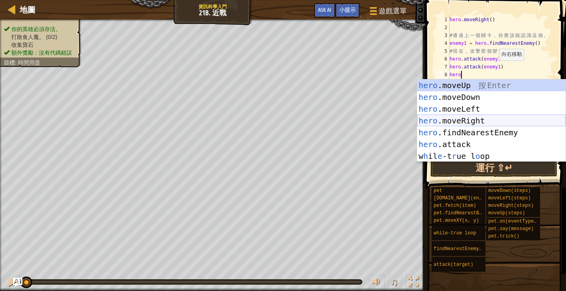
click at [485, 121] on div "hero .moveUp 按 Enter hero .moveDown 按 Enter hero .moveLeft 按 Enter hero .moveRi…" at bounding box center [491, 132] width 149 height 106
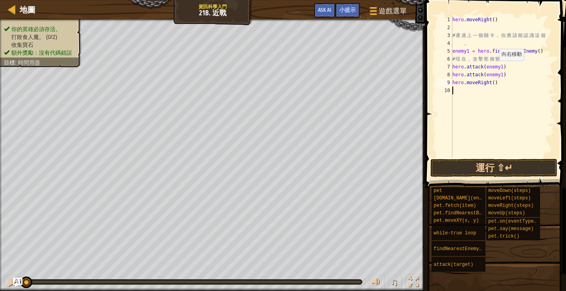
scroll to position [4, 0]
click at [496, 82] on div "hero . moveRight ( ) # 通 過 上 一 個 關 卡 ， 你 應 該 能 認 識 這 個 。 enemy1 = hero . findNe…" at bounding box center [503, 94] width 104 height 157
type textarea "hero.moveRight(2)"
click at [475, 94] on div "hero . moveRight ( ) # 通 過 上 一 個 關 卡 ， 你 應 該 能 認 識 這 個 。 enemy1 = hero . findNe…" at bounding box center [503, 94] width 104 height 157
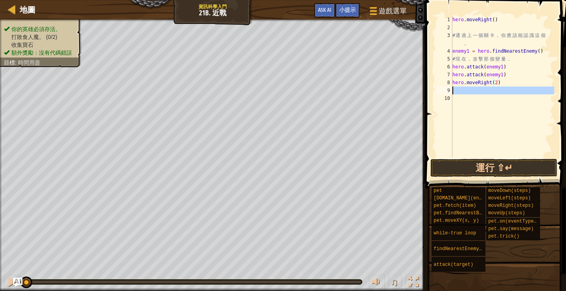
scroll to position [4, 0]
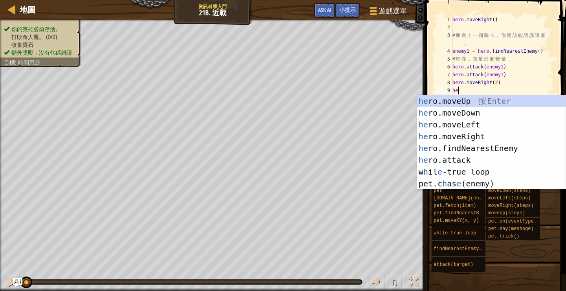
type textarea "h"
type textarea "en"
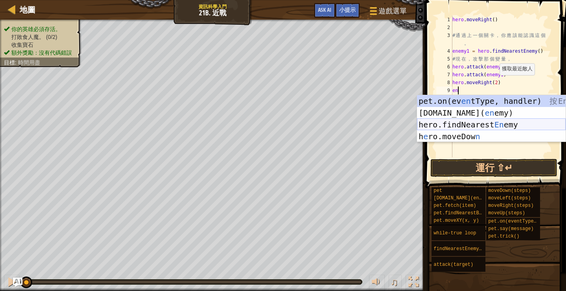
click at [472, 123] on div "pet.on(ev en tType, handler) 按 Enter [DOMAIN_NAME][PERSON_NAME]( en [PERSON_NAM…" at bounding box center [491, 130] width 149 height 71
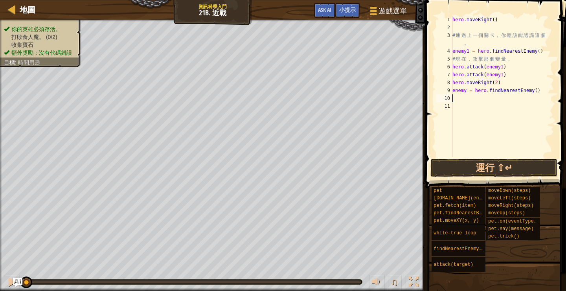
click at [466, 89] on div "hero . moveRight ( ) # 通 過 上 一 個 關 卡 ， 你 應 該 能 認 識 這 個 。 enemy1 = hero . findNe…" at bounding box center [503, 94] width 104 height 157
type textarea "enemy2 = hero.findNearestEnemy()"
click at [468, 101] on div "hero . moveRight ( ) # 通 過 上 一 個 關 卡 ， 你 應 該 能 認 識 這 個 。 enemy1 = hero . findNe…" at bounding box center [503, 94] width 104 height 157
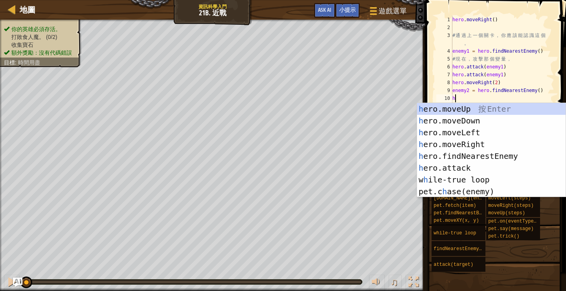
scroll to position [4, 0]
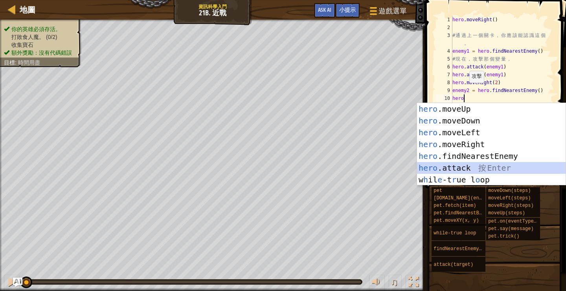
click at [465, 165] on div "hero .moveUp 按 Enter hero .moveDown 按 Enter hero .moveLeft 按 Enter hero .moveRi…" at bounding box center [491, 156] width 149 height 106
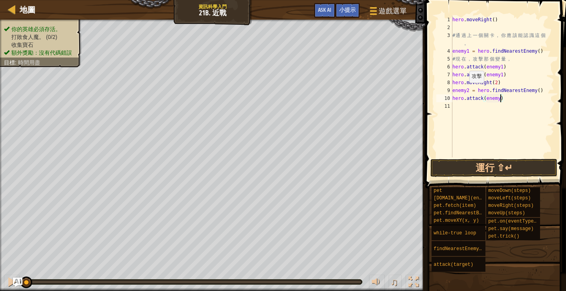
type textarea "hero.attack(enemy2)"
click at [466, 107] on div "hero . moveRight ( ) # 通 過 上 一 個 關 卡 ， 你 應 該 能 認 識 這 個 。 enemy1 = hero . findNe…" at bounding box center [503, 94] width 104 height 157
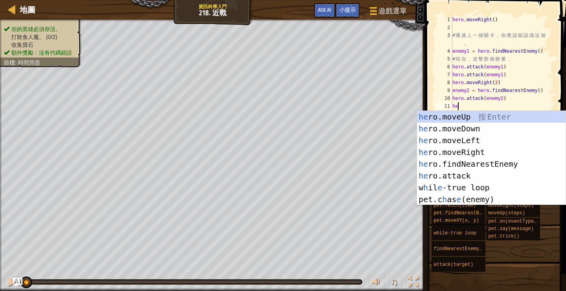
scroll to position [4, 0]
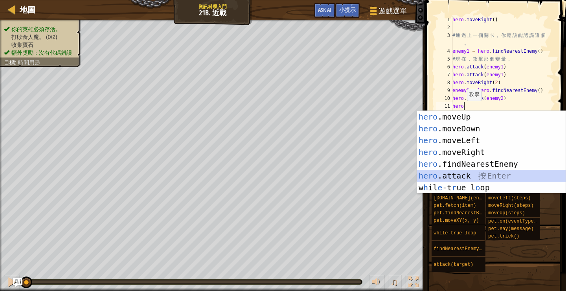
click at [455, 171] on div "hero .moveUp 按 Enter hero .moveDown 按 Enter hero .moveLeft 按 Enter hero .moveRi…" at bounding box center [491, 164] width 149 height 106
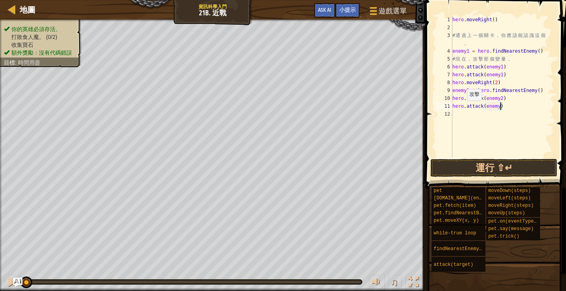
type textarea "hero.attack(enemy2)"
click at [477, 115] on div "hero . moveRight ( ) # 通 過 上 一 個 關 卡 ， 你 應 該 能 認 識 這 個 。 enemy1 = hero . findNe…" at bounding box center [503, 94] width 104 height 157
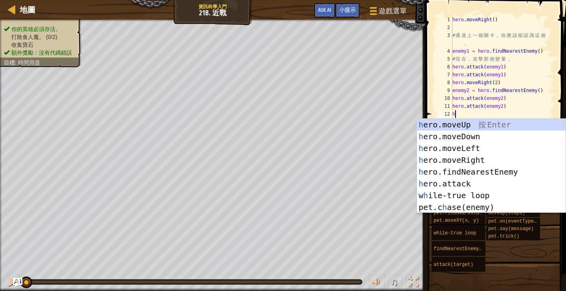
scroll to position [4, 0]
type textarea "hero"
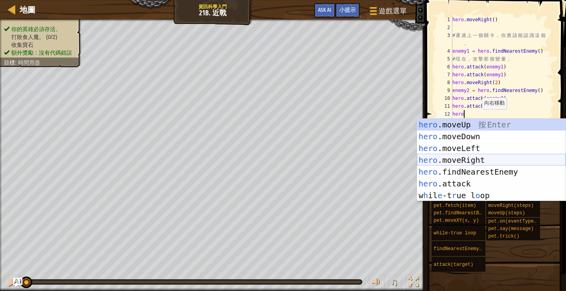
click at [496, 160] on div "hero .moveUp 按 Enter hero .moveDown 按 Enter hero .moveLeft 按 Enter hero .moveRi…" at bounding box center [491, 172] width 149 height 106
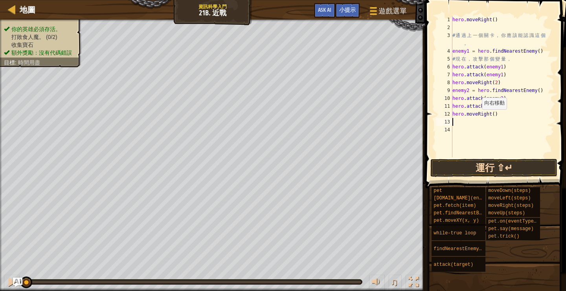
click at [504, 167] on button "運行 ⇧↵" at bounding box center [493, 168] width 127 height 18
click at [492, 162] on button "運行 ⇧↵" at bounding box center [493, 168] width 127 height 18
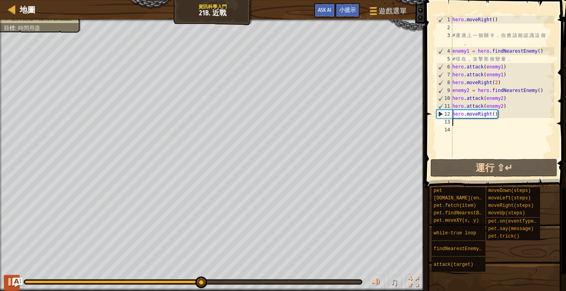
click at [11, 283] on div at bounding box center [12, 282] width 10 height 10
click at [504, 114] on div "hero . moveRight ( ) # 通 過 上 一 個 關 卡 ， 你 應 該 能 認 識 這 個 。 enemy1 = hero . findNe…" at bounding box center [503, 94] width 104 height 157
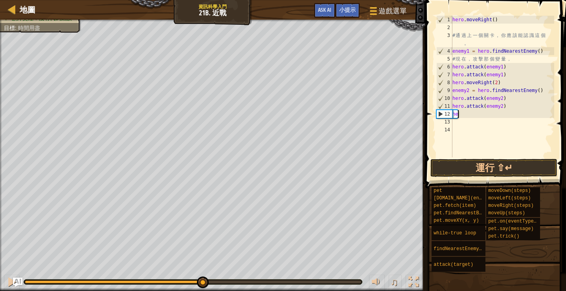
type textarea "h"
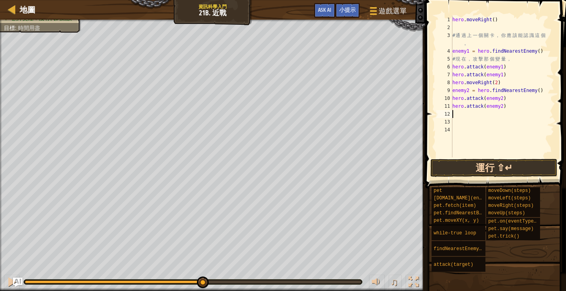
click at [498, 173] on button "運行 ⇧↵" at bounding box center [493, 168] width 127 height 18
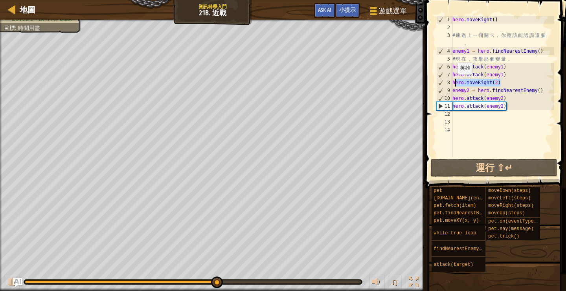
drag, startPoint x: 502, startPoint y: 83, endPoint x: 454, endPoint y: 82, distance: 47.6
click at [454, 82] on div "hero . moveRight ( ) # 通 過 上 一 個 關 卡 ， 你 應 該 能 認 識 這 個 。 enemy1 = hero . findNe…" at bounding box center [503, 94] width 104 height 157
type textarea "h"
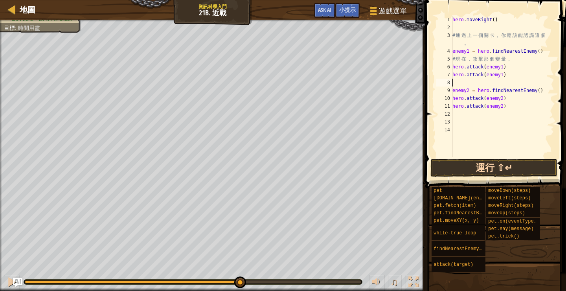
click at [491, 167] on button "運行 ⇧↵" at bounding box center [493, 168] width 127 height 18
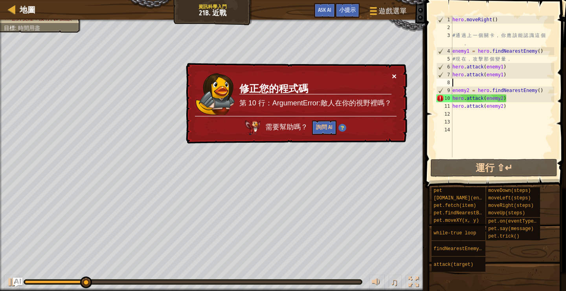
click at [395, 74] on button "×" at bounding box center [394, 76] width 5 height 8
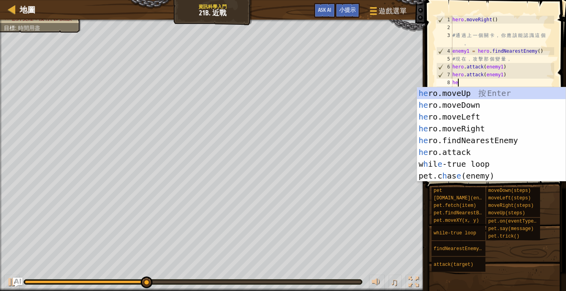
scroll to position [4, 0]
type textarea "hero"
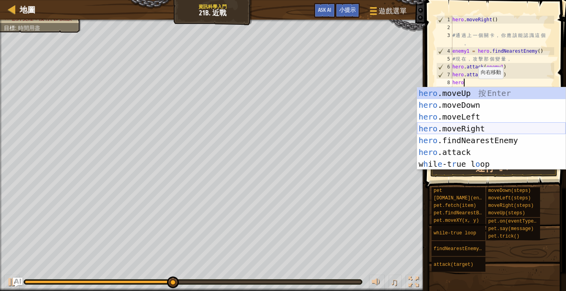
click at [487, 128] on div "hero .moveUp 按 Enter hero .moveDown 按 Enter hero .moveLeft 按 Enter hero .moveRi…" at bounding box center [491, 140] width 149 height 106
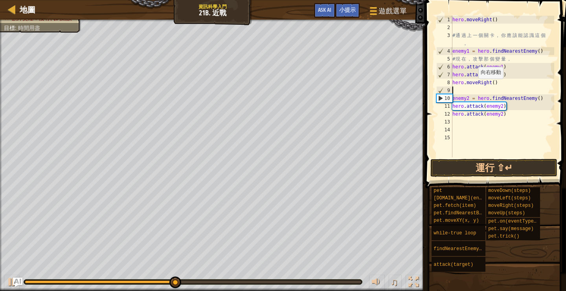
scroll to position [4, 0]
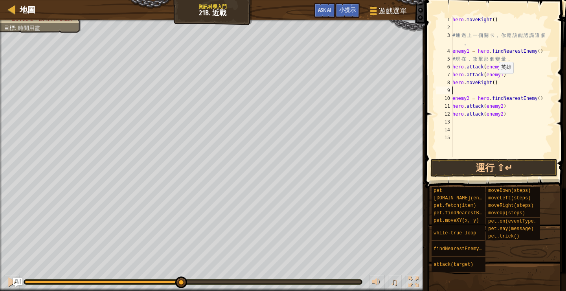
click at [494, 81] on div "hero . moveRight ( ) # 通 過 上 一 個 關 卡 ， 你 應 該 能 認 識 這 個 。 enemy1 = hero . findNe…" at bounding box center [503, 94] width 104 height 157
click at [487, 171] on button "運行 ⇧↵" at bounding box center [493, 168] width 127 height 18
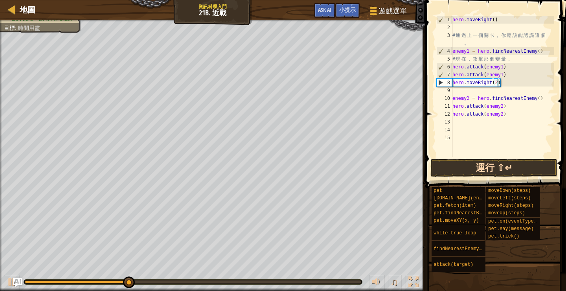
click at [487, 167] on button "運行 ⇧↵" at bounding box center [493, 168] width 127 height 18
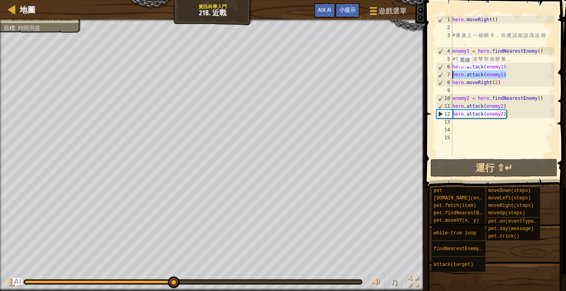
drag, startPoint x: 510, startPoint y: 73, endPoint x: 449, endPoint y: 74, distance: 60.5
click at [449, 74] on div "hero.moveRight(2) 1 2 3 4 5 6 7 8 9 10 11 12 13 14 15 hero . moveRight ( ) # 通 …" at bounding box center [494, 87] width 119 height 142
click at [515, 72] on div "hero . moveRight ( ) # 通 過 上 一 個 關 卡 ， 你 應 該 能 認 識 這 個 。 enemy1 = hero . findNe…" at bounding box center [503, 94] width 104 height 157
drag, startPoint x: 511, startPoint y: 73, endPoint x: 452, endPoint y: 72, distance: 59.4
click at [452, 72] on div "hero.attack(enemy1) 1 2 3 4 5 6 7 8 9 10 11 12 13 14 15 hero . moveRight ( ) # …" at bounding box center [494, 87] width 119 height 142
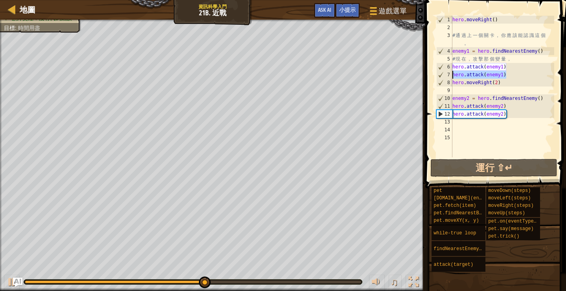
click at [501, 72] on div "hero . moveRight ( ) # 通 過 上 一 個 關 卡 ， 你 應 該 能 認 識 這 個 。 enemy1 = hero . findNe…" at bounding box center [503, 94] width 104 height 157
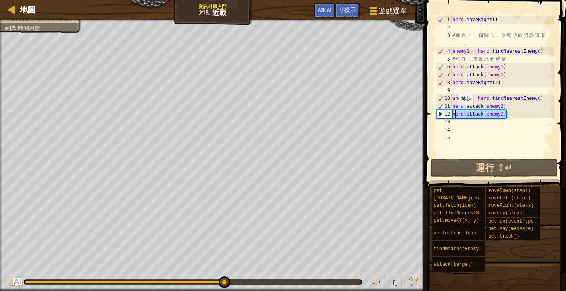
drag, startPoint x: 512, startPoint y: 116, endPoint x: 455, endPoint y: 113, distance: 56.7
click at [455, 113] on div "hero . moveRight ( ) # 通 過 上 一 個 關 卡 ， 你 應 該 能 認 識 這 個 。 enemy1 = hero . findNe…" at bounding box center [503, 94] width 104 height 157
type textarea "h"
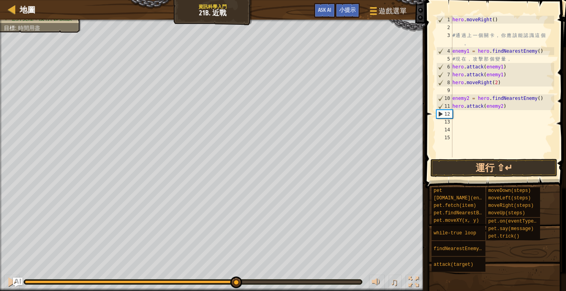
click at [501, 115] on div "hero . moveRight ( ) # 通 過 上 一 個 關 卡 ， 你 應 該 能 認 識 這 個 。 enemy1 = hero . findNe…" at bounding box center [503, 94] width 104 height 157
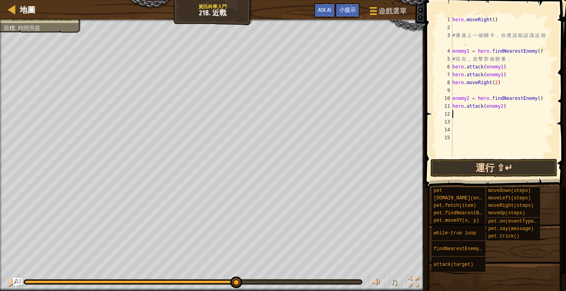
click at [481, 170] on button "運行 ⇧↵" at bounding box center [493, 168] width 127 height 18
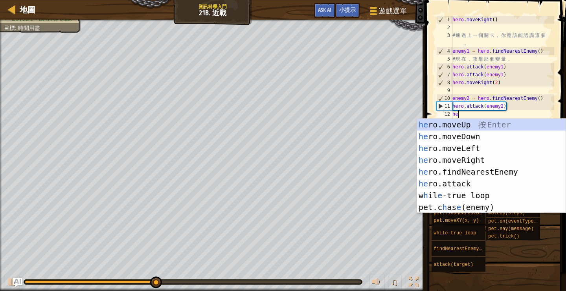
type textarea "her"
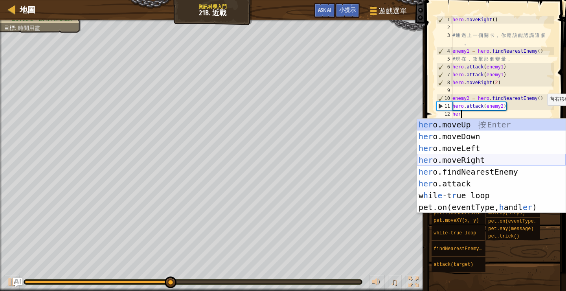
click at [477, 157] on div "her o.moveUp 按 Enter her o.moveDown 按 Enter her o.moveLeft 按 Enter her o.moveRi…" at bounding box center [491, 178] width 149 height 118
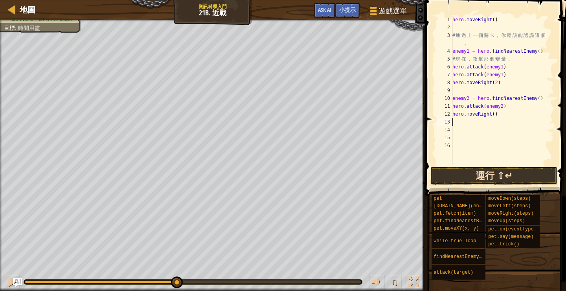
click at [500, 176] on button "運行 ⇧↵" at bounding box center [493, 176] width 127 height 18
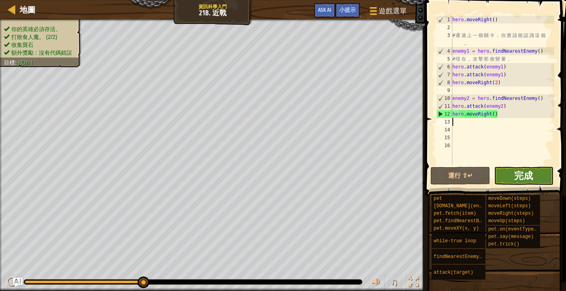
click at [526, 176] on span "完成" at bounding box center [523, 175] width 19 height 13
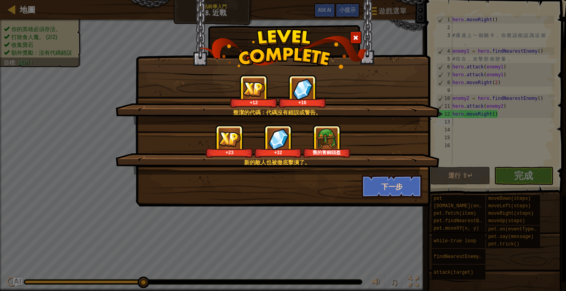
click at [400, 187] on button "下一步" at bounding box center [392, 187] width 61 height 24
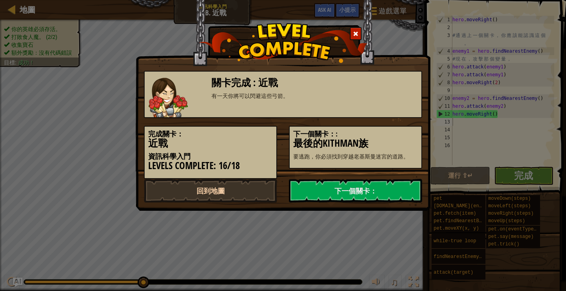
click at [237, 192] on link "回到地圖" at bounding box center [210, 191] width 133 height 24
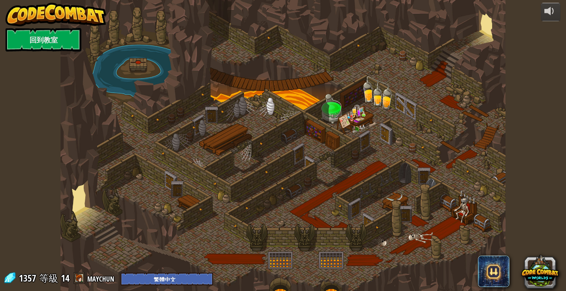
select select "zh-HANT"
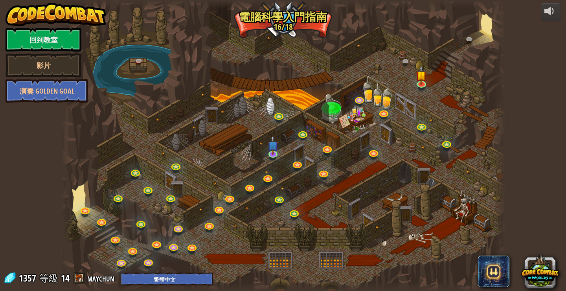
select select "zh-HANT"
click at [97, 281] on link "maychun" at bounding box center [101, 278] width 29 height 13
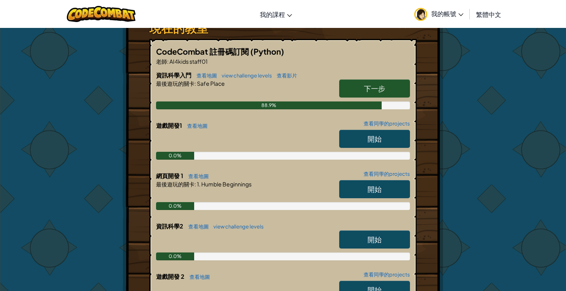
scroll to position [186, 0]
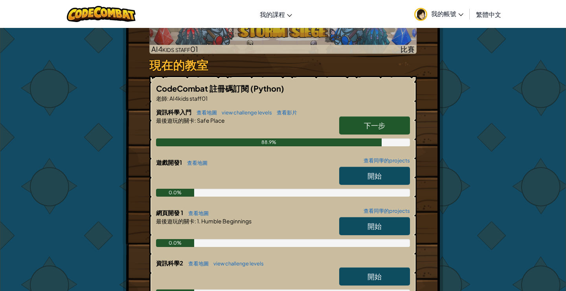
click at [385, 116] on link "下一步" at bounding box center [374, 125] width 71 height 18
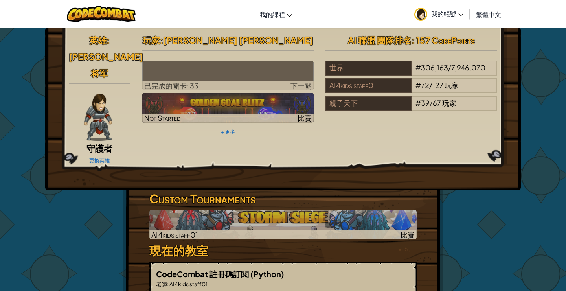
select select "zh-HANT"
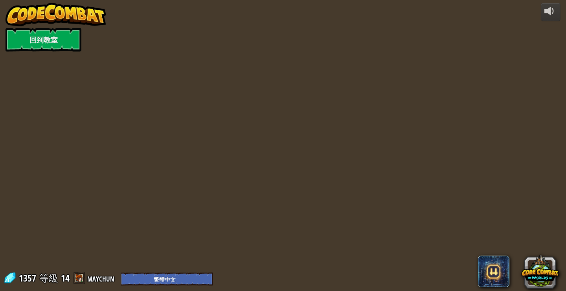
select select "zh-HANT"
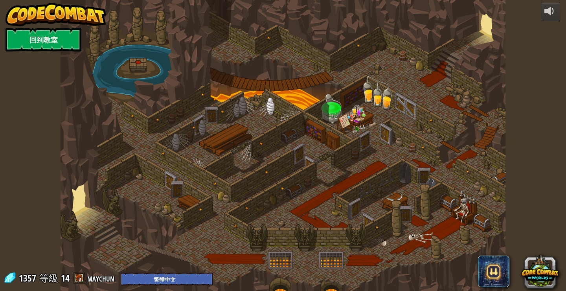
select select "zh-HANT"
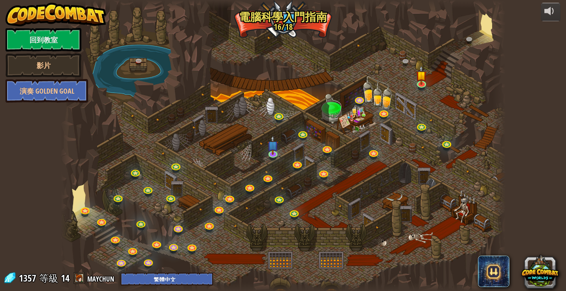
select select "zh-HANT"
click at [421, 84] on link at bounding box center [422, 83] width 16 height 16
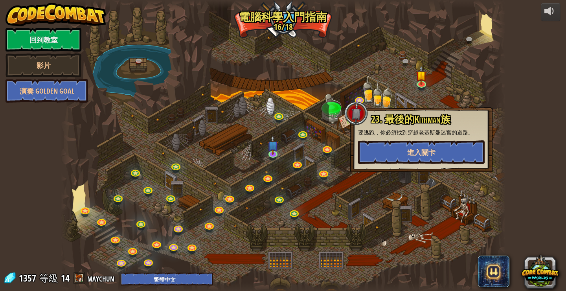
click at [413, 149] on span "進入關卡" at bounding box center [421, 152] width 28 height 10
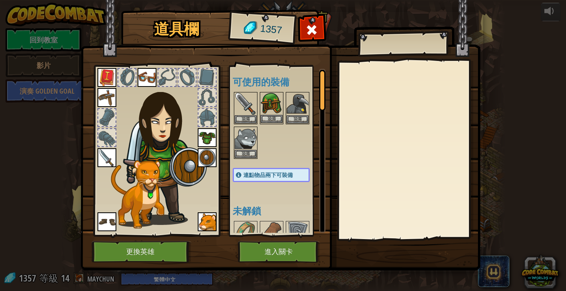
click at [273, 103] on img at bounding box center [272, 104] width 22 height 22
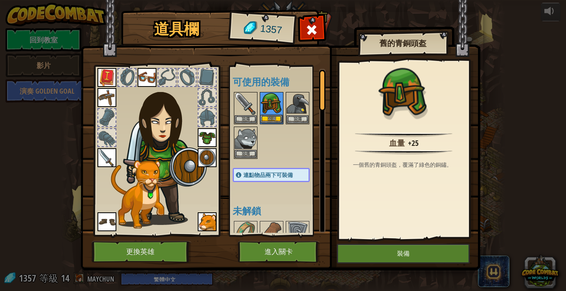
click at [274, 106] on img at bounding box center [272, 104] width 22 height 22
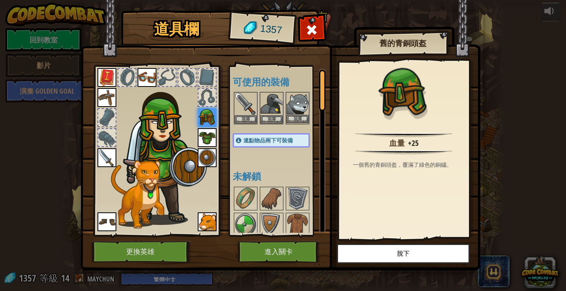
click at [297, 107] on img at bounding box center [298, 104] width 22 height 22
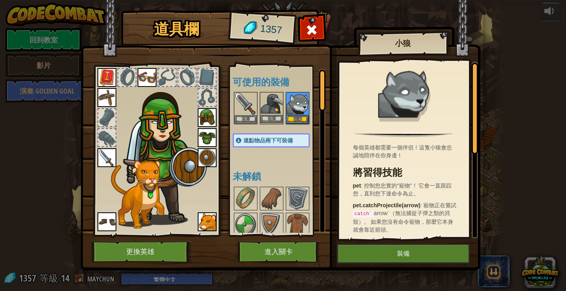
click at [276, 105] on img at bounding box center [272, 104] width 22 height 22
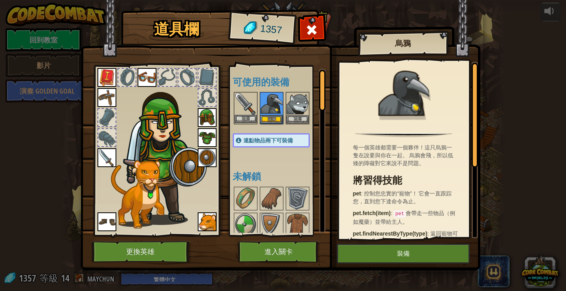
click at [249, 105] on img at bounding box center [246, 104] width 22 height 22
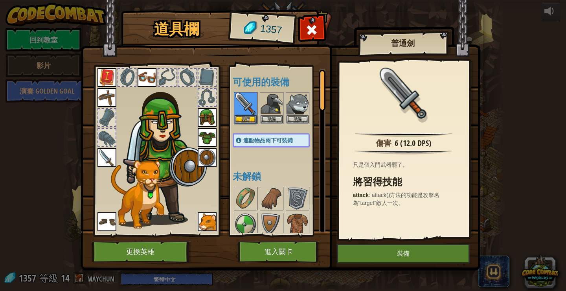
click at [303, 254] on button "進入關卡" at bounding box center [279, 252] width 82 height 22
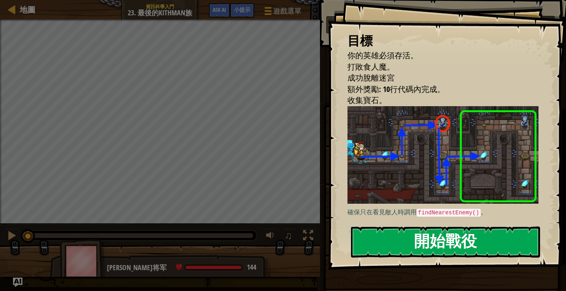
click at [462, 243] on button "開始戰役" at bounding box center [445, 241] width 189 height 31
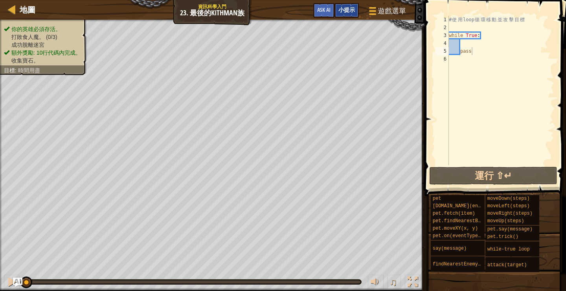
click at [353, 9] on span "小提示" at bounding box center [346, 9] width 17 height 7
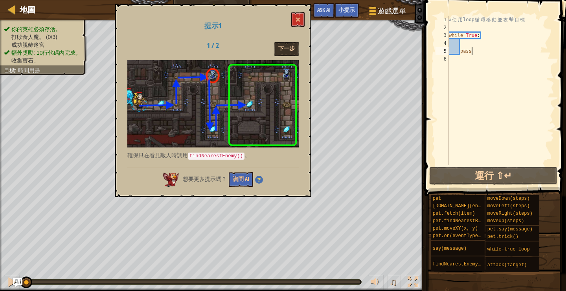
click at [289, 48] on button "下一步" at bounding box center [286, 49] width 24 height 15
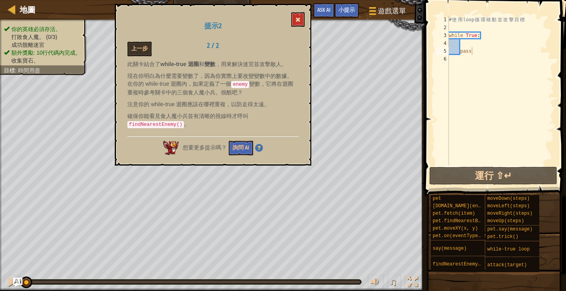
click at [303, 20] on button at bounding box center [297, 19] width 13 height 15
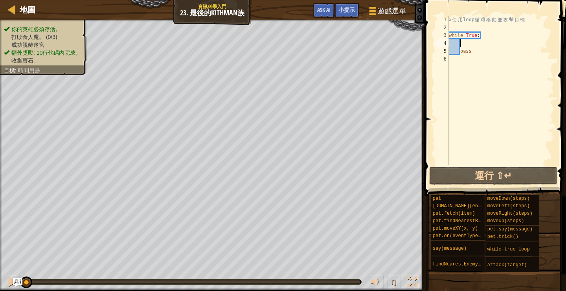
click at [472, 44] on div "# 使 用 loop 循 環 移 動 並 攻 擊 目 標 while True : pass" at bounding box center [500, 98] width 107 height 165
click at [469, 53] on div "# 使 用 loop 循 環 移 動 並 攻 擊 目 標 while True : pass" at bounding box center [500, 98] width 107 height 165
drag, startPoint x: 479, startPoint y: 53, endPoint x: 463, endPoint y: 53, distance: 15.7
click at [463, 53] on div "# 使 用 loop 循 環 移 動 並 攻 擊 目 標 while True : pass" at bounding box center [500, 98] width 107 height 165
click at [486, 52] on div "# 使 用 loop 循 環 移 動 並 攻 擊 目 標 while True : pass" at bounding box center [500, 98] width 107 height 165
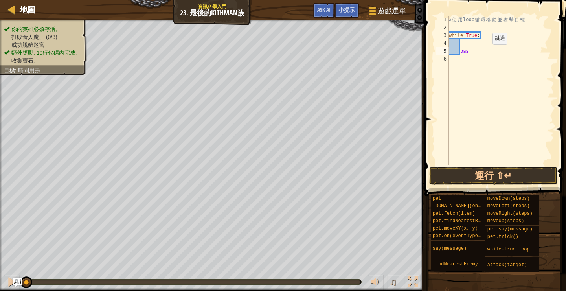
type textarea "p"
click at [474, 45] on div "# 使 用 loop 循 環 移 動 並 攻 擊 目 標 while True :" at bounding box center [500, 98] width 107 height 165
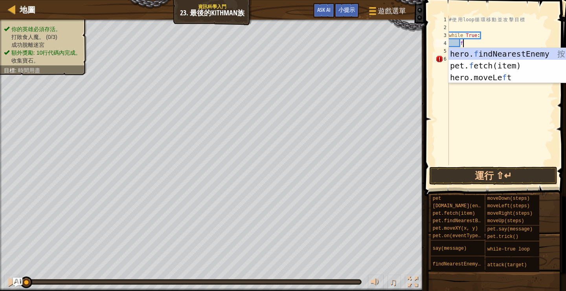
type textarea "fin"
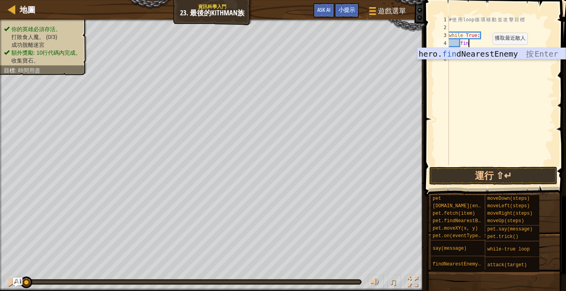
click at [478, 54] on div "hero. fin dNearestEnemy 按 Enter" at bounding box center [491, 65] width 149 height 35
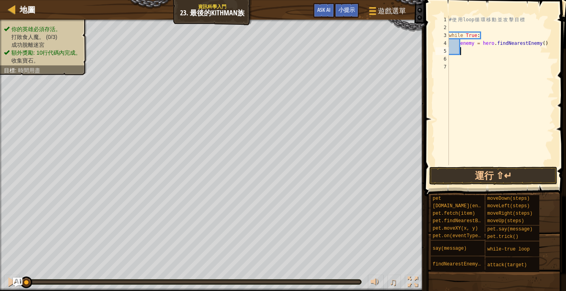
scroll to position [4, 1]
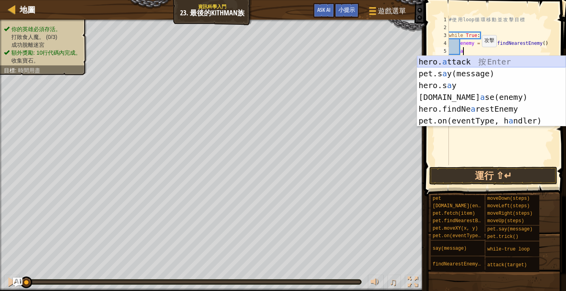
click at [469, 61] on div "hero. a ttack 按 Enter pet.s a y(message) 按 Enter hero.s a y 按 Enter [DOMAIN_NAM…" at bounding box center [491, 103] width 149 height 94
type textarea "hero.attack(enemy)"
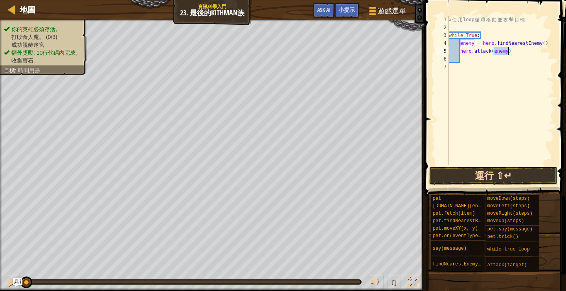
click at [474, 179] on button "運行 ⇧↵" at bounding box center [493, 176] width 128 height 18
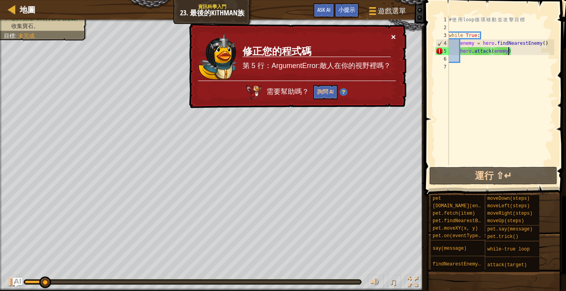
click at [395, 39] on button "×" at bounding box center [393, 37] width 5 height 8
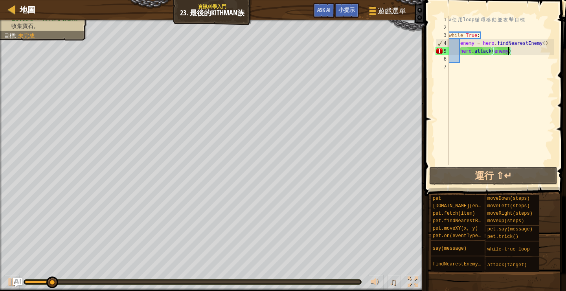
click at [461, 26] on div "# 使 用 loop 循 環 移 動 並 攻 擊 目 標 while True : enemy = hero . findNearestEnemy ( ) h…" at bounding box center [500, 98] width 107 height 165
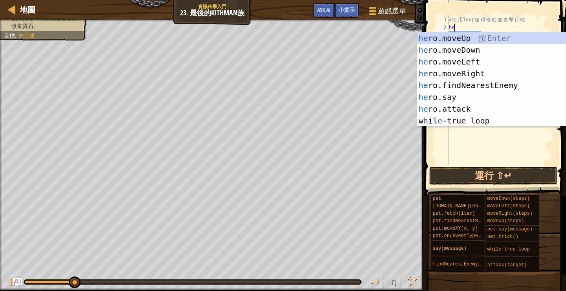
type textarea "hero"
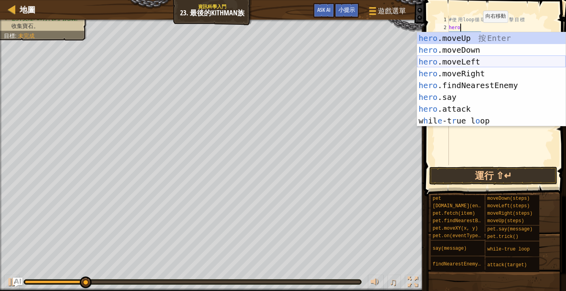
click at [478, 74] on div "hero .moveUp 按 Enter hero .moveDown 按 Enter hero .moveLeft 按 Enter hero .moveRi…" at bounding box center [491, 91] width 149 height 118
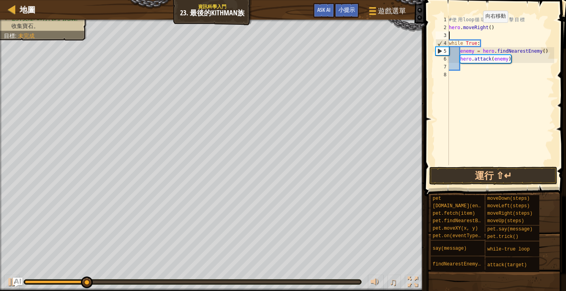
scroll to position [4, 0]
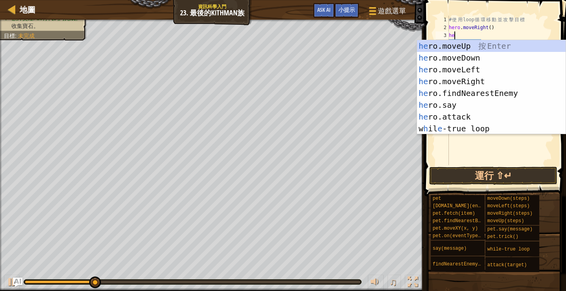
type textarea "hero"
click at [465, 44] on div "hero .moveUp 按 Enter hero .moveDown 按 Enter hero .moveLeft 按 Enter hero .moveRi…" at bounding box center [491, 99] width 149 height 118
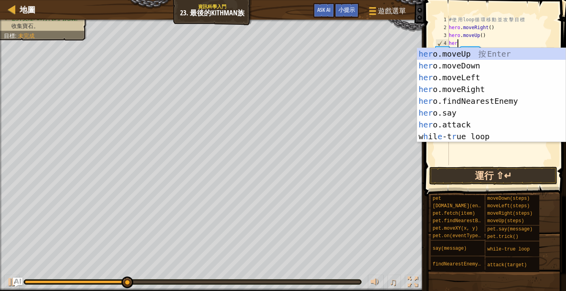
type textarea "hero"
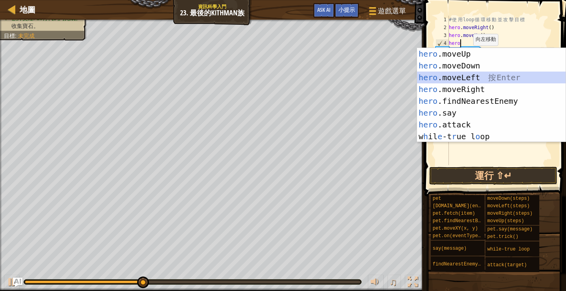
click at [481, 72] on div "hero .moveUp 按 Enter hero .moveDown 按 Enter hero .moveLeft 按 Enter hero .moveRi…" at bounding box center [491, 107] width 149 height 118
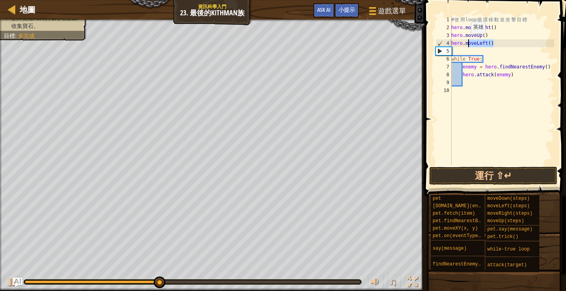
drag, startPoint x: 499, startPoint y: 41, endPoint x: 466, endPoint y: 41, distance: 33.0
click at [466, 41] on div "# 使 用 loop 循 環 移 動 並 攻 擊 目 標 hero . moveRight ( ) hero . moveUp ( ) hero . move…" at bounding box center [502, 98] width 105 height 165
type textarea "hero.d"
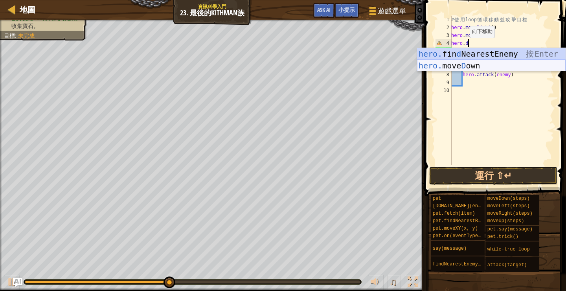
click at [467, 64] on div "hero. fin d NearestEnemy 按 Enter hero. move D own 按 Enter" at bounding box center [491, 71] width 149 height 47
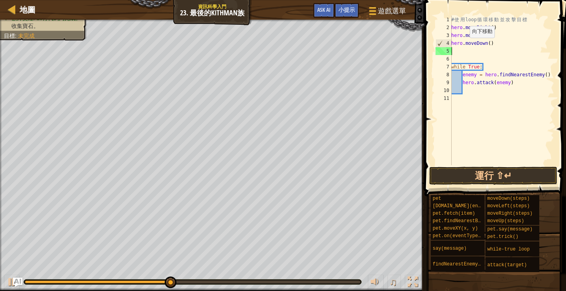
scroll to position [4, 0]
click at [490, 42] on div "# 使 用 loop 循 環 移 動 並 攻 擊 目 標 hero . moveRight ( ) hero . moveUp ( ) hero . move…" at bounding box center [502, 98] width 105 height 165
type textarea "hero.moveDown(2)"
click at [476, 53] on div "# 使 用 loop 循 環 移 動 並 攻 擊 目 標 hero . moveRight ( ) hero . moveUp ( ) hero . move…" at bounding box center [502, 98] width 105 height 165
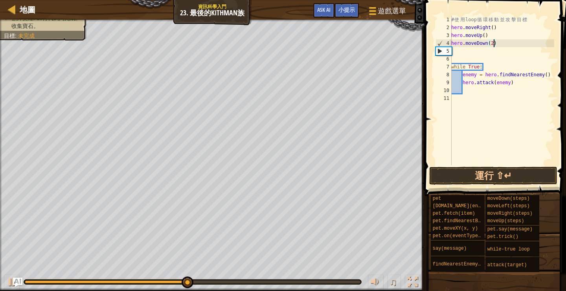
scroll to position [4, 0]
click at [480, 181] on button "運行 ⇧↵" at bounding box center [493, 176] width 128 height 18
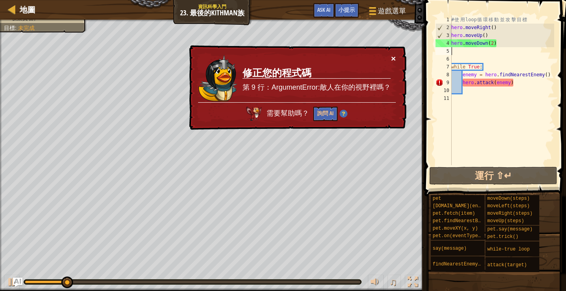
click at [391, 59] on button "×" at bounding box center [393, 58] width 5 height 8
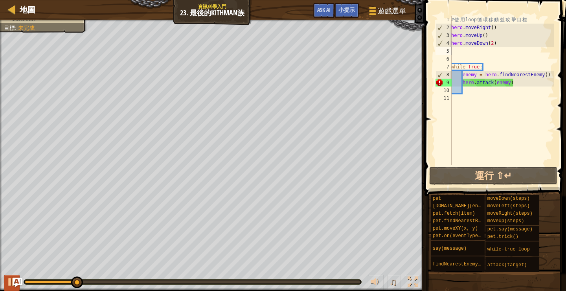
click at [10, 283] on div at bounding box center [12, 282] width 10 height 10
drag, startPoint x: 499, startPoint y: 45, endPoint x: 453, endPoint y: 46, distance: 46.0
click at [453, 46] on div "# 使 用 loop 循 環 移 動 並 攻 擊 目 標 hero . moveRight ( ) hero . moveUp ( ) hero . move…" at bounding box center [502, 98] width 105 height 165
type textarea "h"
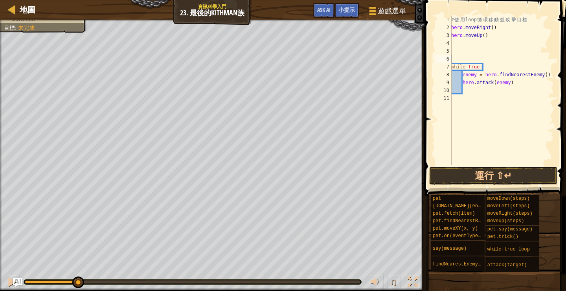
click at [464, 59] on div "# 使 用 loop 循 環 移 動 並 攻 擊 目 標 hero . moveRight ( ) hero . moveUp ( ) while True …" at bounding box center [502, 98] width 105 height 165
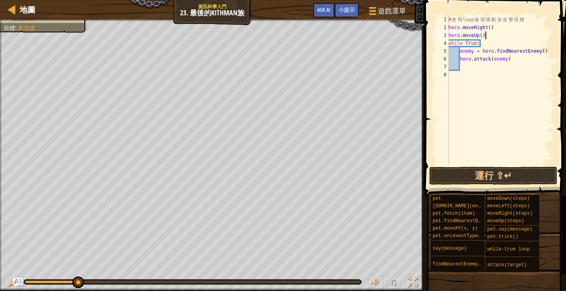
click at [473, 51] on div "# 使 用 loop 循 環 移 動 並 攻 擊 目 標 hero . moveRight ( ) hero . moveUp ( ) while True …" at bounding box center [500, 98] width 107 height 165
click at [509, 59] on div "# 使 用 loop 循 環 移 動 並 攻 擊 目 標 hero . moveRight ( ) hero . moveUp ( ) while True …" at bounding box center [500, 98] width 107 height 165
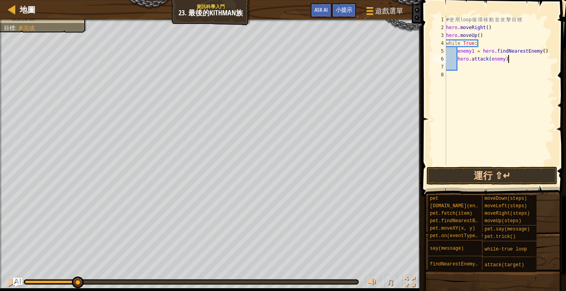
click at [505, 59] on div "# 使 用 loop 循 環 移 動 並 攻 擊 目 標 hero . moveRight ( ) hero . moveUp ( ) while True …" at bounding box center [500, 98] width 110 height 165
click at [481, 174] on button "運行 ⇧↵" at bounding box center [491, 176] width 131 height 18
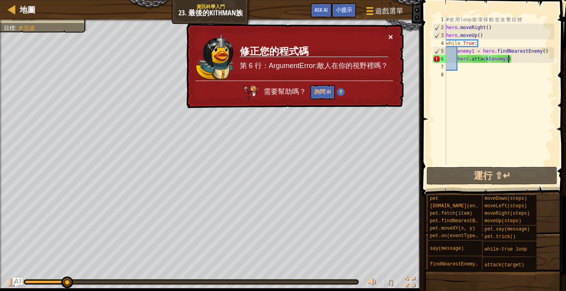
click at [390, 39] on button "×" at bounding box center [390, 37] width 5 height 8
click at [390, 38] on button "×" at bounding box center [390, 37] width 5 height 8
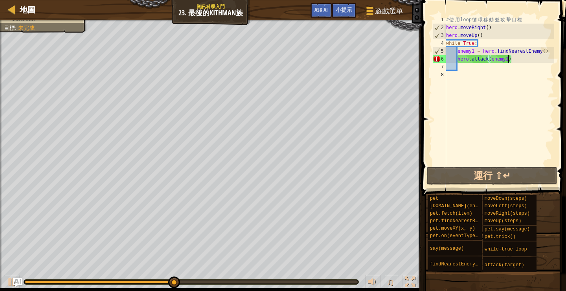
scroll to position [4, 5]
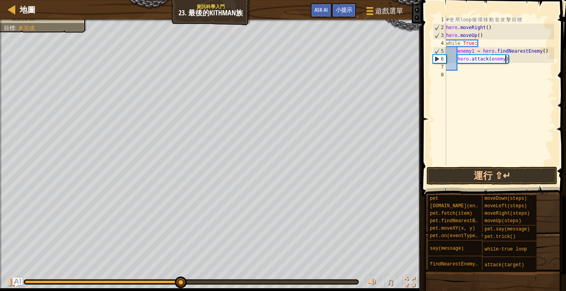
click at [474, 52] on div "# 使 用 loop 循 環 移 動 並 攻 擊 目 標 hero . moveRight ( ) hero . moveUp ( ) while True …" at bounding box center [500, 98] width 110 height 165
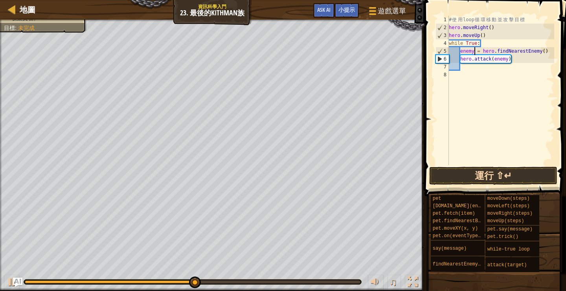
click at [503, 177] on button "運行 ⇧↵" at bounding box center [493, 176] width 128 height 18
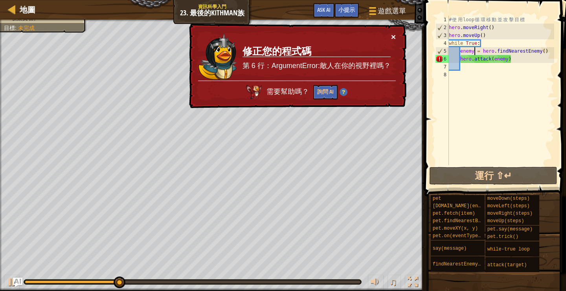
click at [393, 37] on button "×" at bounding box center [393, 37] width 5 height 8
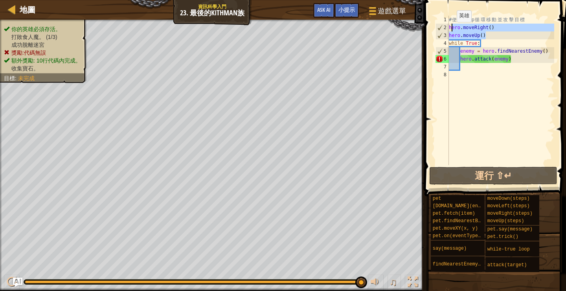
drag, startPoint x: 494, startPoint y: 35, endPoint x: 449, endPoint y: 29, distance: 45.3
click at [449, 29] on div "# 使 用 loop 循 環 移 動 並 攻 擊 目 標 hero . moveRight ( ) hero . moveUp ( ) while True …" at bounding box center [500, 98] width 107 height 165
type textarea "hero.moveRight() hero.moveUp()"
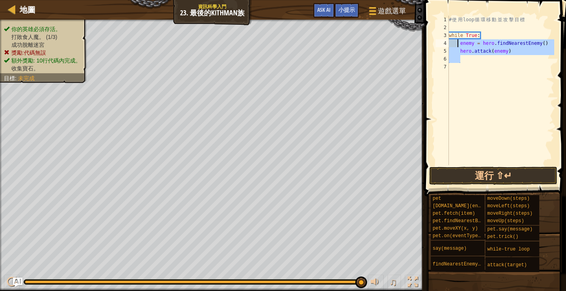
drag, startPoint x: 516, startPoint y: 55, endPoint x: 458, endPoint y: 46, distance: 58.5
click at [458, 46] on div "# 使 用 loop 循 環 移 動 並 攻 擊 目 標 while True : enemy = hero . findNearestEnemy ( ) h…" at bounding box center [500, 98] width 107 height 165
type textarea "enemy = hero.findNearestEnemy() hero.attack(enemy)"
click at [518, 56] on div "# 使 用 loop 循 環 移 動 並 攻 擊 目 標 while True : enemy = hero . findNearestEnemy ( ) h…" at bounding box center [500, 98] width 107 height 165
drag, startPoint x: 515, startPoint y: 52, endPoint x: 460, endPoint y: 44, distance: 55.7
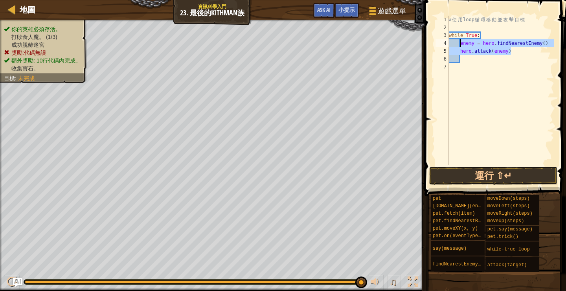
click at [460, 44] on div "# 使 用 loop 循 環 移 動 並 攻 擊 目 標 while True : enemy = hero . findNearestEnemy ( ) h…" at bounding box center [500, 98] width 107 height 165
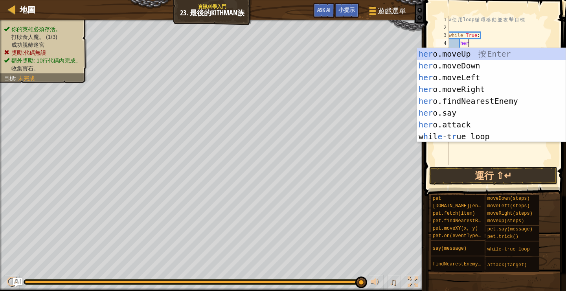
scroll to position [4, 1]
type textarea "hero"
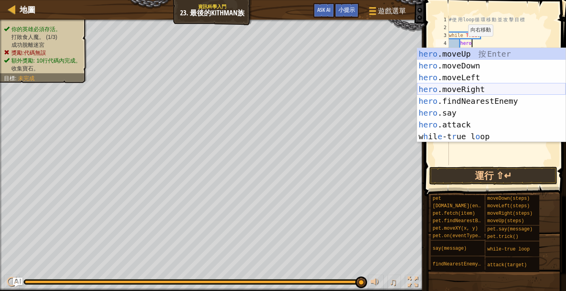
click at [471, 91] on div "hero .moveUp 按 Enter hero .moveDown 按 Enter hero .moveLeft 按 Enter hero .moveRi…" at bounding box center [491, 107] width 149 height 118
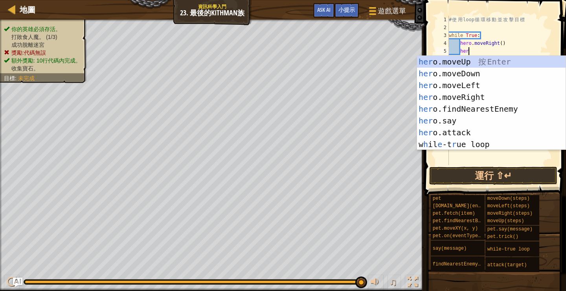
type textarea "hero"
click at [478, 62] on div "hero .moveUp 按 Enter hero .moveDown 按 Enter hero .moveLeft 按 Enter hero .moveRi…" at bounding box center [491, 115] width 149 height 118
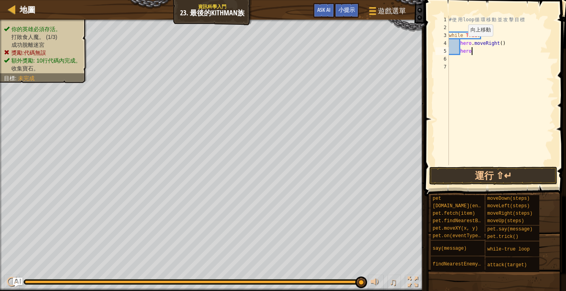
scroll to position [4, 0]
type textarea "j"
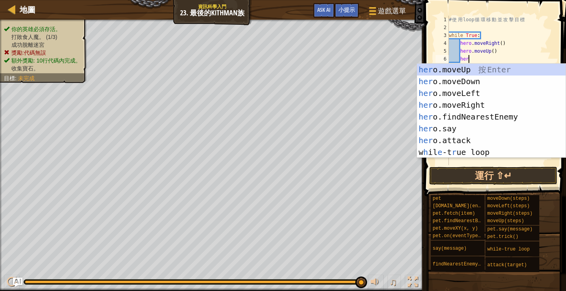
scroll to position [4, 1]
type textarea "hero"
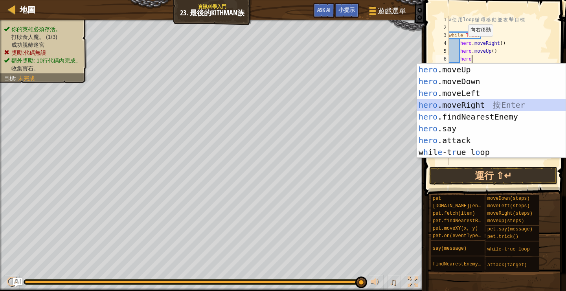
click at [485, 104] on div "hero .moveUp 按 Enter hero .moveDown 按 Enter hero .moveLeft 按 Enter hero .moveRi…" at bounding box center [491, 123] width 149 height 118
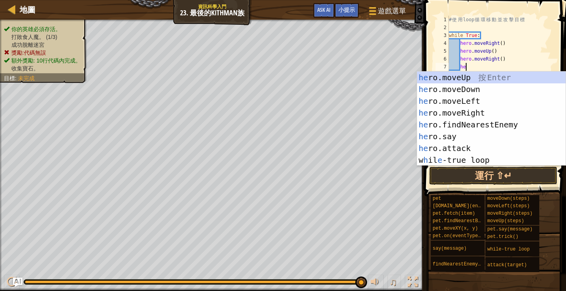
type textarea "hero"
click at [488, 88] on div "hero .moveUp 按 Enter hero .moveDown 按 Enter hero .moveLeft 按 Enter hero .moveRi…" at bounding box center [491, 131] width 149 height 118
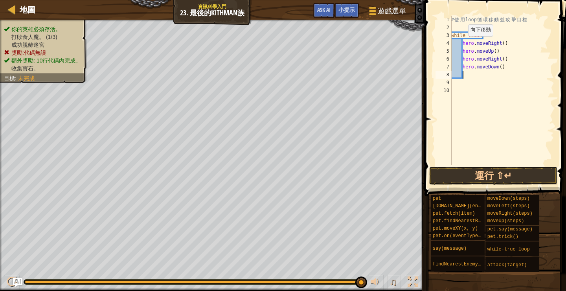
scroll to position [4, 0]
click at [502, 66] on div "# 使 用 loop 循 環 移 動 並 攻 擊 目 標 while True : hero . moveRight ( ) hero . moveUp ( …" at bounding box center [502, 98] width 105 height 165
type textarea "hero.moveDown(2)"
click at [483, 75] on div "# 使 用 loop 循 環 移 動 並 攻 擊 目 標 while True : hero . moveRight ( ) hero . moveUp ( …" at bounding box center [502, 98] width 105 height 165
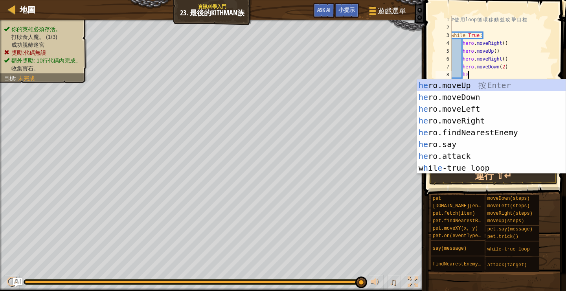
scroll to position [4, 1]
type textarea "hero"
click at [483, 136] on div "hero .moveUp 按 Enter hero .moveDown 按 Enter hero .moveLeft 按 Enter hero .moveRi…" at bounding box center [491, 138] width 149 height 118
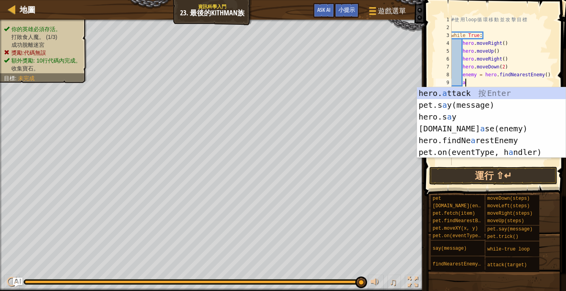
scroll to position [4, 1]
click at [483, 94] on div "hero. a ttack 按 Enter pet.s a y(message) 按 Enter hero.s a y 按 Enter [DOMAIN_NAM…" at bounding box center [491, 134] width 149 height 94
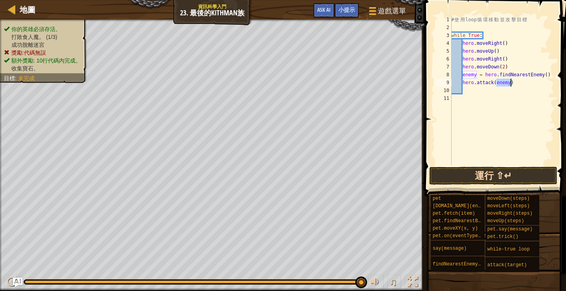
click at [500, 177] on button "運行 ⇧↵" at bounding box center [493, 176] width 128 height 18
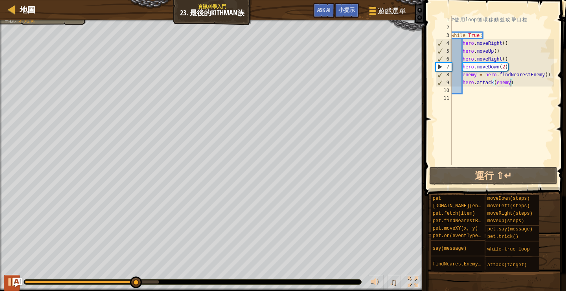
click at [10, 283] on div at bounding box center [12, 282] width 10 height 10
click at [506, 66] on div "# 使 用 loop 循 環 移 動 並 攻 擊 目 標 while True : hero . moveRight ( ) hero . moveUp ( …" at bounding box center [502, 98] width 105 height 165
type textarea "hero.moveDown(2)"
click at [524, 69] on div "# 使 用 loop 循 環 移 動 並 攻 擊 目 標 while True : hero . moveRight ( ) hero . moveUp ( …" at bounding box center [502, 98] width 105 height 165
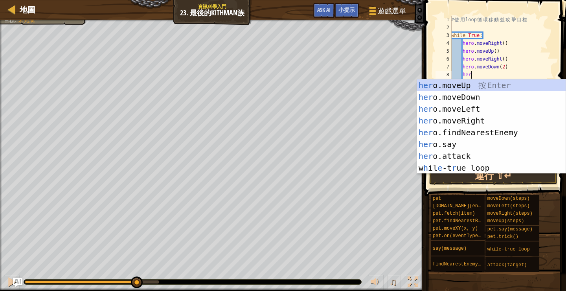
type textarea "hero"
click at [502, 85] on div "hero .moveUp 按 Enter hero .moveDown 按 Enter hero .moveLeft 按 Enter hero .moveRi…" at bounding box center [491, 138] width 149 height 118
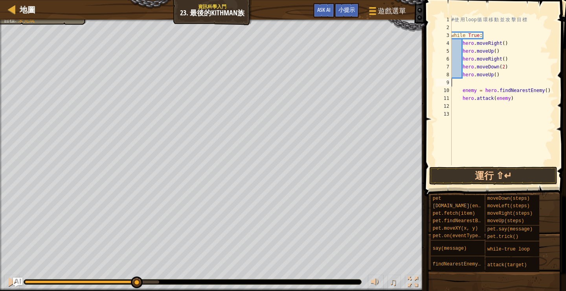
scroll to position [4, 0]
type textarea "\"
click at [505, 76] on div "# 使 用 loop 循 環 移 動 並 攻 擊 目 標 while True : hero . moveRight ( ) hero . moveUp ( …" at bounding box center [502, 98] width 105 height 165
type textarea "hero.moveUp()"
click at [477, 93] on div "# 使 用 loop 循 環 移 動 並 攻 擊 目 標 while True : hero . moveRight ( ) hero . moveUp ( …" at bounding box center [502, 98] width 105 height 165
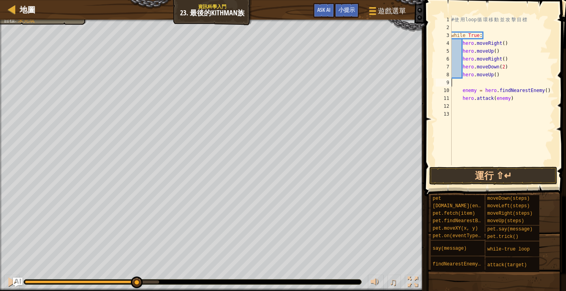
type textarea "\"
drag, startPoint x: 519, startPoint y: 102, endPoint x: 463, endPoint y: 92, distance: 57.0
click at [463, 92] on div "# 使 用 loop 循 環 移 動 並 攻 擊 目 標 while True : hero . moveRight ( ) hero . moveUp ( …" at bounding box center [502, 98] width 105 height 165
type textarea "enemy = hero.findNearestEnemy() hero.attack(enemy)"
click at [507, 73] on div "# 使 用 loop 循 環 移 動 並 攻 擊 目 標 while True : hero . moveRight ( ) hero . moveUp ( …" at bounding box center [502, 98] width 105 height 165
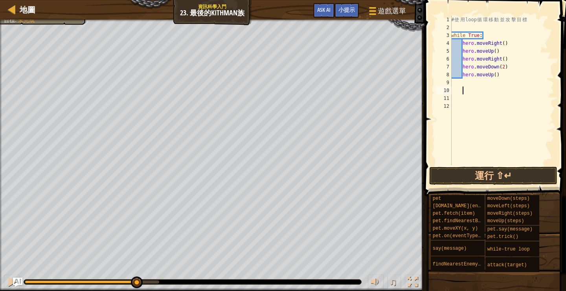
type textarea "hero.moveUp()"
paste textarea "hero.attack(enemy)"
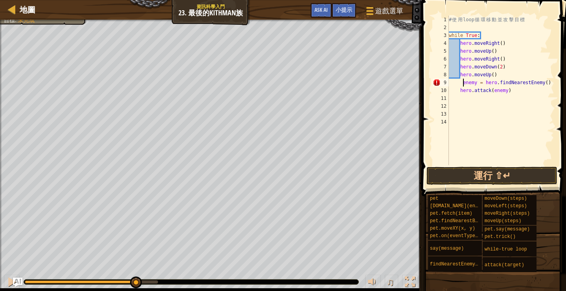
click at [462, 81] on div "# 使 用 loop 循 環 移 動 並 攻 擊 目 標 while True : hero . moveRight ( ) hero . moveUp ( …" at bounding box center [500, 98] width 107 height 165
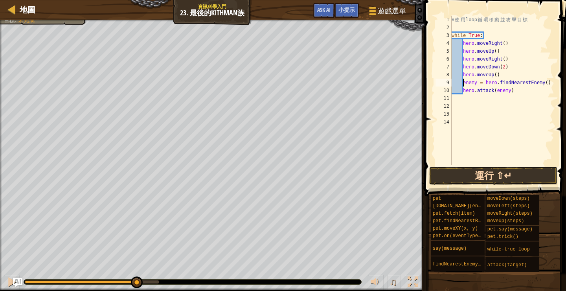
click at [494, 179] on button "運行 ⇧↵" at bounding box center [493, 176] width 128 height 18
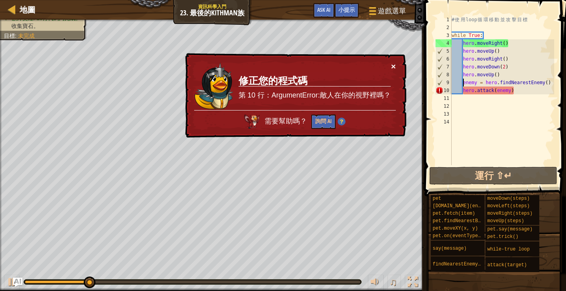
click at [395, 65] on button "×" at bounding box center [393, 66] width 5 height 8
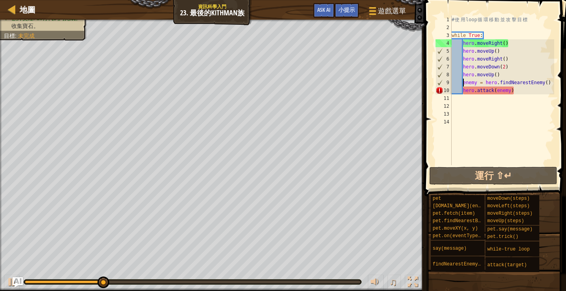
click at [14, 281] on img "Ask AI" at bounding box center [18, 282] width 10 height 10
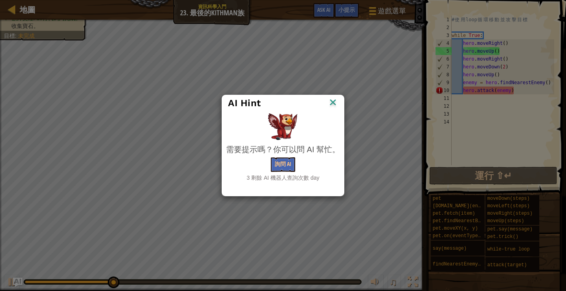
click at [333, 103] on img at bounding box center [333, 103] width 10 height 12
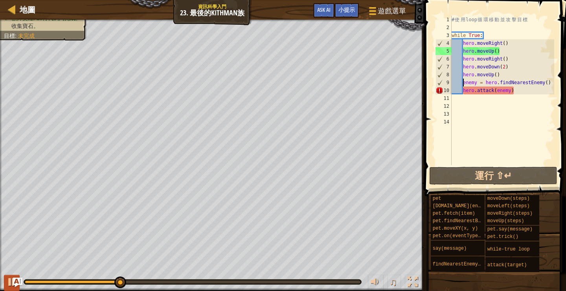
click at [7, 283] on div at bounding box center [12, 282] width 10 height 10
click at [503, 74] on div "# 使 用 loop 循 環 移 動 並 攻 擊 目 標 while True : hero . moveRight ( ) hero . moveUp ( …" at bounding box center [502, 98] width 104 height 165
click at [495, 73] on div "# 使 用 loop 循 環 移 動 並 攻 擊 目 標 while True : hero . moveRight ( ) hero . moveUp ( …" at bounding box center [502, 98] width 104 height 165
click at [496, 74] on div "# 使 用 loop 循 環 移 動 並 攻 擊 目 標 while True : hero . moveRight ( ) hero . moveUp ( …" at bounding box center [502, 98] width 104 height 165
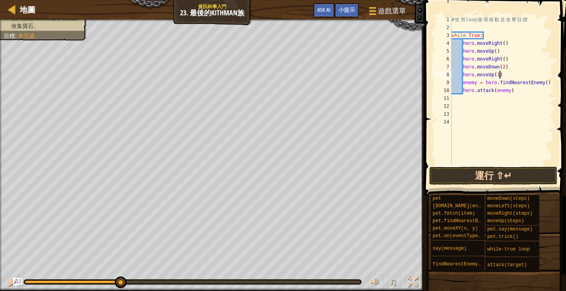
type textarea "hero.moveUp(1)"
click at [489, 173] on button "運行 ⇧↵" at bounding box center [493, 176] width 128 height 18
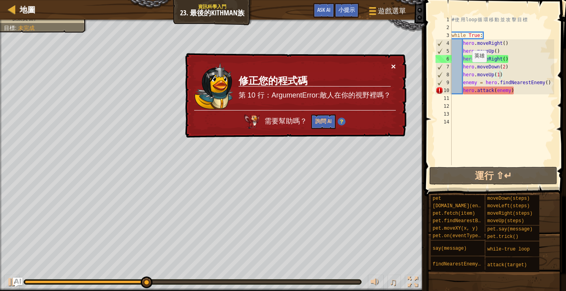
click at [393, 68] on button "×" at bounding box center [393, 66] width 5 height 8
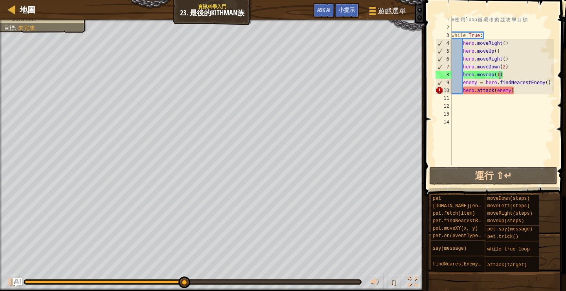
click at [513, 73] on div "# 使 用 loop 循 環 移 動 並 攻 擊 目 標 while True : hero . moveRight ( ) hero . moveUp ( …" at bounding box center [502, 98] width 104 height 165
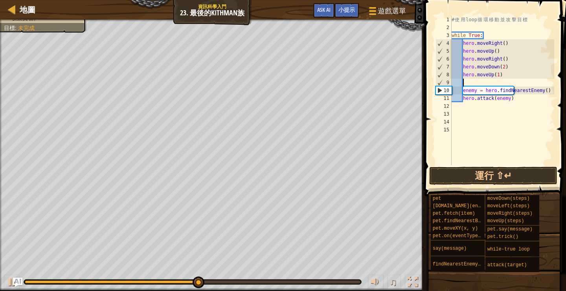
scroll to position [4, 0]
click at [483, 174] on button "運行 ⇧↵" at bounding box center [493, 176] width 128 height 18
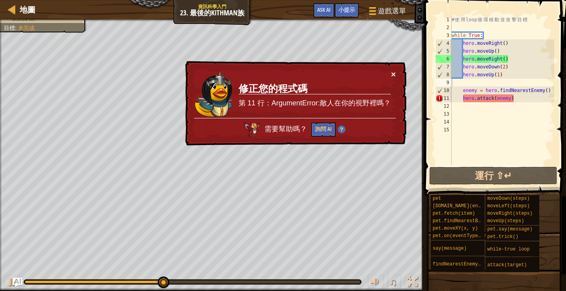
click at [392, 75] on button "×" at bounding box center [393, 74] width 5 height 8
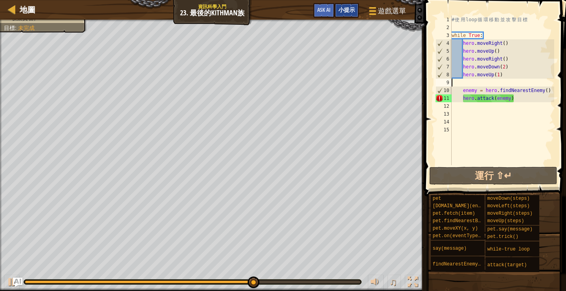
click at [353, 13] on div "小提示" at bounding box center [347, 10] width 24 height 15
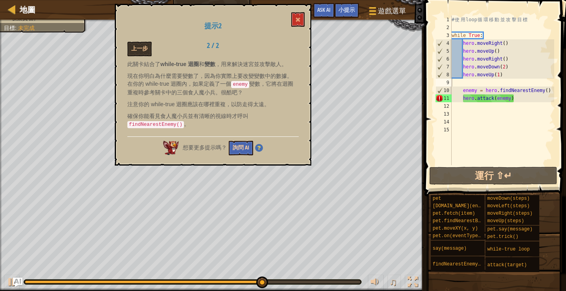
click at [241, 147] on button "詢問 AI" at bounding box center [241, 148] width 24 height 15
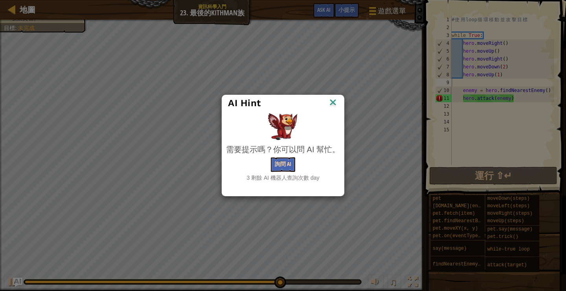
click at [284, 167] on button "詢問 AI" at bounding box center [283, 164] width 24 height 15
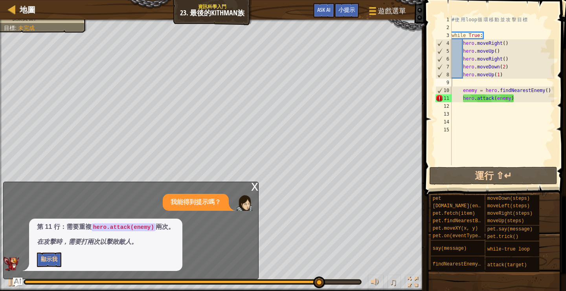
click at [48, 260] on button "顯示我" at bounding box center [49, 259] width 24 height 15
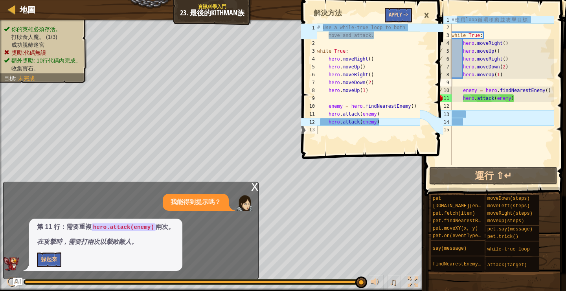
click at [404, 17] on button "Apply =>" at bounding box center [398, 15] width 27 height 15
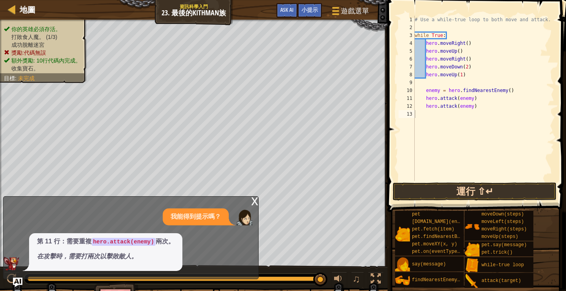
click at [452, 175] on div "# Use a while-true loop to both move and attack. while True : hero . moveRight …" at bounding box center [483, 106] width 141 height 181
click at [456, 190] on button "運行 ⇧↵" at bounding box center [475, 191] width 164 height 18
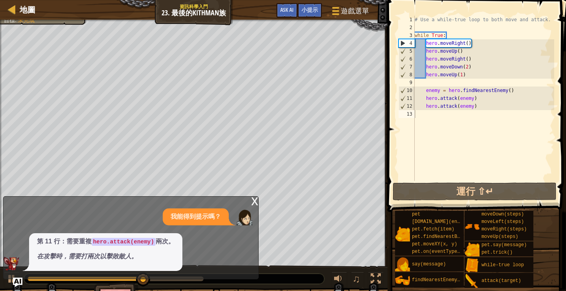
click at [255, 204] on div "x" at bounding box center [254, 201] width 7 height 8
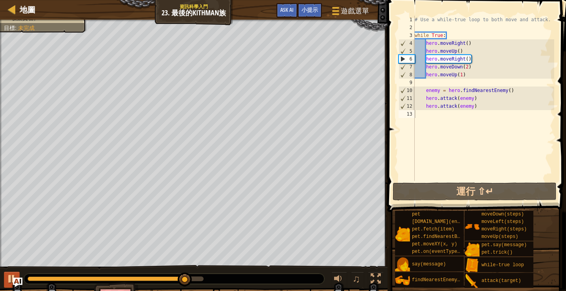
click at [9, 282] on div at bounding box center [12, 279] width 10 height 10
click at [150, 282] on div at bounding box center [174, 279] width 300 height 10
click at [149, 280] on div at bounding box center [107, 278] width 158 height 5
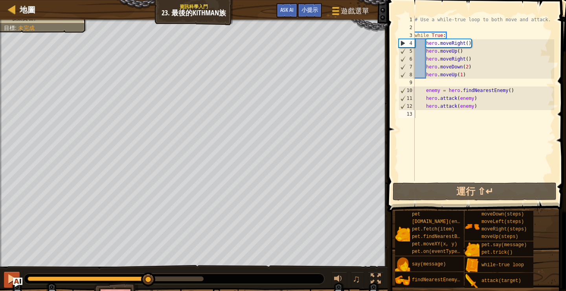
click at [6, 276] on button at bounding box center [12, 280] width 16 height 16
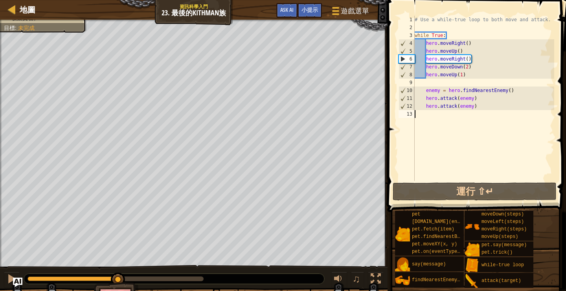
click at [118, 278] on div at bounding box center [73, 278] width 91 height 5
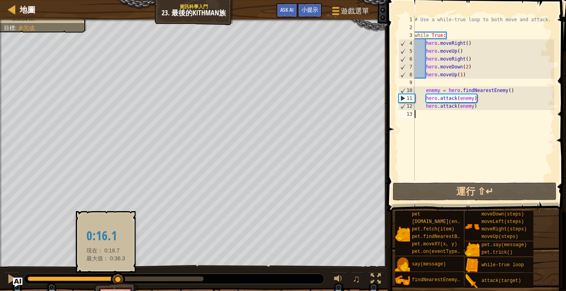
click at [104, 280] on div at bounding box center [73, 278] width 91 height 5
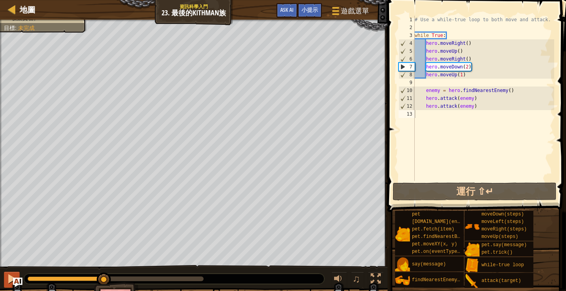
click at [7, 281] on div at bounding box center [12, 279] width 10 height 10
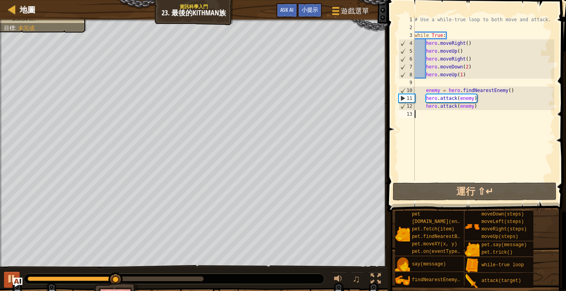
click at [7, 281] on div at bounding box center [12, 279] width 10 height 10
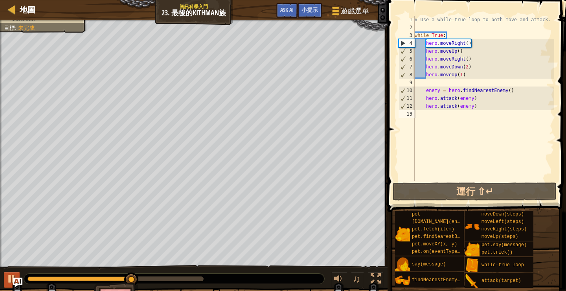
click at [7, 281] on div at bounding box center [12, 279] width 10 height 10
click at [10, 278] on div at bounding box center [12, 279] width 10 height 10
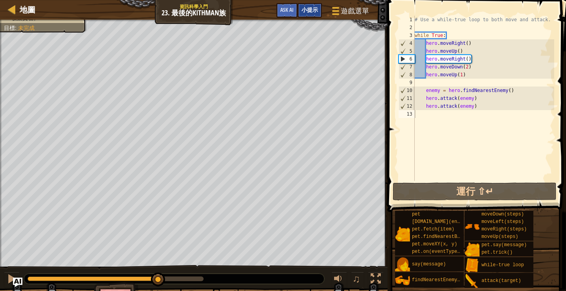
click at [311, 14] on div "小提示" at bounding box center [310, 10] width 24 height 15
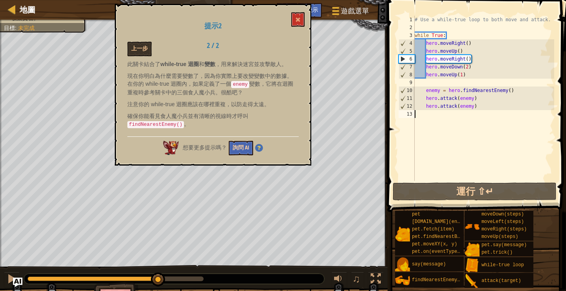
click at [241, 144] on button "詢問 AI" at bounding box center [241, 148] width 24 height 15
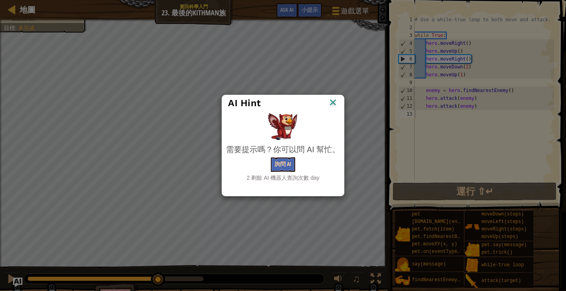
click at [279, 168] on button "詢問 AI" at bounding box center [283, 164] width 24 height 15
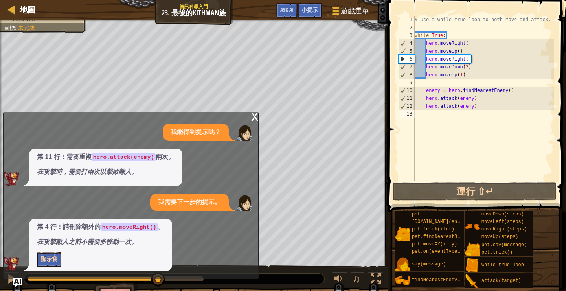
click at [54, 259] on button "顯示我" at bounding box center [49, 259] width 24 height 15
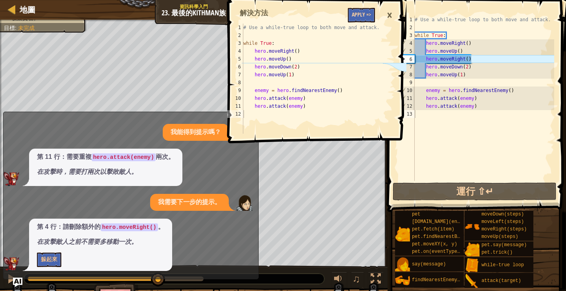
click at [360, 17] on button "Apply =>" at bounding box center [361, 15] width 27 height 15
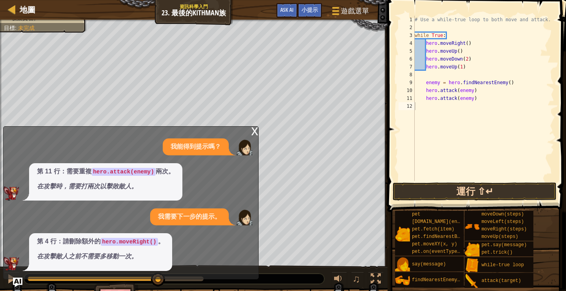
click at [444, 191] on button "運行 ⇧↵" at bounding box center [475, 191] width 164 height 18
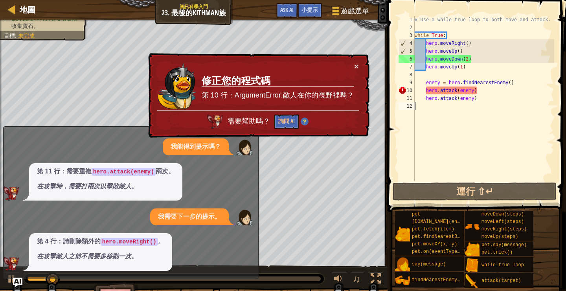
click at [353, 63] on td "修正您的程式碼 第 10 行：ArgumentError:敵人在你的視野裡嗎？" at bounding box center [277, 86] width 153 height 48
click at [355, 67] on button "×" at bounding box center [356, 66] width 5 height 8
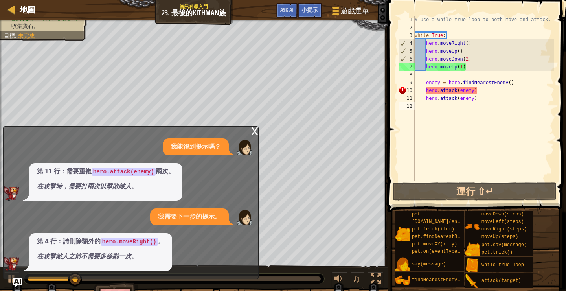
click at [255, 132] on div "x" at bounding box center [254, 131] width 7 height 8
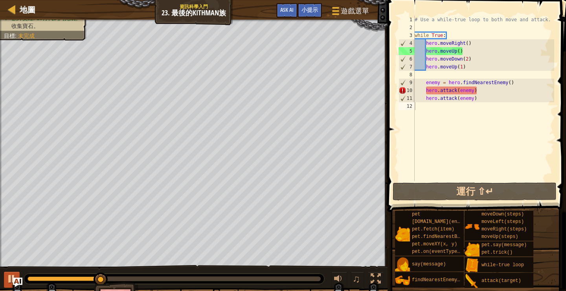
click at [8, 279] on div at bounding box center [12, 279] width 10 height 10
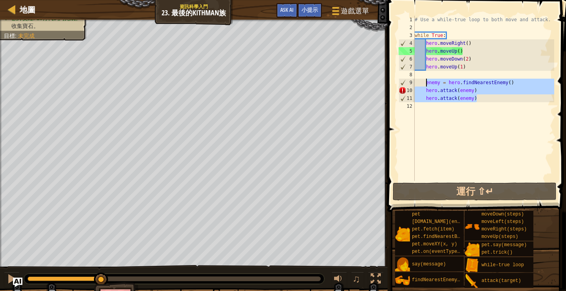
drag, startPoint x: 481, startPoint y: 100, endPoint x: 426, endPoint y: 83, distance: 57.1
click at [426, 83] on div "# Use a while-true loop to both move and attack. while True : hero . moveRight …" at bounding box center [483, 106] width 141 height 181
type textarea "enemy = hero.findNearestEnemy() hero.attack(enemy)"
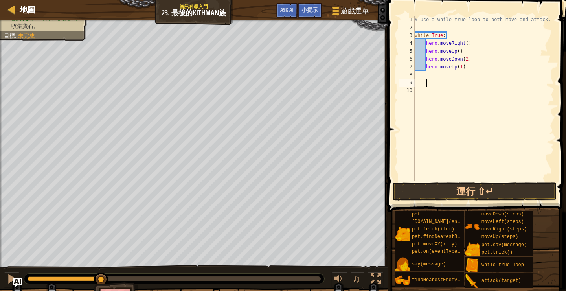
click at [474, 51] on div "# Use a while-true loop to both move and attack. while True : hero . moveRight …" at bounding box center [483, 106] width 141 height 181
type textarea "hero.moveUp()"
paste textarea "hero.attack(enemy)"
type textarea "hero.attack(enemy)"
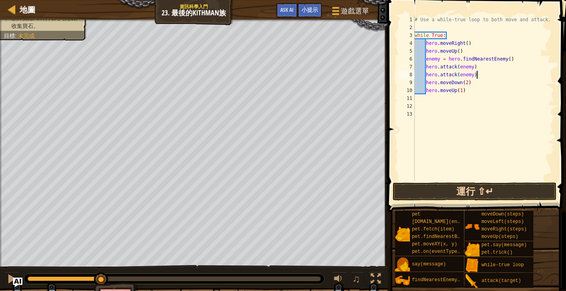
click at [464, 193] on button "運行 ⇧↵" at bounding box center [475, 191] width 164 height 18
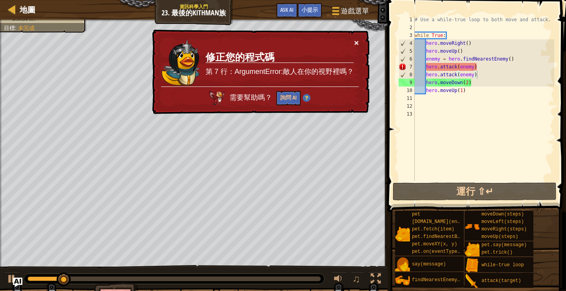
click at [358, 42] on button "×" at bounding box center [356, 43] width 5 height 8
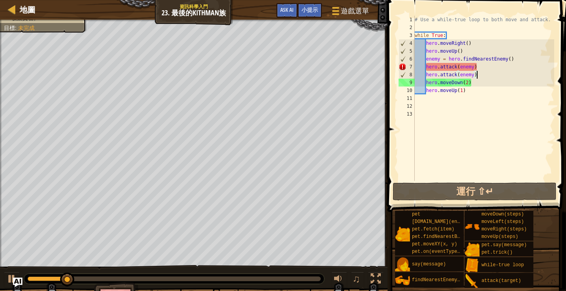
click at [489, 77] on div "# Use a while-true loop to both move and attack. while True : hero . moveRight …" at bounding box center [483, 106] width 141 height 181
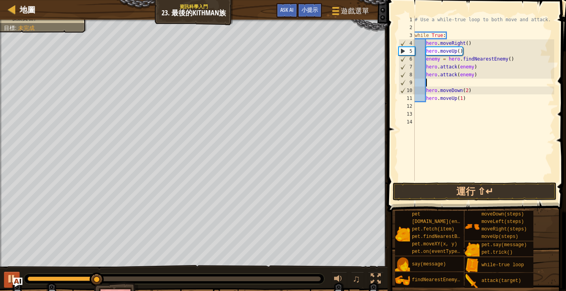
click at [11, 281] on div at bounding box center [12, 279] width 10 height 10
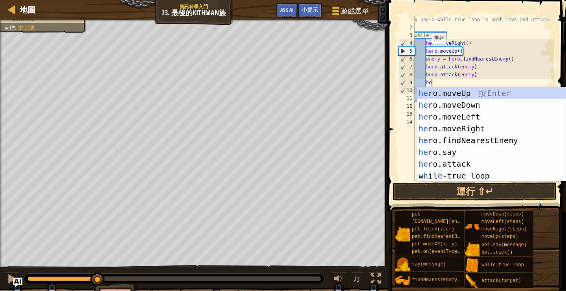
type textarea "hero"
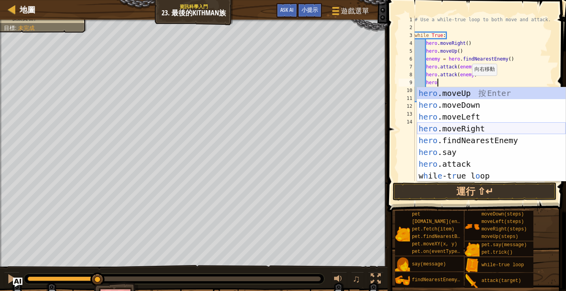
click at [484, 127] on div "hero .moveUp 按 Enter hero .moveDown 按 Enter hero .moveLeft 按 Enter hero .moveRi…" at bounding box center [491, 146] width 149 height 118
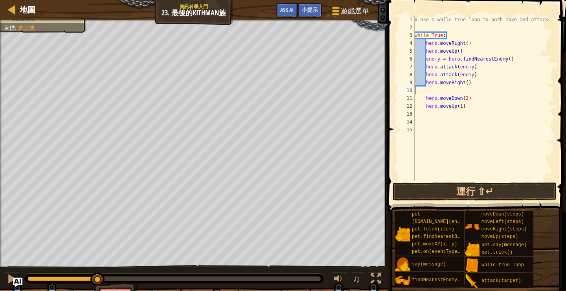
scroll to position [4, 0]
type textarea "hero.moveRight()"
click at [469, 194] on button "運行 ⇧↵" at bounding box center [475, 191] width 164 height 18
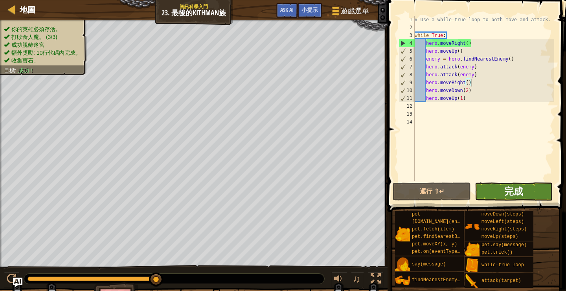
click at [506, 193] on span "完成" at bounding box center [513, 191] width 19 height 13
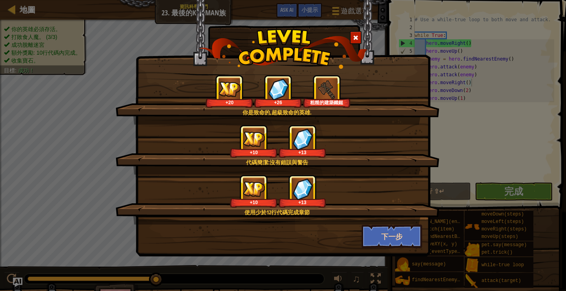
click at [377, 241] on button "下一步" at bounding box center [392, 236] width 61 height 24
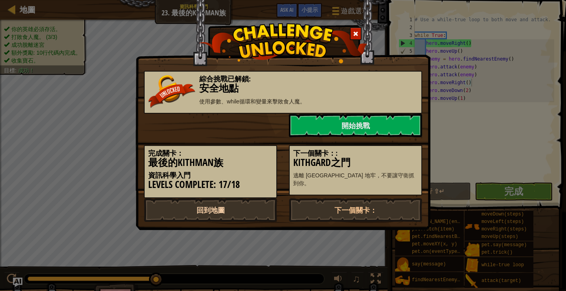
click at [226, 209] on link "回到地圖" at bounding box center [210, 210] width 133 height 24
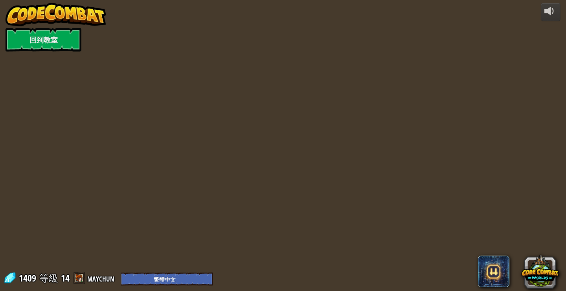
select select "zh-HANT"
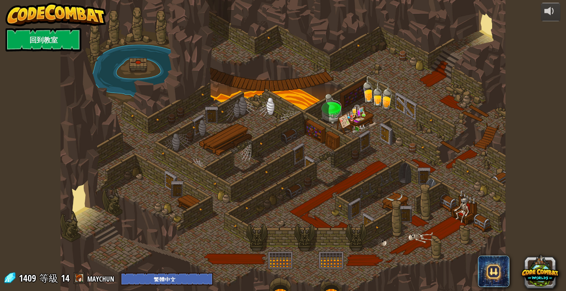
select select "zh-HANT"
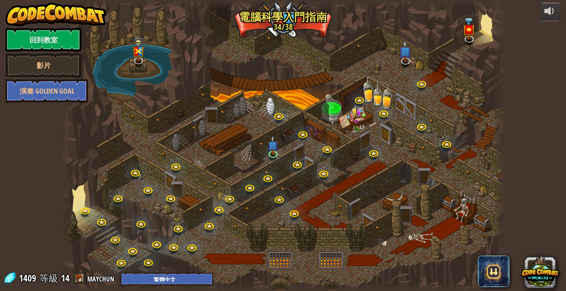
select select "zh-HANT"
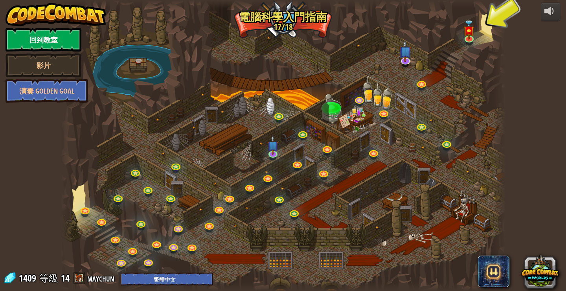
click at [72, 40] on link "回到教室" at bounding box center [44, 40] width 76 height 24
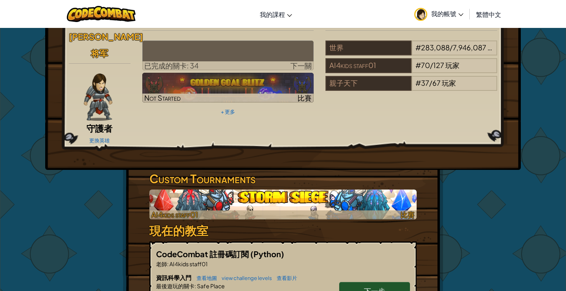
scroll to position [20, 0]
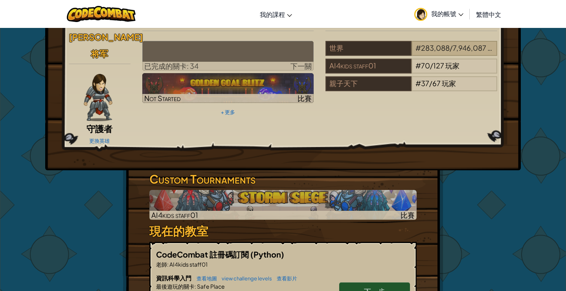
click at [479, 49] on span "7,946,087" at bounding box center [469, 47] width 33 height 9
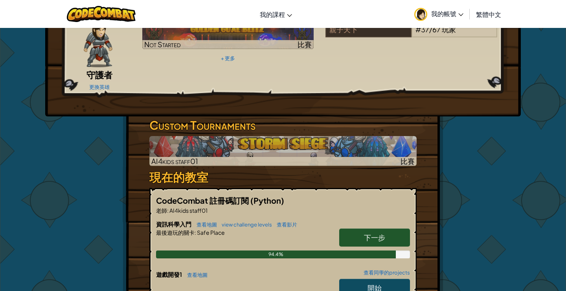
scroll to position [181, 0]
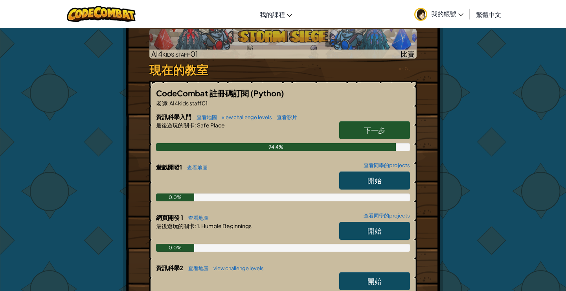
click at [380, 121] on link "下一步" at bounding box center [374, 130] width 71 height 18
select select "zh-HANT"
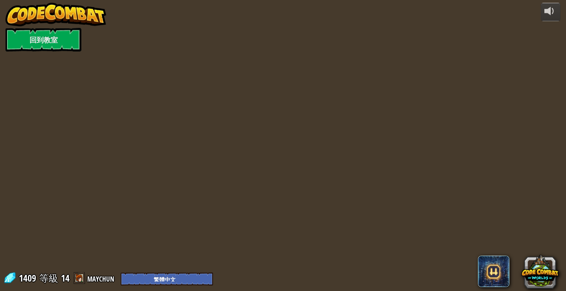
select select "zh-HANT"
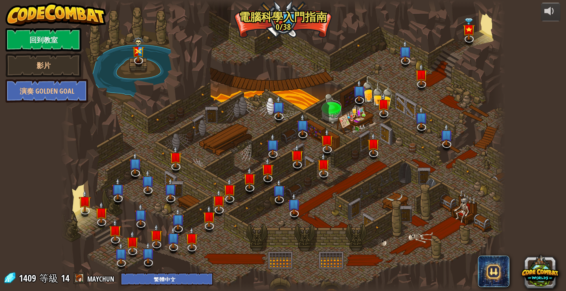
select select "zh-HANT"
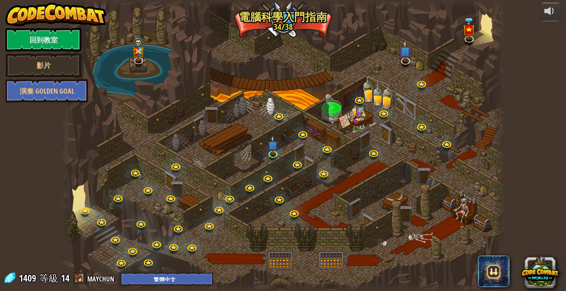
select select "zh-HANT"
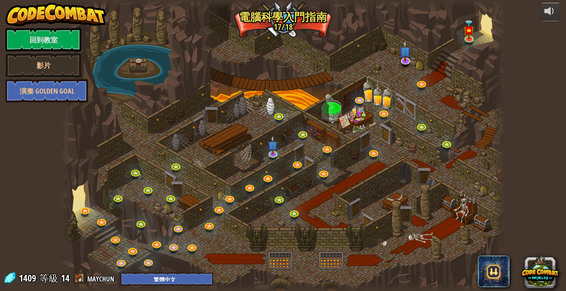
select select "zh-HANT"
click at [408, 59] on img at bounding box center [405, 46] width 13 height 29
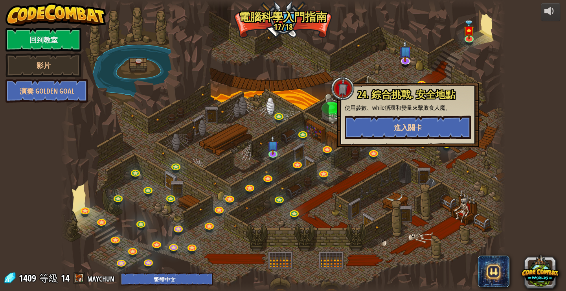
click at [406, 130] on span "進入關卡" at bounding box center [408, 128] width 28 height 10
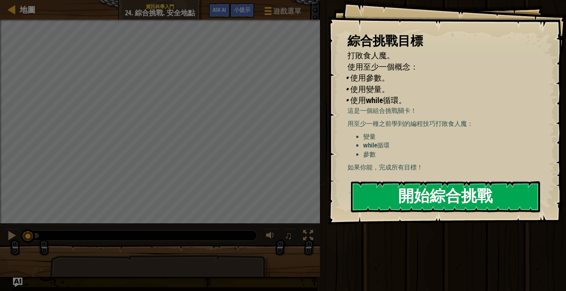
click at [395, 195] on button "開始綜合挑戰" at bounding box center [445, 196] width 189 height 31
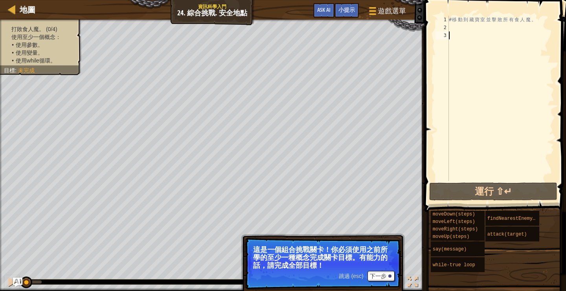
click at [463, 28] on div "# 移 動 到 藏 寶 室 並 擊 敗 所 有 食 人 魔 。" at bounding box center [500, 106] width 107 height 181
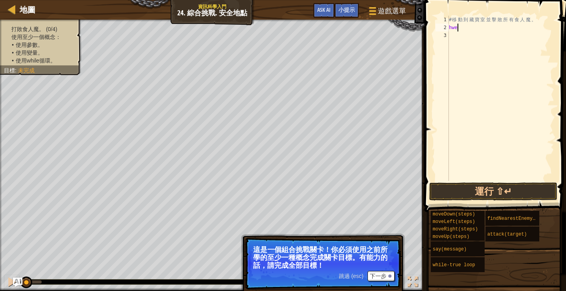
scroll to position [4, 0]
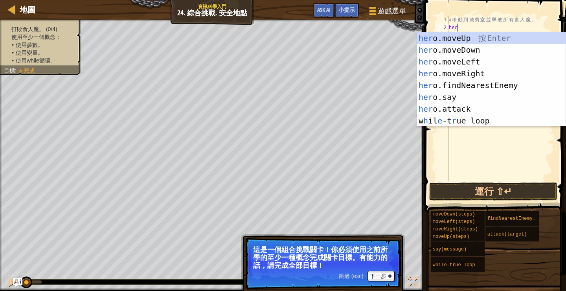
type textarea "hero"
click at [462, 42] on div "hero .moveUp 按 Enter hero .moveDown 按 Enter hero .moveLeft 按 Enter hero .moveRi…" at bounding box center [491, 91] width 149 height 118
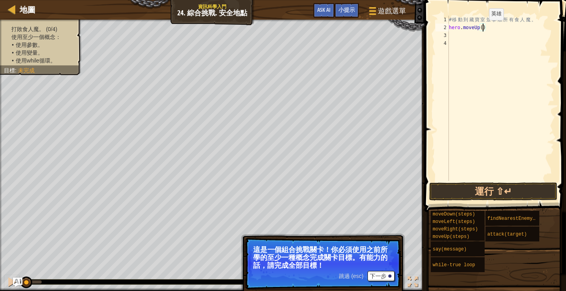
click at [483, 28] on div "# 移 動 到 藏 寶 室 並 擊 敗 所 有 食 人 魔 。 hero . moveUp ( )" at bounding box center [500, 106] width 107 height 181
type textarea "hero.moveUp(4)"
click at [472, 35] on div "# 移 動 到 藏 寶 室 並 擊 敗 所 有 食 人 魔 。 hero . moveUp ( 4 )" at bounding box center [500, 106] width 107 height 181
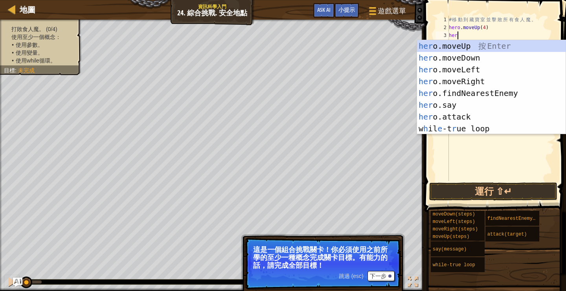
type textarea "hero"
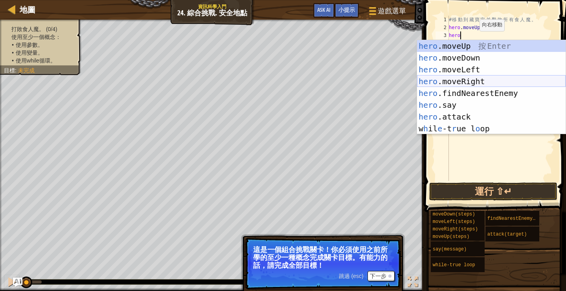
click at [473, 79] on div "hero .moveUp 按 Enter hero .moveDown 按 Enter hero .moveLeft 按 Enter hero .moveRi…" at bounding box center [491, 99] width 149 height 118
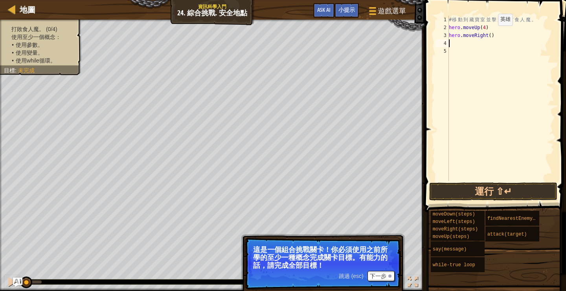
click at [491, 34] on div "# 移 動 到 藏 寶 室 並 擊 敗 所 有 食 人 魔 。 hero . moveUp ( 4 ) hero . moveRight ( )" at bounding box center [500, 106] width 107 height 181
type textarea "hero.moveRight(4)"
click at [467, 43] on div "# 移 動 到 藏 寶 室 並 擊 敗 所 有 食 人 魔 。 hero . moveUp ( 4 ) hero . moveRight ( 4 )" at bounding box center [500, 106] width 107 height 181
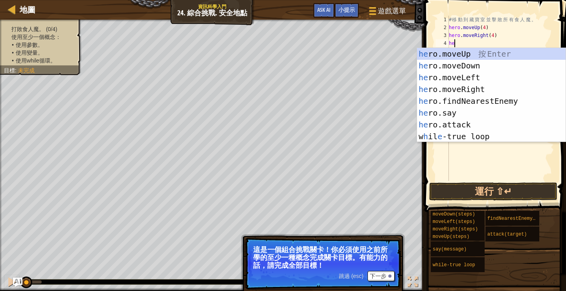
type textarea "hero"
click at [474, 68] on div "hero .moveUp 按 Enter hero .moveDown 按 Enter hero .moveLeft 按 Enter hero .moveRi…" at bounding box center [491, 107] width 149 height 118
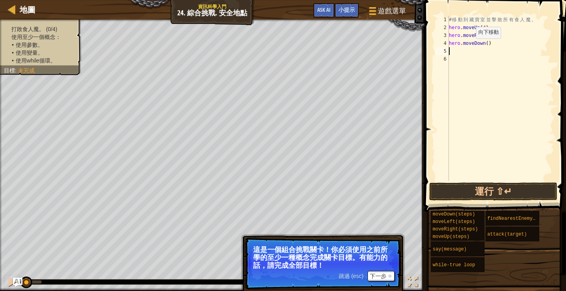
scroll to position [4, 0]
click at [488, 42] on div "# 移 動 到 藏 寶 室 並 擊 敗 所 有 食 人 魔 。 hero . moveUp ( 4 ) hero . moveRight ( 4 ) hero…" at bounding box center [500, 106] width 107 height 181
type textarea "hero.moveDown(3)"
click at [477, 50] on div "# 移 動 到 藏 寶 室 並 擊 敗 所 有 食 人 魔 。 hero . moveUp ( 4 ) hero . moveRight ( 4 ) hero…" at bounding box center [500, 106] width 107 height 181
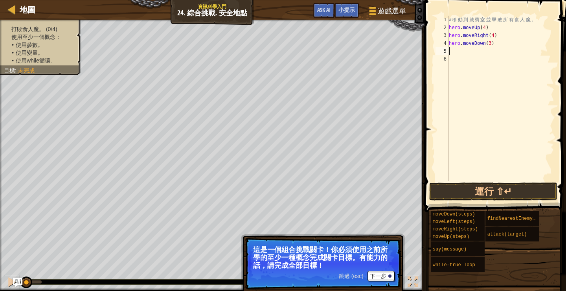
scroll to position [4, 0]
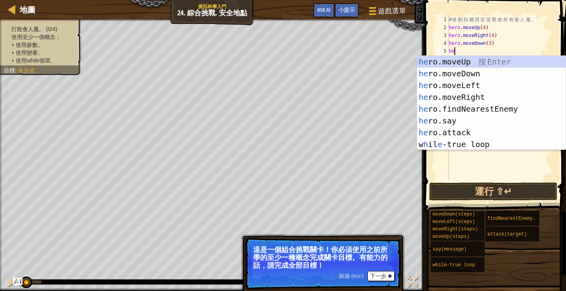
type textarea "hero"
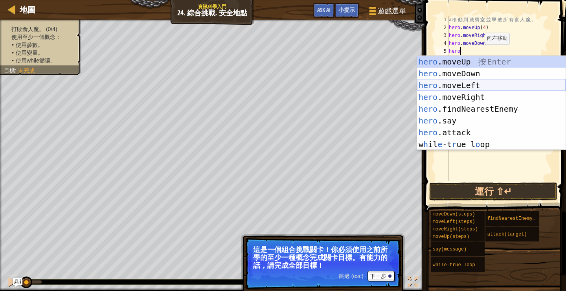
click at [472, 83] on div "hero .moveUp 按 Enter hero .moveDown 按 Enter hero .moveLeft 按 Enter hero .moveRi…" at bounding box center [491, 115] width 149 height 118
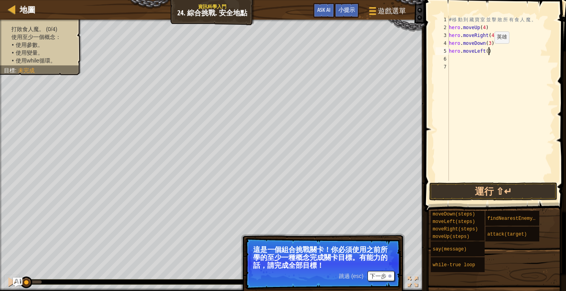
click at [488, 51] on div "# 移 動 到 藏 寶 室 並 擊 敗 所 有 食 人 魔 。 hero . moveUp ( 4 ) hero . moveRight ( 4 ) hero…" at bounding box center [500, 106] width 107 height 181
type textarea "hero.moveLeft(2)"
click at [466, 58] on div "# 移 動 到 藏 寶 室 並 擊 敗 所 有 食 人 魔 。 hero . moveUp ( 4 ) hero . moveRight ( 4 ) hero…" at bounding box center [500, 106] width 107 height 181
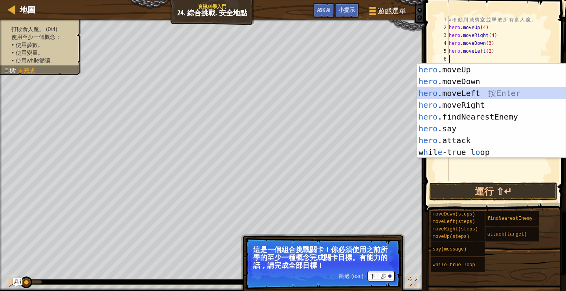
type textarea "f"
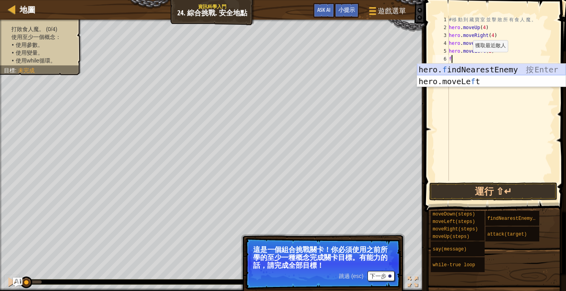
click at [471, 72] on div "hero. f indNearestEnemy 按 Enter hero.moveLe f t 按 Enter" at bounding box center [491, 87] width 149 height 47
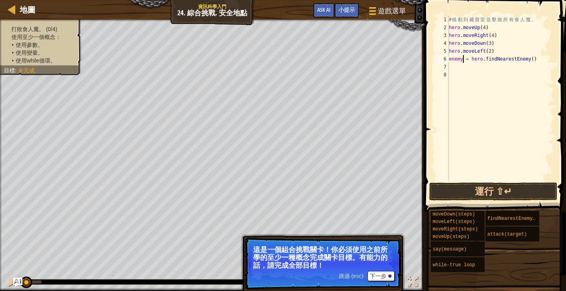
click at [464, 60] on div "# 移 動 到 藏 寶 室 並 擊 敗 所 有 食 人 魔 。 hero . moveUp ( 4 ) hero . moveRight ( 4 ) hero…" at bounding box center [500, 106] width 107 height 181
click at [502, 53] on div "# 移 動 到 藏 寶 室 並 擊 敗 所 有 食 人 魔 。 hero . moveUp ( 4 ) hero . moveRight ( 4 ) hero…" at bounding box center [500, 106] width 107 height 181
type textarea "hero.moveLeft(2)"
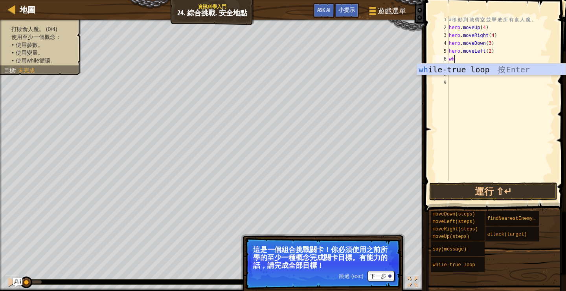
type textarea "whi"
click at [508, 69] on div "whi le-true loop 按 Enter" at bounding box center [491, 81] width 149 height 35
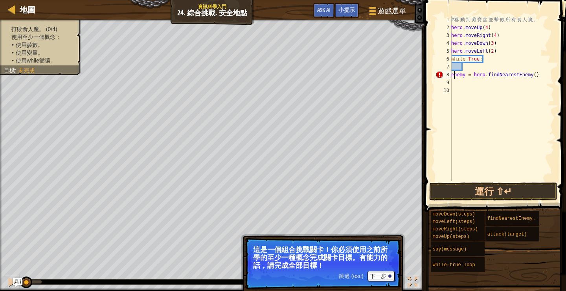
click at [453, 74] on div "# 移 動 到 藏 寶 室 並 擊 敗 所 有 食 人 魔 。 hero . moveUp ( 4 ) hero . moveRight ( 4 ) hero…" at bounding box center [502, 106] width 105 height 181
type textarea "enemy = hero.findNearestEnemy()"
click at [551, 66] on div "# 移 動 到 藏 寶 室 並 擊 敗 所 有 食 人 魔 。 hero . moveUp ( 4 ) hero . moveRight ( 4 ) hero…" at bounding box center [500, 106] width 107 height 181
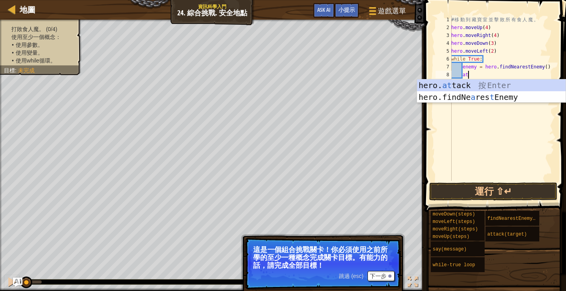
scroll to position [4, 1]
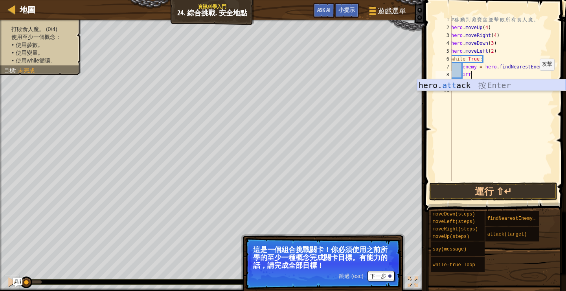
click at [524, 80] on div "hero. att ack 按 Enter" at bounding box center [491, 96] width 149 height 35
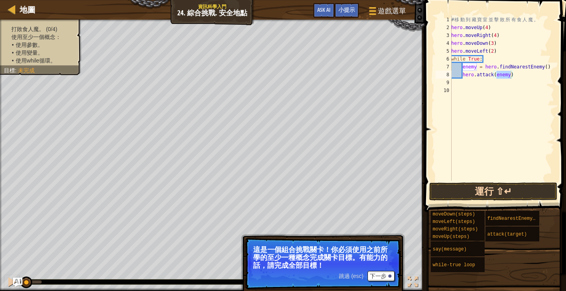
click at [497, 192] on button "運行 ⇧↵" at bounding box center [493, 191] width 128 height 18
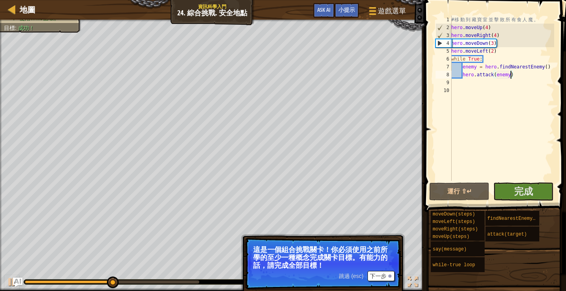
click at [384, 279] on button "下一步" at bounding box center [381, 276] width 27 height 10
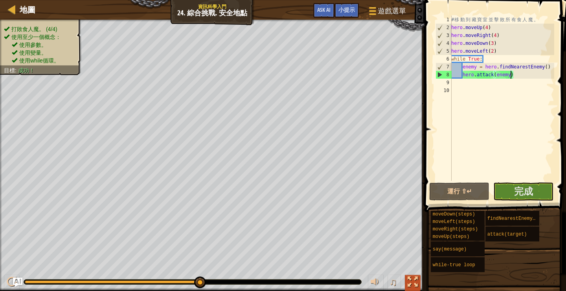
scroll to position [0, 0]
click at [494, 51] on div "# 移 動 到 藏 寶 室 並 擊 敗 所 有 食 人 魔 。 hero . moveUp ( 4 ) hero . moveRight ( 4 ) hero…" at bounding box center [502, 106] width 105 height 181
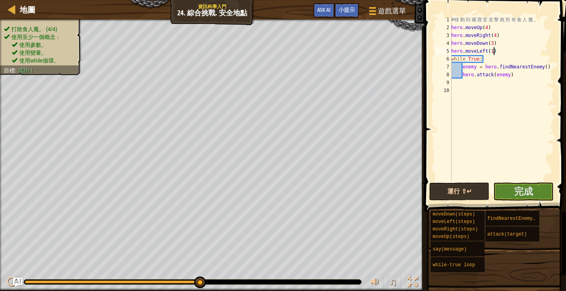
click at [458, 191] on button "運行 ⇧↵" at bounding box center [459, 191] width 60 height 18
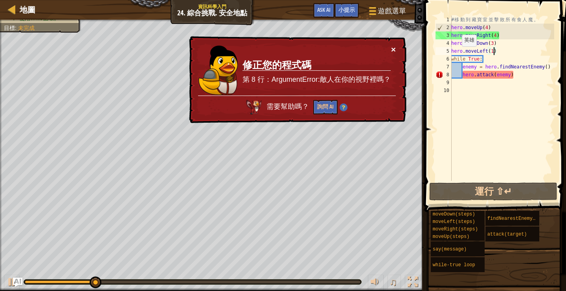
click at [393, 49] on button "×" at bounding box center [393, 49] width 5 height 8
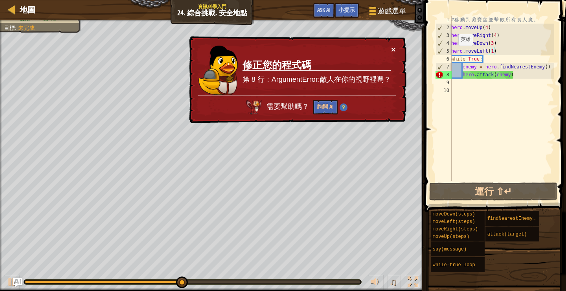
click at [392, 50] on button "×" at bounding box center [393, 49] width 5 height 8
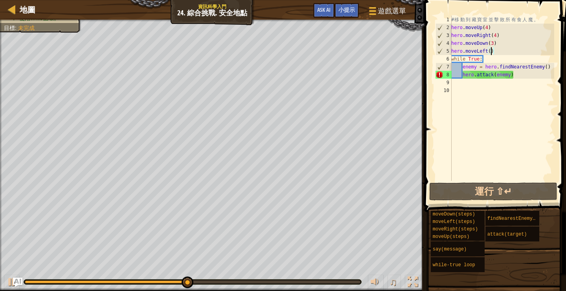
scroll to position [4, 3]
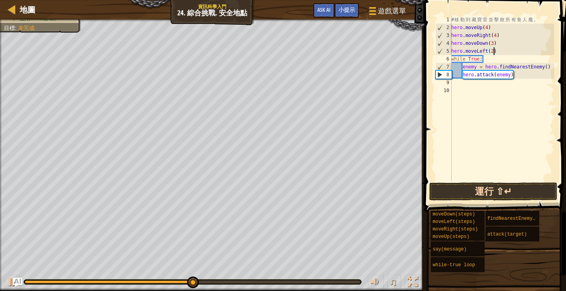
type textarea "hero.moveLeft(2)"
click at [483, 195] on button "運行 ⇧↵" at bounding box center [493, 191] width 128 height 18
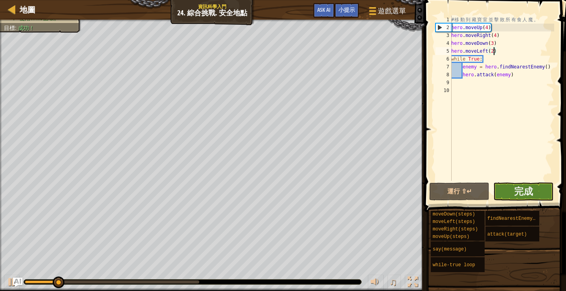
click at [535, 188] on button "完成" at bounding box center [523, 191] width 60 height 18
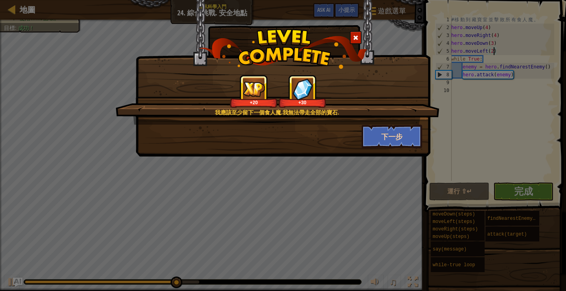
click at [386, 139] on button "下一步" at bounding box center [392, 137] width 61 height 24
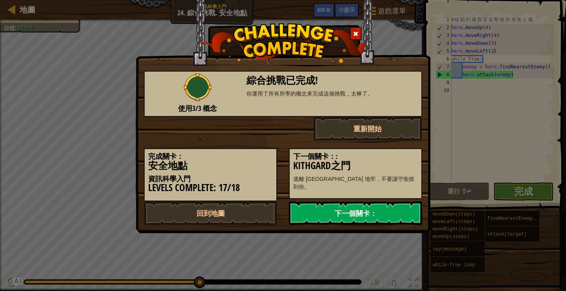
click at [337, 211] on link "下一個關卡：" at bounding box center [355, 213] width 133 height 24
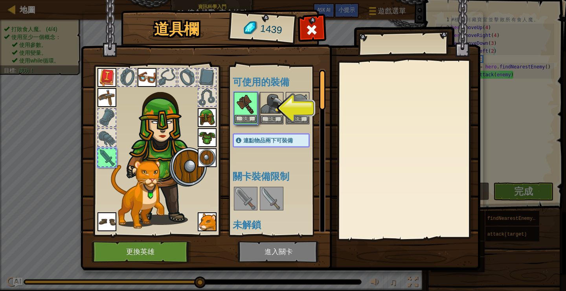
click at [252, 103] on img at bounding box center [246, 104] width 22 height 22
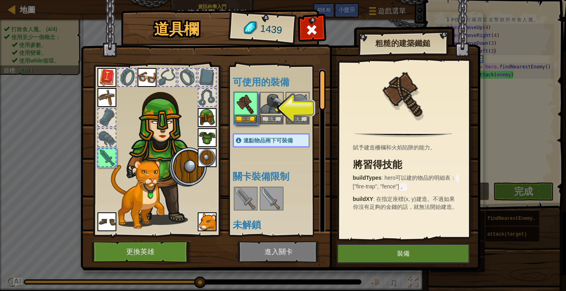
click at [248, 107] on img at bounding box center [246, 104] width 22 height 22
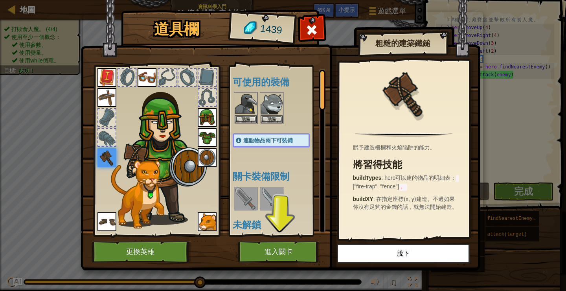
click at [265, 252] on button "進入關卡" at bounding box center [279, 252] width 82 height 22
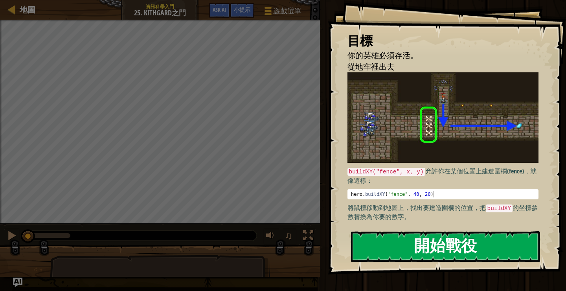
click at [458, 250] on button "開始戰役" at bounding box center [445, 246] width 189 height 31
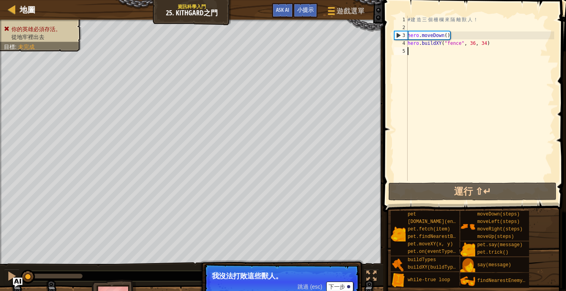
click at [344, 286] on button "下一步" at bounding box center [339, 286] width 27 height 10
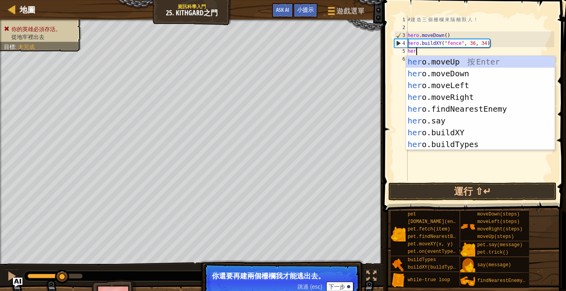
scroll to position [4, 0]
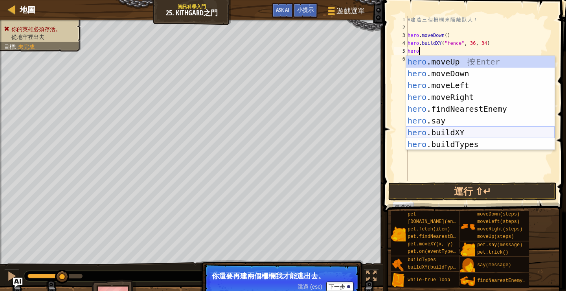
click at [453, 133] on div "hero .moveUp 按 Enter hero .moveDown 按 Enter hero .moveLeft 按 Enter hero .moveRi…" at bounding box center [480, 115] width 149 height 118
type textarea "hero.buildXY("fence", 36, 30)"
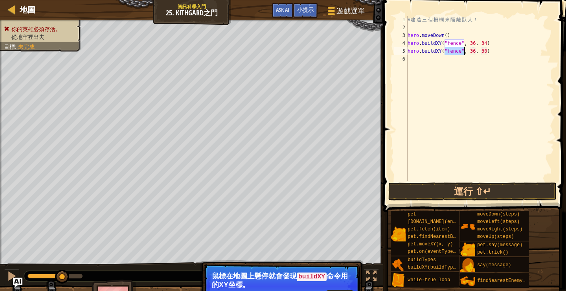
click at [456, 62] on div "# 建 造 三 個 柵 欄 來 隔 離 獸 人 ！ hero . moveDown ( ) hero . buildXY ( "fence" , 36 , 3…" at bounding box center [480, 106] width 148 height 181
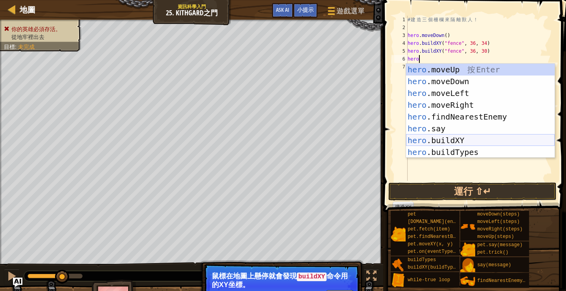
click at [457, 142] on div "hero .moveUp 按 Enter hero .moveDown 按 Enter hero .moveLeft 按 Enter hero .moveRi…" at bounding box center [480, 123] width 149 height 118
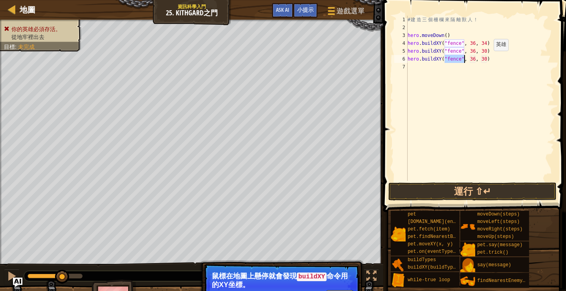
click at [487, 59] on div "# 建 造 三 個 柵 欄 來 隔 離 獸 人 ！ hero . moveDown ( ) hero . buildXY ( "fence" , 36 , 3…" at bounding box center [480, 106] width 148 height 181
type textarea "hero.buildXY("fence", 36, 26)"
click at [449, 68] on div "# 建 造 三 個 柵 欄 來 隔 離 獸 人 ！ hero . moveDown ( ) hero . buildXY ( "fence" , 36 , 3…" at bounding box center [480, 106] width 148 height 181
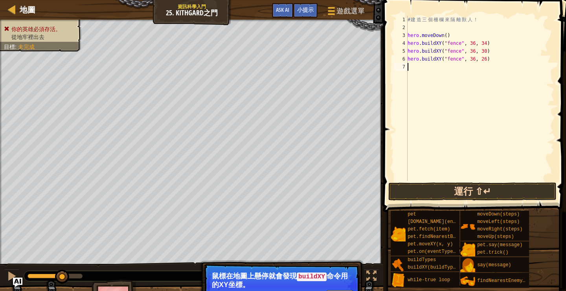
click at [462, 192] on button "運行 ⇧↵" at bounding box center [472, 191] width 168 height 18
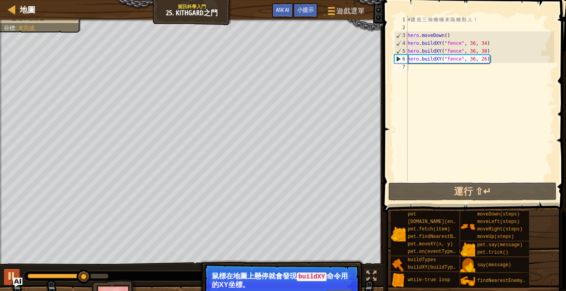
click at [13, 275] on div at bounding box center [12, 276] width 10 height 10
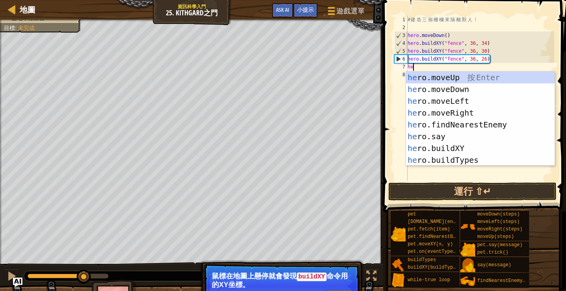
type textarea "hero"
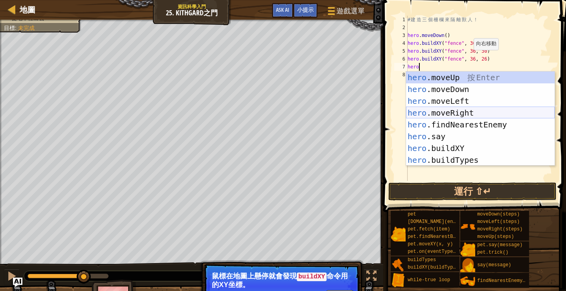
click at [473, 113] on div "hero .moveUp 按 Enter hero .moveDown 按 Enter hero .moveLeft 按 Enter hero .moveRi…" at bounding box center [480, 131] width 149 height 118
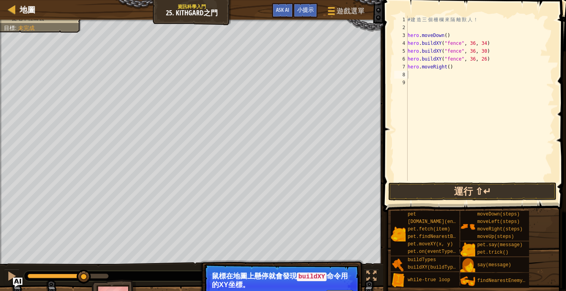
click at [472, 192] on button "運行 ⇧↵" at bounding box center [472, 191] width 168 height 18
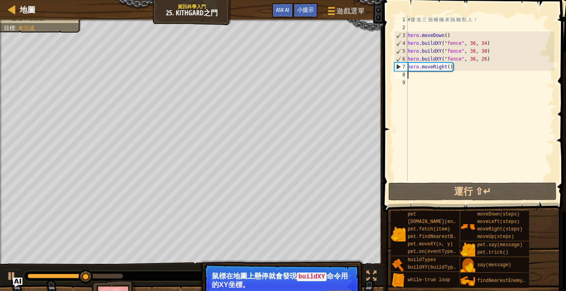
click at [450, 65] on div "# 建 造 三 個 柵 欄 來 隔 離 獸 人 ！ hero . moveDown ( ) hero . buildXY ( "fence" , 36 , 3…" at bounding box center [480, 106] width 148 height 181
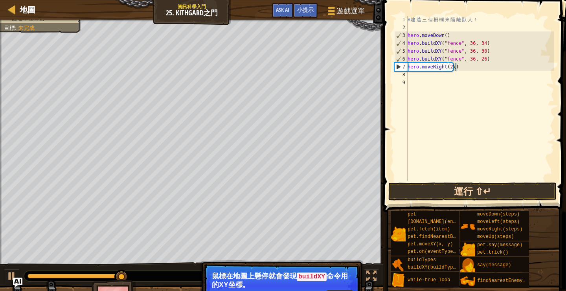
scroll to position [4, 4]
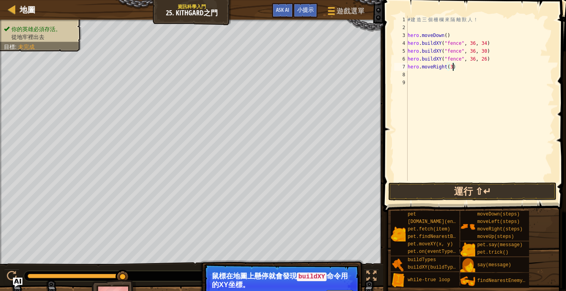
type textarea "hero.moveRight(3)"
click at [480, 193] on button "運行 ⇧↵" at bounding box center [472, 191] width 168 height 18
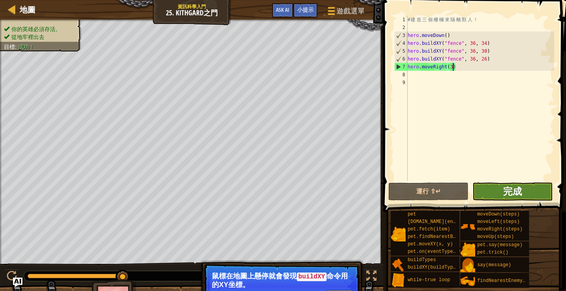
click at [517, 190] on span "完成" at bounding box center [512, 191] width 19 height 13
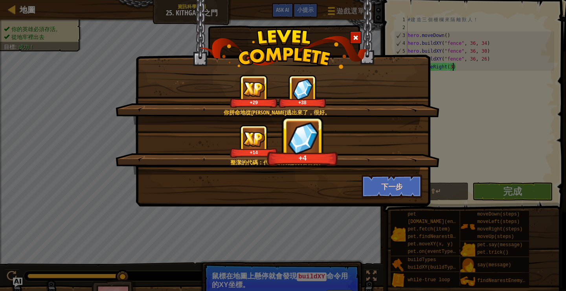
click at [402, 191] on button "下一步" at bounding box center [392, 187] width 61 height 24
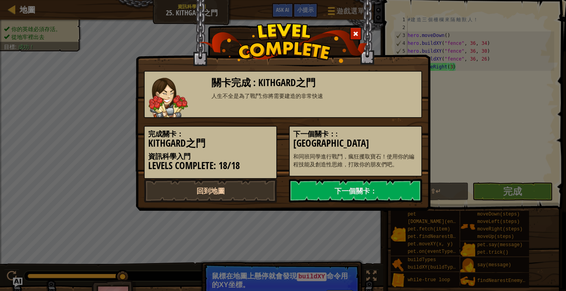
click at [225, 191] on link "回到地圖" at bounding box center [210, 191] width 133 height 24
select select "zh-HANT"
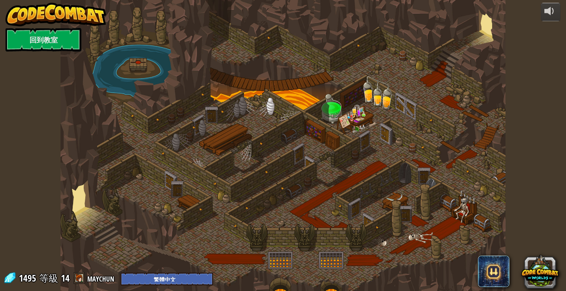
select select "zh-HANT"
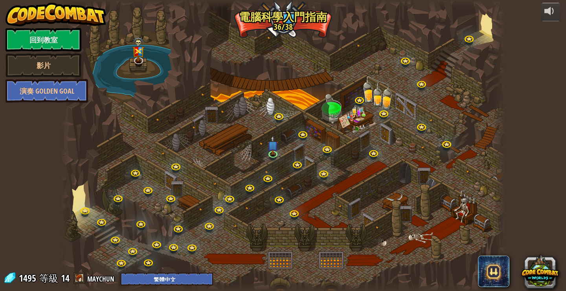
select select "zh-HANT"
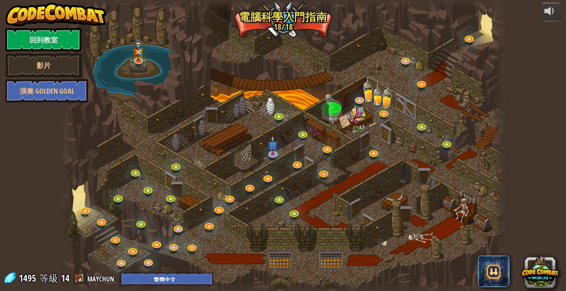
select select "zh-HANT"
click at [143, 62] on link at bounding box center [139, 60] width 16 height 16
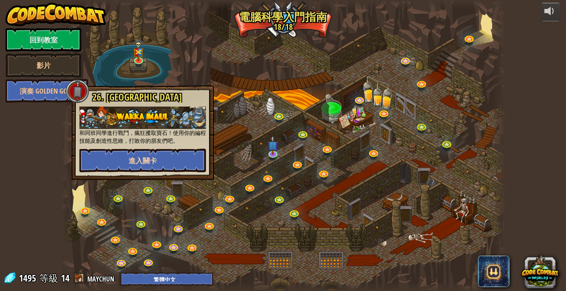
click at [172, 156] on button "進入關卡" at bounding box center [142, 161] width 127 height 24
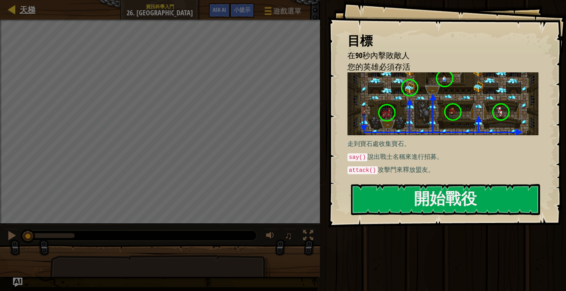
click at [22, 12] on span "天梯" at bounding box center [28, 9] width 16 height 11
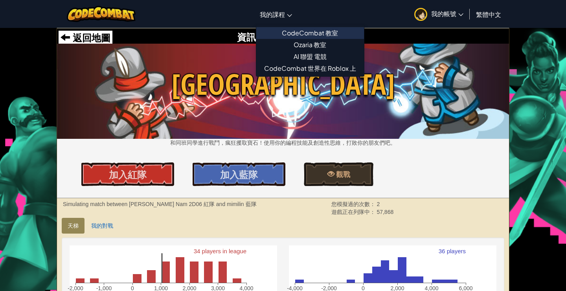
click at [289, 34] on link "CodeCombat 教室" at bounding box center [310, 33] width 108 height 12
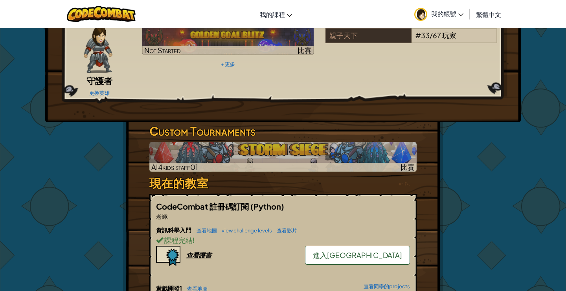
scroll to position [151, 0]
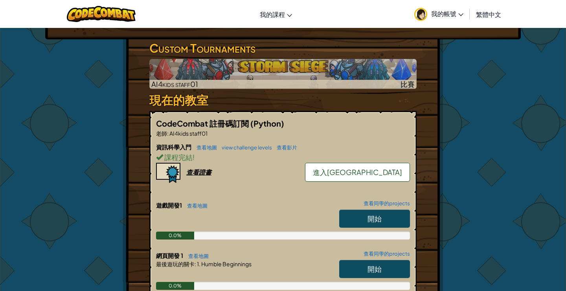
click at [200, 168] on div "查看證書" at bounding box center [198, 172] width 25 height 8
click at [440, 15] on span "我的帳號" at bounding box center [447, 13] width 32 height 8
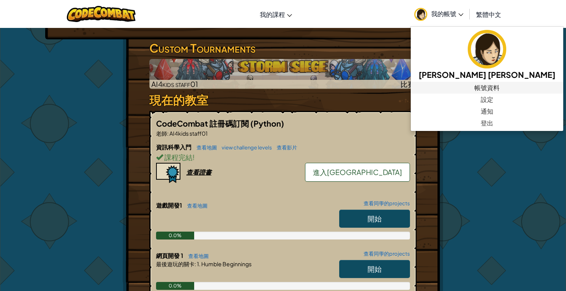
click at [445, 91] on link "帳號資料" at bounding box center [487, 88] width 153 height 12
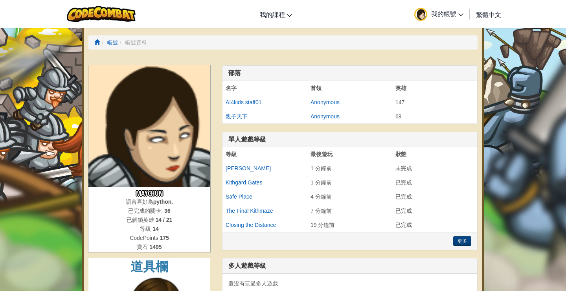
click at [444, 16] on span "我的帳號" at bounding box center [447, 13] width 32 height 8
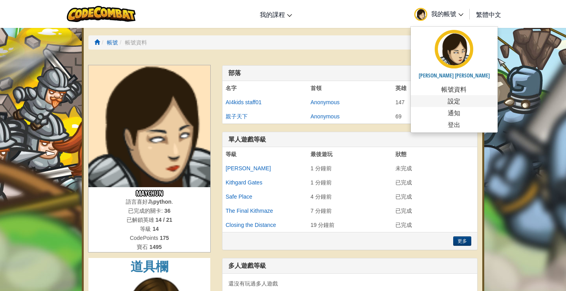
click at [442, 104] on link "設定" at bounding box center [454, 101] width 87 height 12
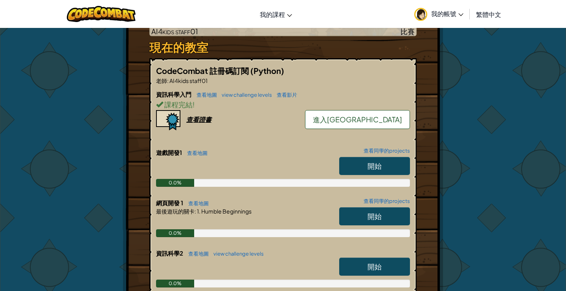
scroll to position [204, 0]
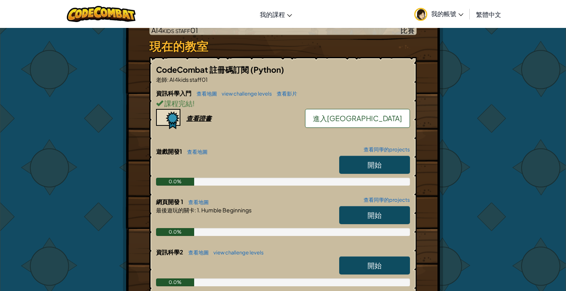
click at [377, 261] on span "開始" at bounding box center [375, 265] width 14 height 9
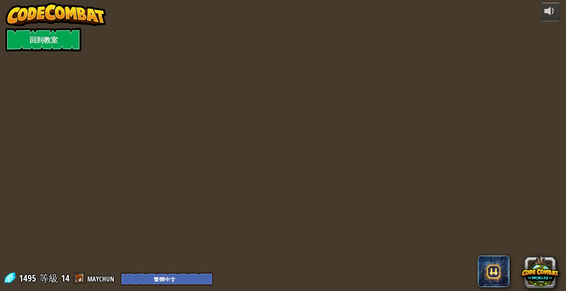
select select "zh-HANT"
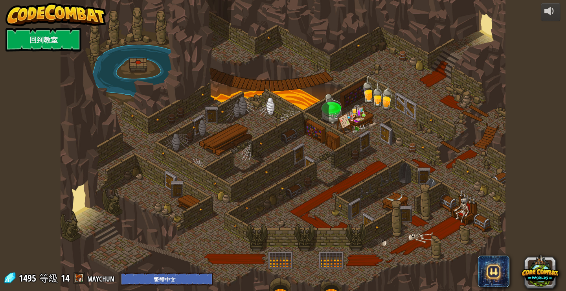
select select "zh-HANT"
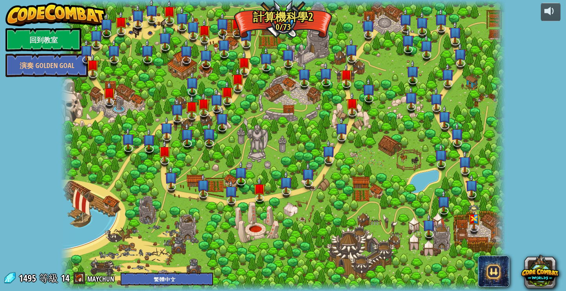
select select "zh-HANT"
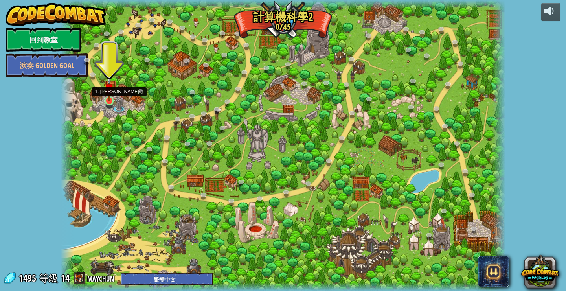
click at [112, 99] on img at bounding box center [109, 89] width 11 height 26
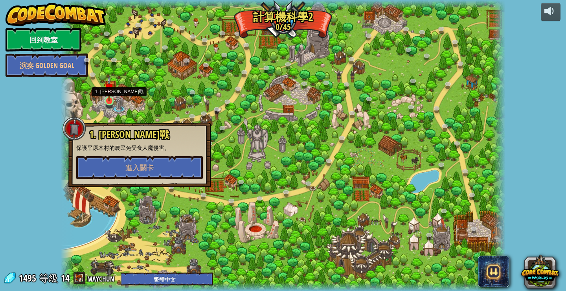
click at [109, 100] on img at bounding box center [109, 89] width 11 height 26
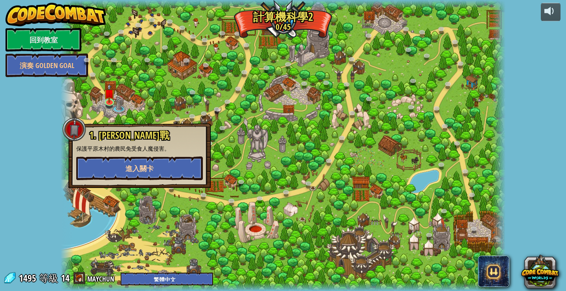
click at [136, 174] on button "進入關卡" at bounding box center [139, 168] width 127 height 24
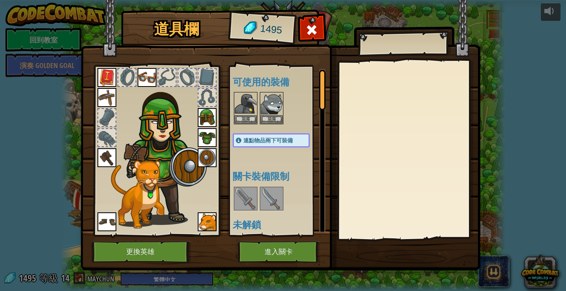
click at [292, 255] on button "進入關卡" at bounding box center [279, 252] width 82 height 22
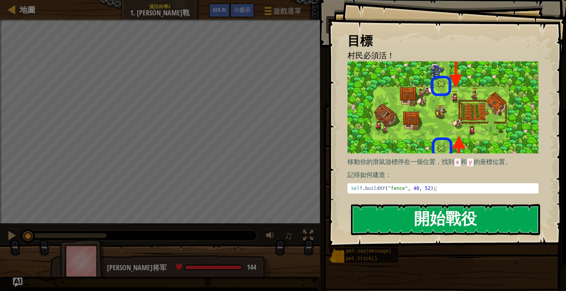
click at [449, 220] on button "開始戰役" at bounding box center [445, 219] width 189 height 31
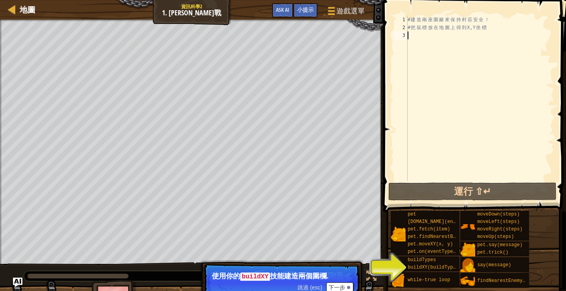
click at [336, 283] on button "下一步" at bounding box center [339, 287] width 27 height 10
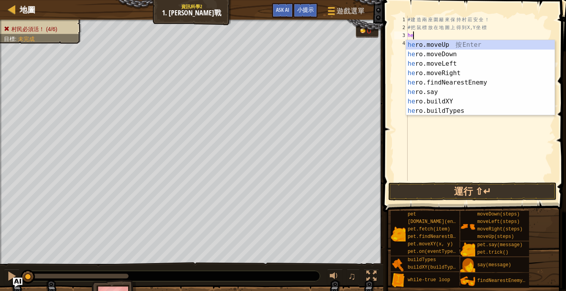
scroll to position [4, 0]
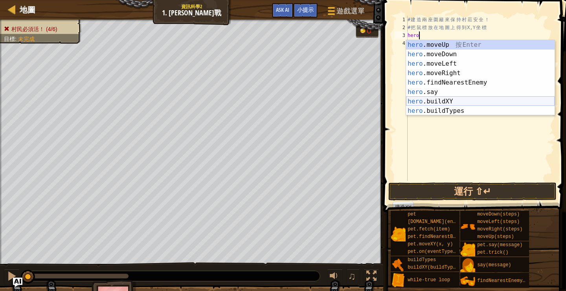
click at [423, 101] on div "hero .moveUp 按 Enter hero .moveDown 按 Enter hero .moveLeft 按 Enter hero .moveRi…" at bounding box center [480, 87] width 149 height 94
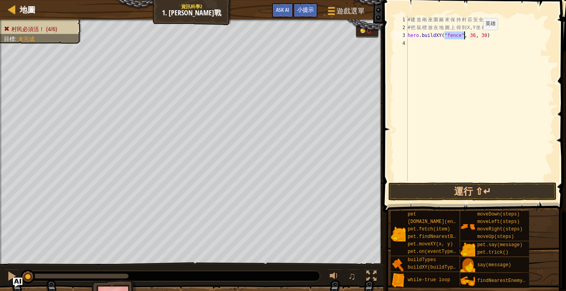
click at [476, 37] on div "# 建 造 兩 座 圍 籬 來 保 持 村 莊 安 全 ！ # 把 鼠 標 放 在 地 圖 上 得 到 X,Y 坐 標 hero . buildXY ( "f…" at bounding box center [480, 106] width 148 height 181
type textarea "hero.buildXY("fence", 40, 52)"
click at [452, 45] on div "# 建 造 兩 座 圍 籬 來 保 持 村 莊 安 全 ！ # 把 鼠 標 放 在 地 圖 上 得 到 X,Y 坐 標 hero . buildXY ( "f…" at bounding box center [480, 106] width 148 height 181
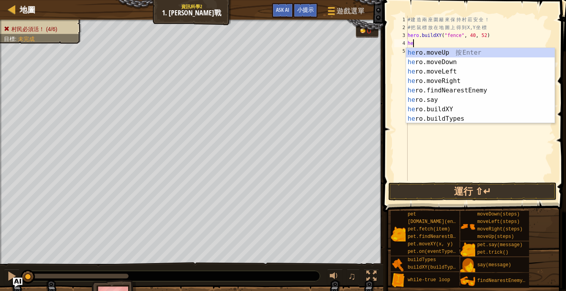
scroll to position [4, 0]
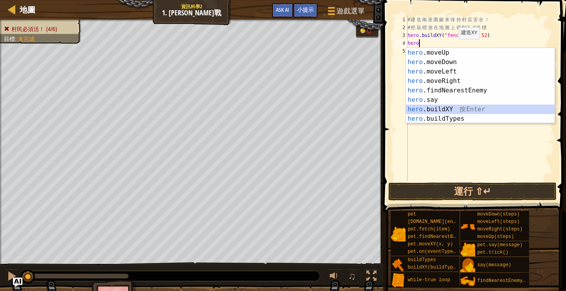
click at [450, 112] on div "hero .moveUp 按 Enter hero .moveDown 按 Enter hero .moveLeft 按 Enter hero .moveRi…" at bounding box center [480, 95] width 149 height 94
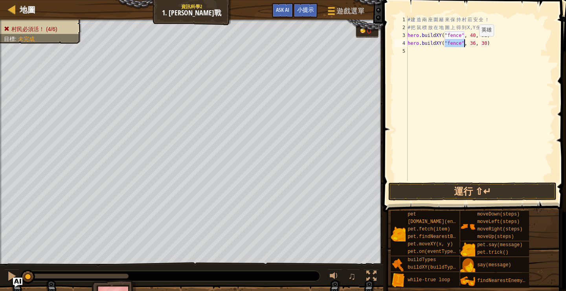
click at [474, 44] on div "# 建 造 兩 座 圍 籬 來 保 持 村 莊 安 全 ！ # 把 鼠 標 放 在 地 圖 上 得 到 X,Y 坐 標 hero . buildXY ( "f…" at bounding box center [480, 106] width 148 height 181
click at [486, 44] on div "# 建 造 兩 座 圍 籬 來 保 持 村 莊 安 全 ！ # 把 鼠 標 放 在 地 圖 上 得 到 X,Y 坐 標 hero . buildXY ( "f…" at bounding box center [480, 106] width 148 height 181
click at [485, 44] on div "# 建 造 兩 座 圍 籬 來 保 持 村 莊 安 全 ！ # 把 鼠 標 放 在 地 圖 上 得 到 X,Y 坐 標 hero . buildXY ( "f…" at bounding box center [480, 106] width 148 height 181
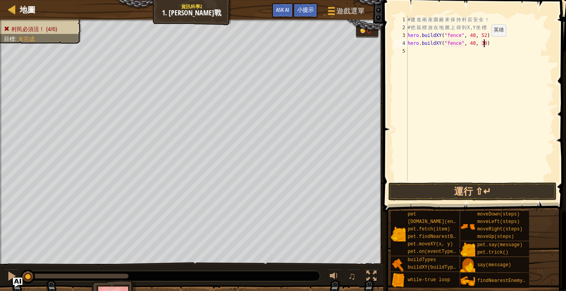
click at [485, 44] on div "# 建 造 兩 座 圍 籬 來 保 持 村 莊 安 全 ！ # 把 鼠 標 放 在 地 圖 上 得 到 X,Y 坐 標 hero . buildXY ( "f…" at bounding box center [480, 106] width 148 height 181
type textarea "hero.buildXY("fence", 40, 20)"
click at [436, 194] on button "運行 ⇧↵" at bounding box center [472, 191] width 168 height 18
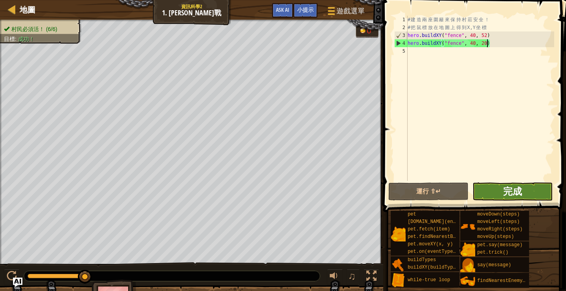
click at [520, 190] on span "完成" at bounding box center [512, 191] width 19 height 13
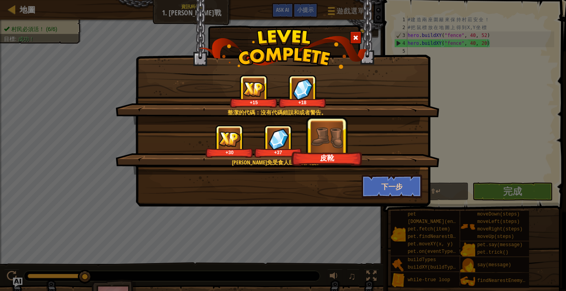
click at [388, 187] on button "下一步" at bounding box center [392, 187] width 61 height 24
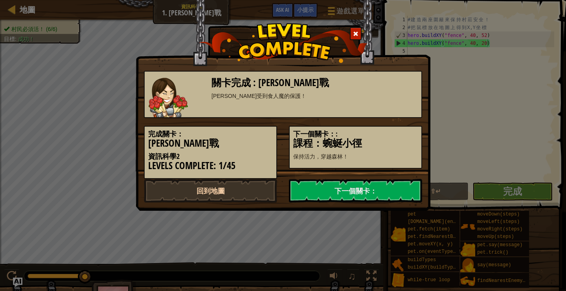
click at [233, 194] on link "回到地圖" at bounding box center [210, 191] width 133 height 24
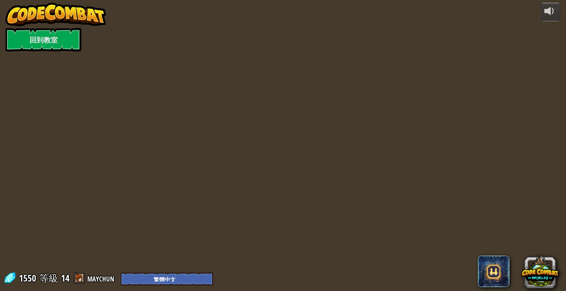
select select "zh-HANT"
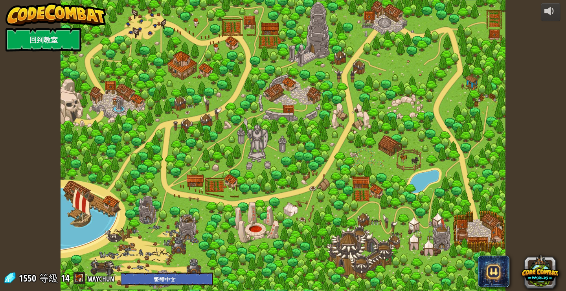
select select "zh-HANT"
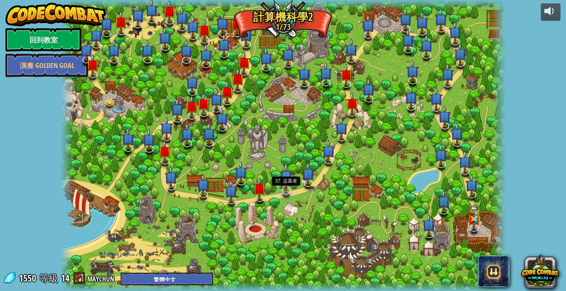
select select "zh-HANT"
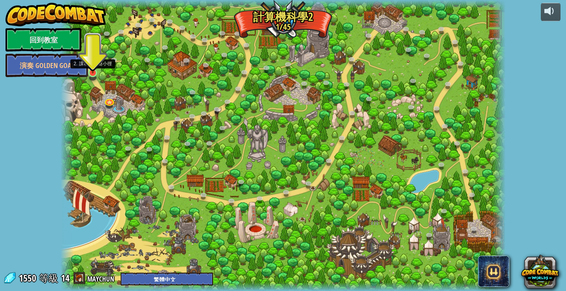
click at [94, 76] on link at bounding box center [94, 74] width 16 height 16
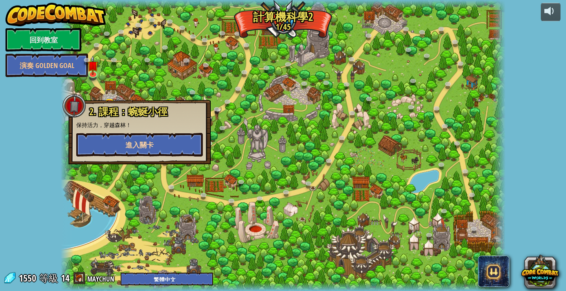
click at [172, 147] on button "進入關卡" at bounding box center [139, 145] width 127 height 24
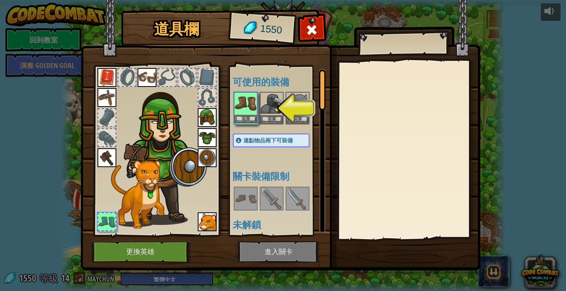
click at [247, 106] on img at bounding box center [246, 104] width 22 height 22
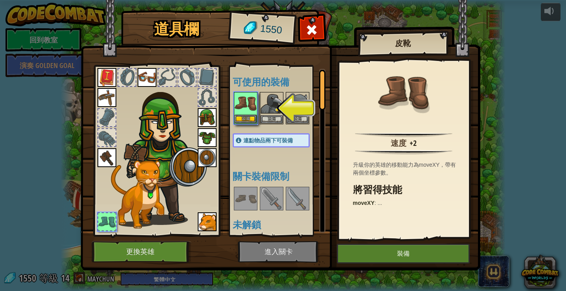
click at [247, 106] on img at bounding box center [246, 104] width 22 height 22
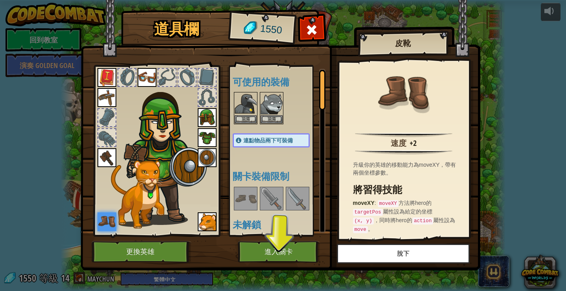
click at [285, 249] on button "進入關卡" at bounding box center [279, 252] width 82 height 22
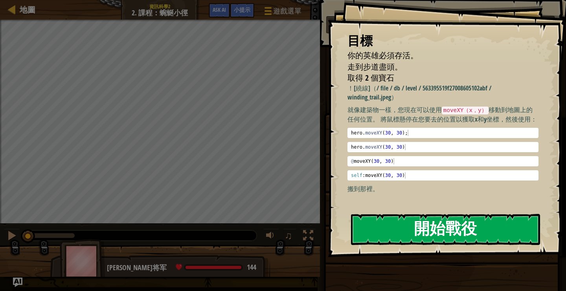
click at [439, 232] on button "開始戰役" at bounding box center [445, 229] width 189 height 31
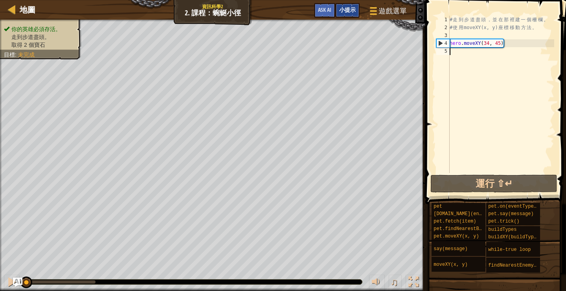
click at [344, 11] on span "小提示" at bounding box center [347, 9] width 17 height 7
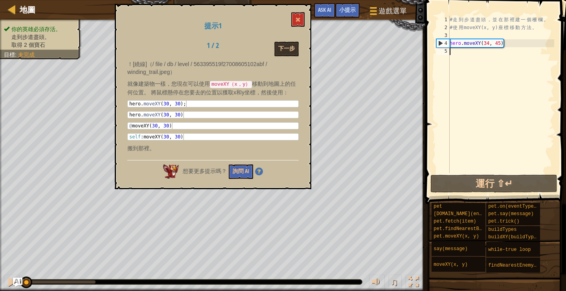
click at [293, 51] on button "下一步" at bounding box center [286, 49] width 24 height 15
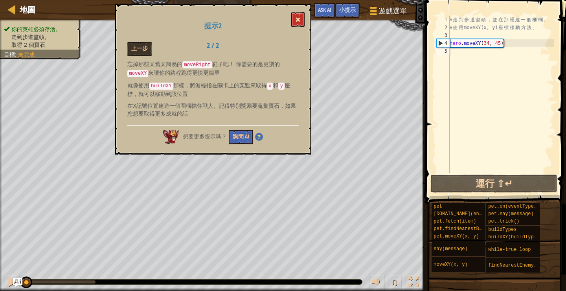
click at [299, 23] on button at bounding box center [297, 19] width 13 height 15
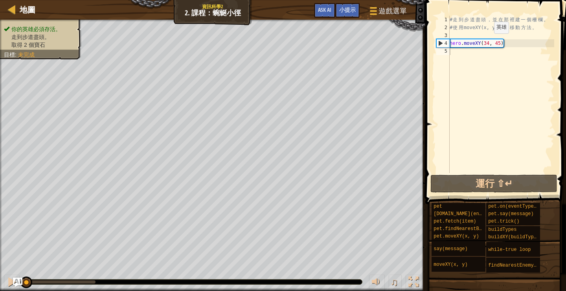
click at [488, 42] on div "# 走 到 步 道 盡 頭 ， 並 在 那 裡 建 一 個 柵 欄 。 # 使 用 moveXY(x, y) 座 標 移 動 方 法 。 hero . mov…" at bounding box center [501, 102] width 106 height 173
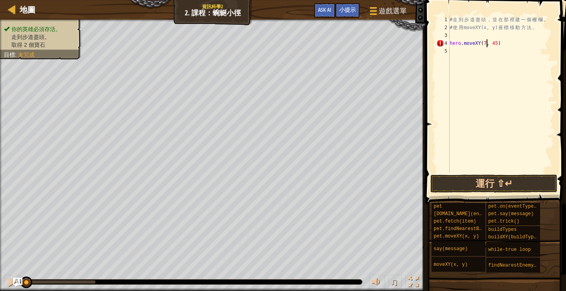
scroll to position [4, 4]
click at [495, 44] on div "# 走 到 步 道 盡 頭 ， 並 在 那 裡 建 一 個 柵 欄 。 # 使 用 moveXY(x, y) 座 標 移 動 方 法 。 hero . mov…" at bounding box center [501, 102] width 106 height 173
click at [497, 44] on div "# 走 到 步 道 盡 頭 ， 並 在 那 裡 建 一 個 柵 欄 。 # 使 用 moveXY(x, y) 座 標 移 動 方 法 。 hero . mov…" at bounding box center [501, 102] width 106 height 173
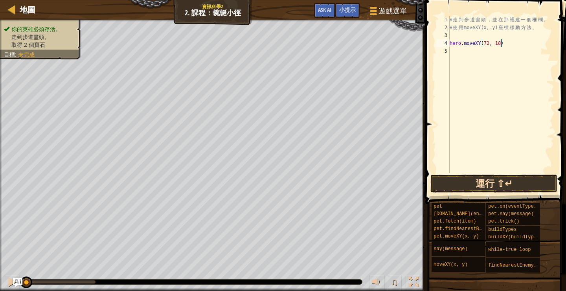
type textarea "hero.moveXY(72, 18)"
click at [488, 187] on button "運行 ⇧↵" at bounding box center [493, 184] width 127 height 18
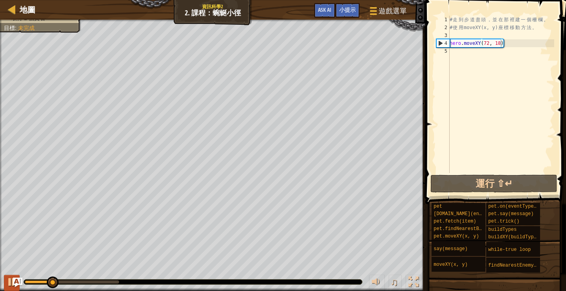
click at [10, 284] on div at bounding box center [12, 282] width 10 height 10
click at [465, 52] on div "# 走 到 步 道 盡 頭 ， 並 在 那 裡 建 一 個 柵 欄 。 # 使 用 moveXY(x, y) 座 標 移 動 方 法 。 hero . mov…" at bounding box center [501, 102] width 106 height 173
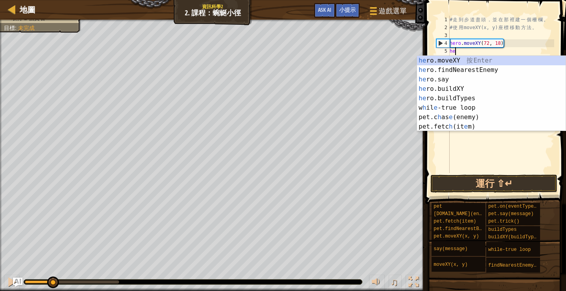
scroll to position [4, 0]
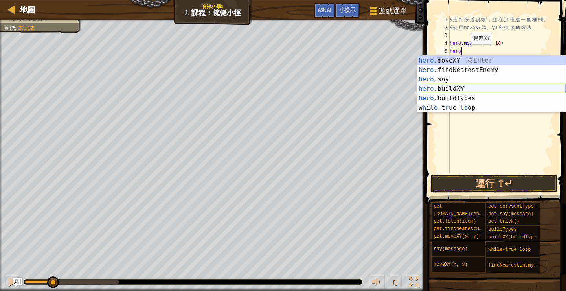
click at [458, 86] on div "hero .moveXY 按 Enter hero .findNearestEnemy 按 Enter hero .say 按 Enter hero .bui…" at bounding box center [491, 93] width 149 height 75
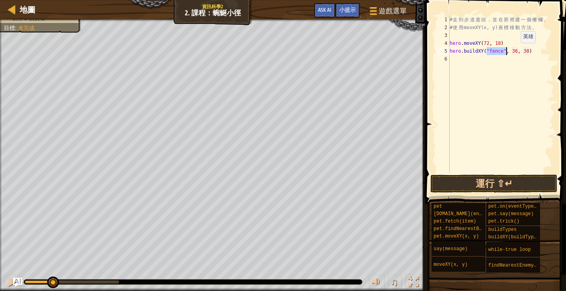
click at [515, 51] on div "# 走 到 步 道 盡 頭 ， 並 在 那 裡 建 一 個 柵 欄 。 # 使 用 moveXY(x, y) 座 標 移 動 方 法 。 hero . mov…" at bounding box center [501, 102] width 106 height 173
click at [525, 50] on div "# 走 到 步 道 盡 頭 ， 並 在 那 裡 建 一 個 柵 欄 。 # 使 用 moveXY(x, y) 座 標 移 動 方 法 。 hero . mov…" at bounding box center [501, 102] width 106 height 173
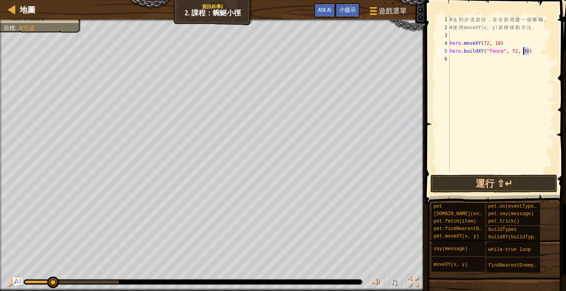
scroll to position [4, 6]
type textarea "hero.buildXY("fence", 72, 25)"
click at [513, 180] on button "運行 ⇧↵" at bounding box center [493, 184] width 127 height 18
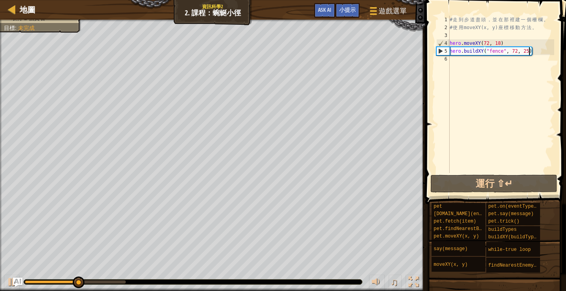
click at [462, 62] on div "# 走 到 步 道 盡 頭 ， 並 在 那 裡 建 一 個 柵 欄 。 # 使 用 moveXY(x, y) 座 標 移 動 方 法 。 hero . mov…" at bounding box center [501, 102] width 106 height 173
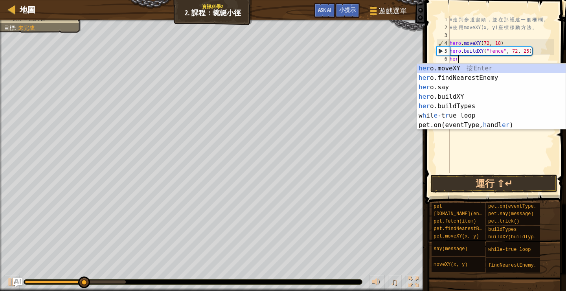
scroll to position [4, 0]
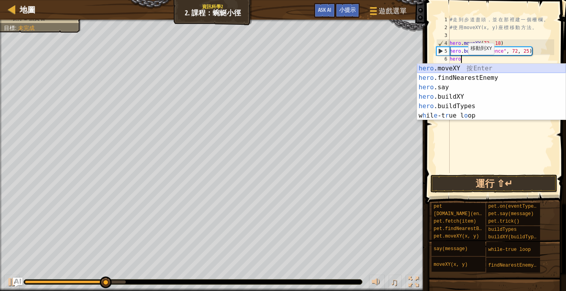
click at [465, 68] on div "hero .moveXY 按 Enter hero .findNearestEnemy 按 Enter hero .say 按 Enter hero .bui…" at bounding box center [491, 101] width 149 height 75
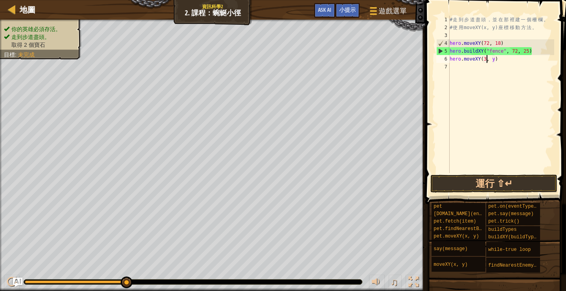
scroll to position [4, 4]
click at [496, 59] on div "# 走 到 步 道 盡 頭 ， 並 在 那 裡 建 一 個 柵 欄 。 # 使 用 moveXY(x, y) 座 標 移 動 方 法 。 hero . mov…" at bounding box center [501, 102] width 106 height 173
type textarea "hero.moveXY(37, 13)"
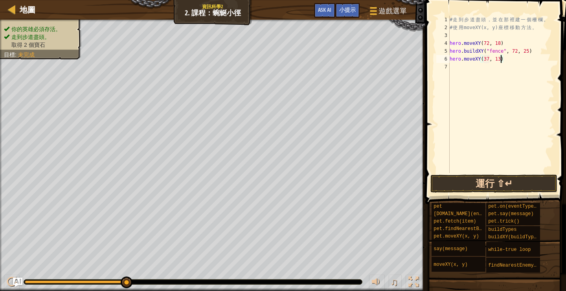
click at [506, 184] on button "運行 ⇧↵" at bounding box center [493, 184] width 127 height 18
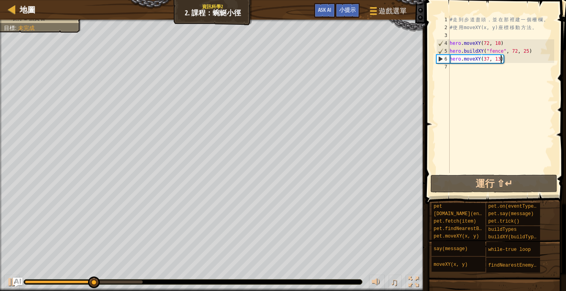
click at [463, 68] on div "# 走 到 步 道 盡 頭 ， 並 在 那 裡 建 一 個 柵 欄 。 # 使 用 moveXY(x, y) 座 標 移 動 方 法 。 hero . mov…" at bounding box center [501, 102] width 106 height 173
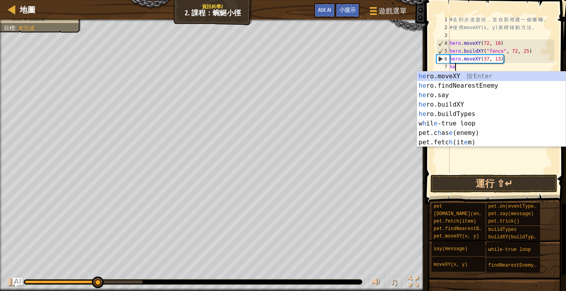
scroll to position [4, 0]
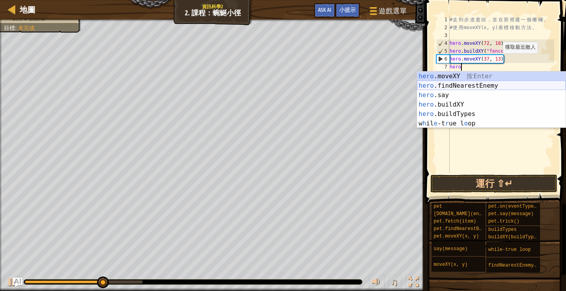
click at [451, 79] on div "hero .moveXY 按 Enter hero .findNearestEnemy 按 Enter hero .say 按 Enter hero .bui…" at bounding box center [491, 109] width 149 height 75
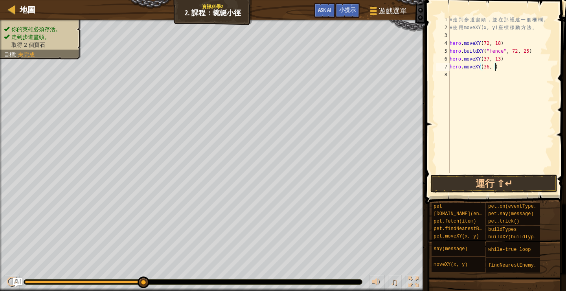
scroll to position [4, 4]
type textarea "hero.moveXY(36, 60)"
click at [482, 181] on button "運行 ⇧↵" at bounding box center [493, 184] width 127 height 18
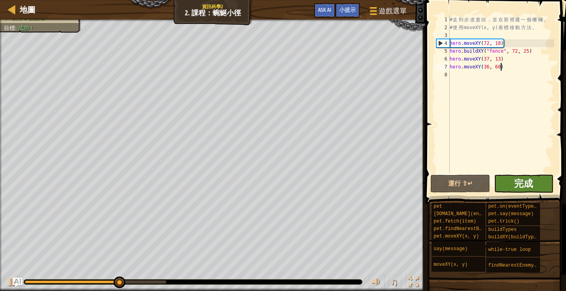
click at [526, 188] on span "完成" at bounding box center [523, 183] width 19 height 13
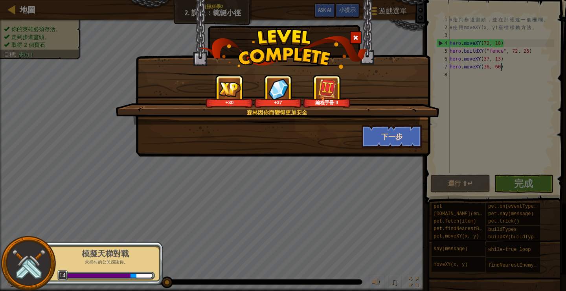
click at [388, 138] on button "下一步" at bounding box center [392, 137] width 61 height 24
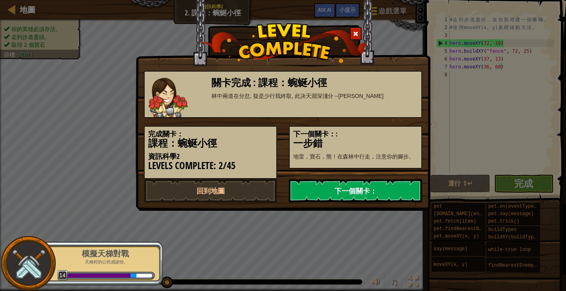
click at [332, 193] on link "下一個關卡：" at bounding box center [355, 191] width 133 height 24
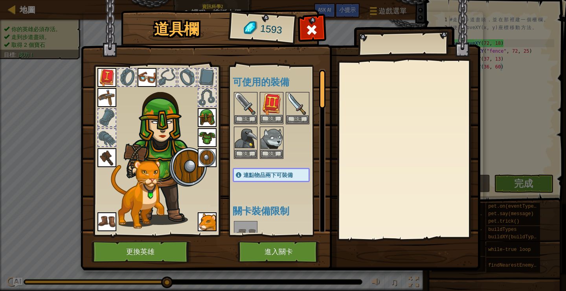
click at [267, 106] on img at bounding box center [272, 104] width 22 height 22
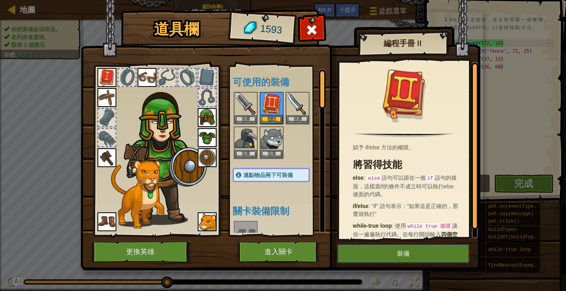
click at [105, 78] on img at bounding box center [106, 77] width 19 height 19
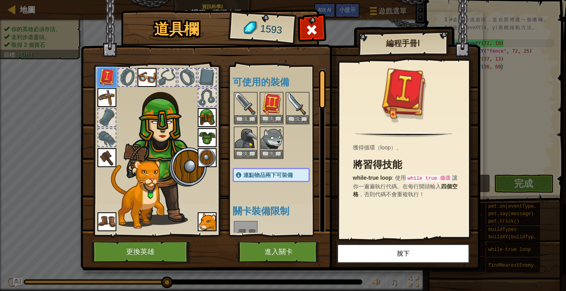
click at [273, 111] on img at bounding box center [272, 104] width 22 height 22
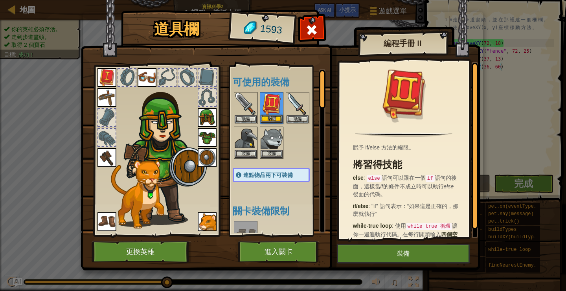
click at [272, 109] on img at bounding box center [272, 104] width 22 height 22
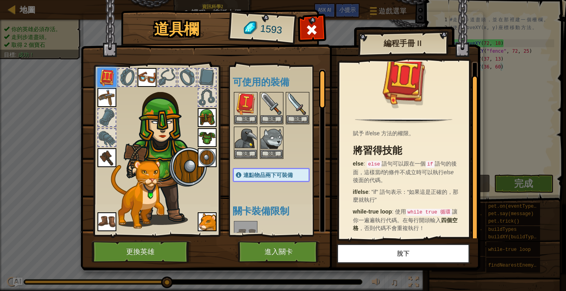
scroll to position [14, 0]
click at [292, 257] on button "進入關卡" at bounding box center [279, 252] width 82 height 22
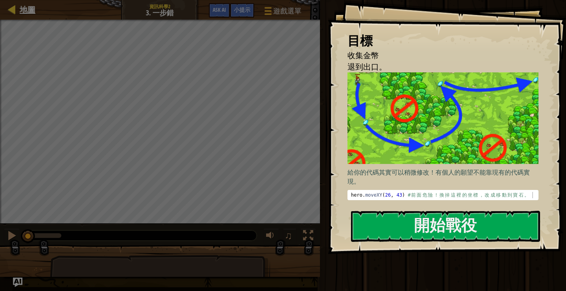
click at [29, 12] on span "地圖" at bounding box center [28, 9] width 16 height 11
select select "zh-HANT"
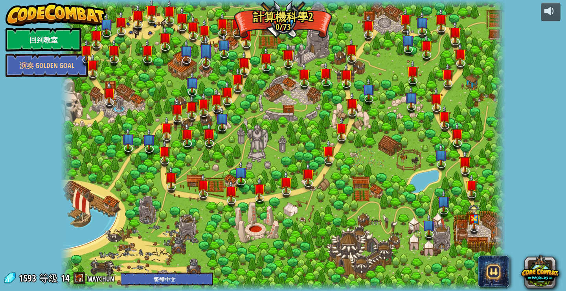
select select "zh-HANT"
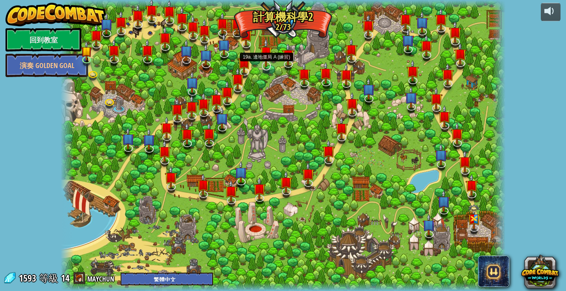
select select "zh-HANT"
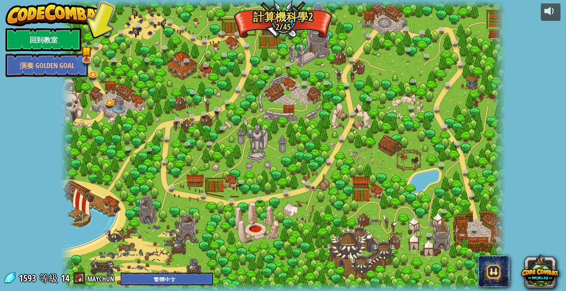
click at [44, 46] on link "回到教室" at bounding box center [44, 40] width 76 height 24
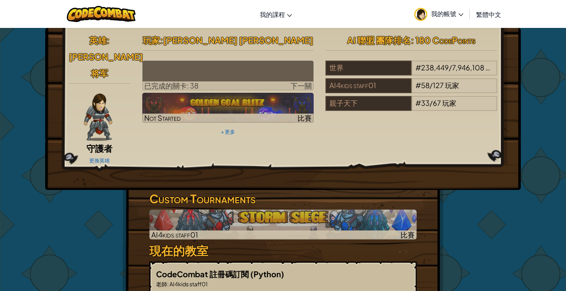
click at [110, 11] on img at bounding box center [101, 14] width 69 height 16
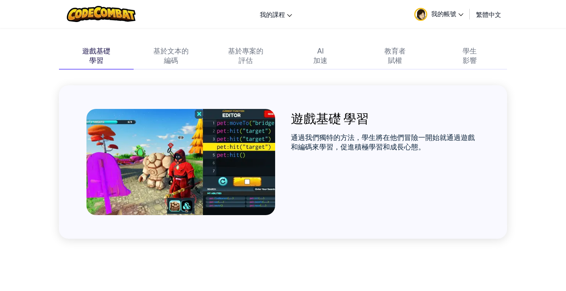
scroll to position [538, 0]
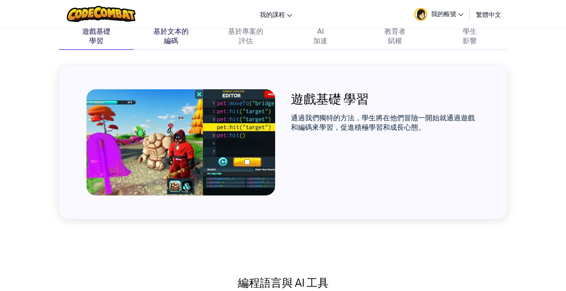
click at [177, 33] on div "基於文本的" at bounding box center [170, 30] width 35 height 9
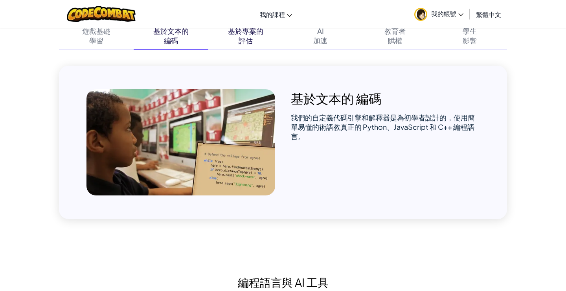
click at [240, 34] on div "基於專案的" at bounding box center [245, 30] width 35 height 9
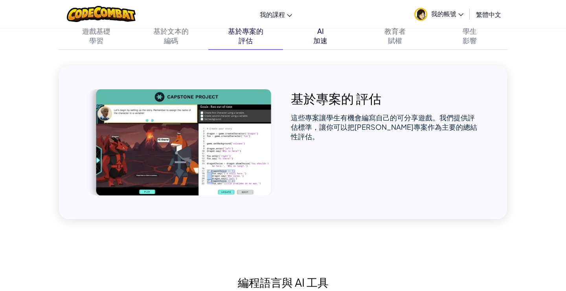
click at [340, 42] on div "AI 加速" at bounding box center [320, 36] width 75 height 28
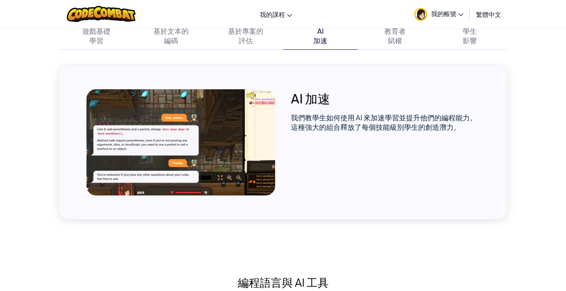
click at [394, 51] on div "遊戲基礎 學習 基於文本的 編碼 基於專案的 評估 AI 加速 教育者 賦權 學生 影響 遊戲基礎 學習 通過我們獨特的方法，學生將在他們冒險一開始就通過遊戲…" at bounding box center [283, 120] width 448 height 197
click at [397, 42] on div "賦權" at bounding box center [395, 40] width 14 height 9
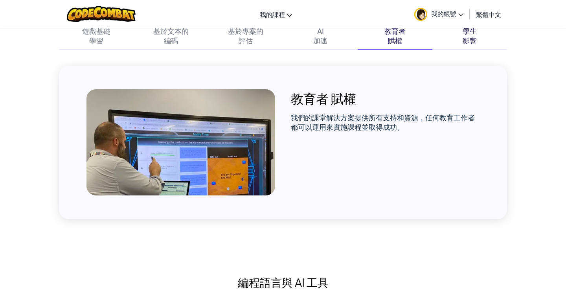
click at [469, 42] on div "影響" at bounding box center [470, 40] width 14 height 9
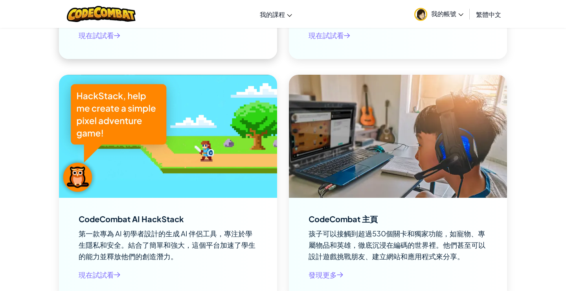
scroll to position [1454, 0]
